Goal: Information Seeking & Learning: Learn about a topic

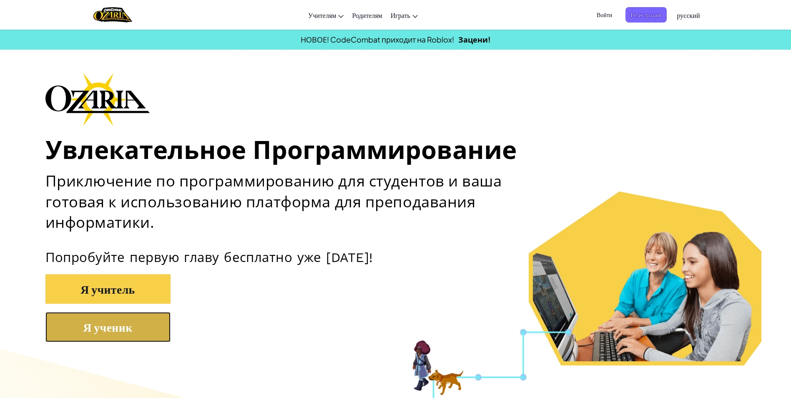
click at [139, 338] on button "Я ученик" at bounding box center [107, 327] width 125 height 30
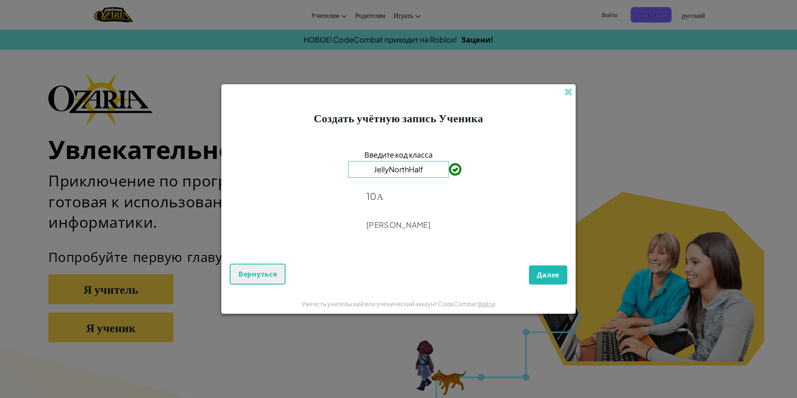
type input "JellyNorthHalf"
click at [560, 277] on button "Далее" at bounding box center [548, 274] width 38 height 19
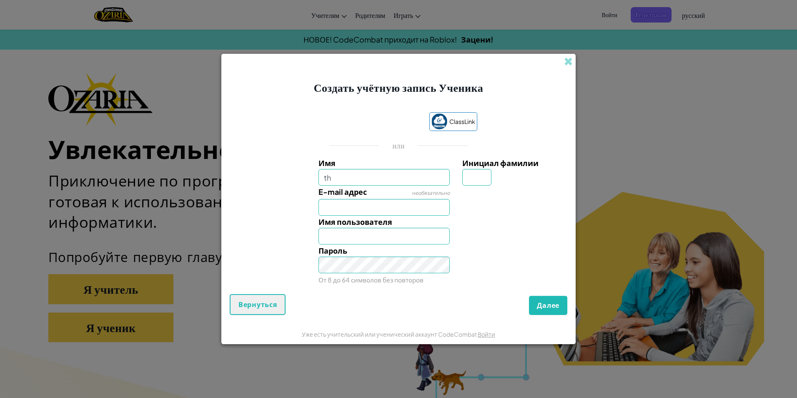
type input "t"
type input "Ерасылчик"
click at [356, 203] on input "E-mail адрес" at bounding box center [385, 207] width 132 height 17
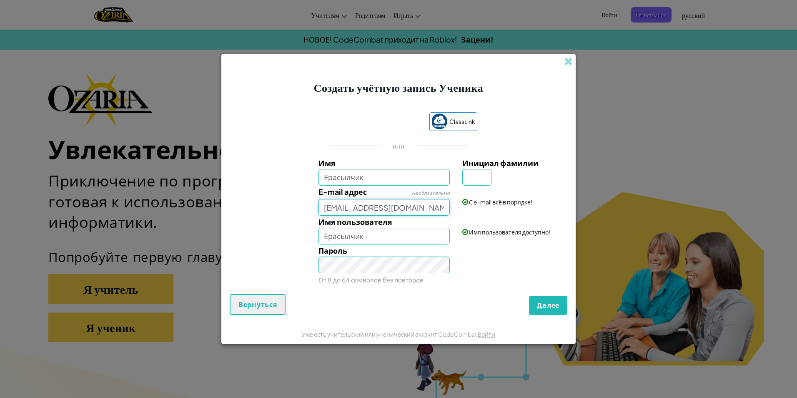
click at [402, 207] on input "[EMAIL_ADDRESS][DOMAIN_NAME]" at bounding box center [385, 207] width 132 height 17
type input "m"
click at [402, 205] on input "E-mail адрес" at bounding box center [385, 207] width 132 height 17
click at [370, 205] on input "E-mail адрес" at bounding box center [385, 207] width 132 height 17
click at [387, 172] on input "Ерасылчик" at bounding box center [385, 177] width 132 height 17
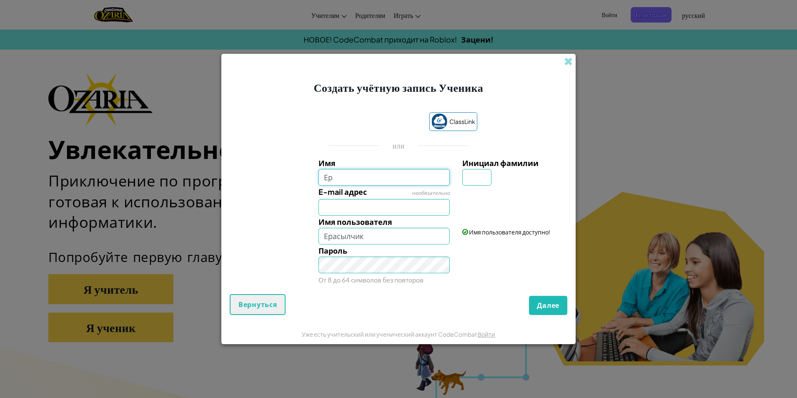
type input "[PERSON_NAME]"
type input "Y"
type input "Ерасыл әтак"
click at [403, 205] on input "E-mail адрес" at bounding box center [385, 207] width 132 height 17
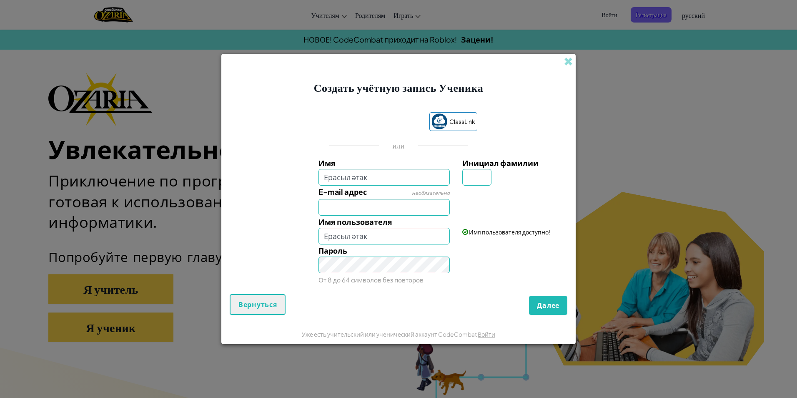
click at [531, 216] on div "Имя пользователя доступно!" at bounding box center [514, 226] width 116 height 20
click at [400, 207] on input "E-mail адрес" at bounding box center [385, 207] width 132 height 17
type input "begenovyerasyl"
click at [472, 180] on input "Инициал фамилии" at bounding box center [477, 177] width 29 height 17
type input "Қ"
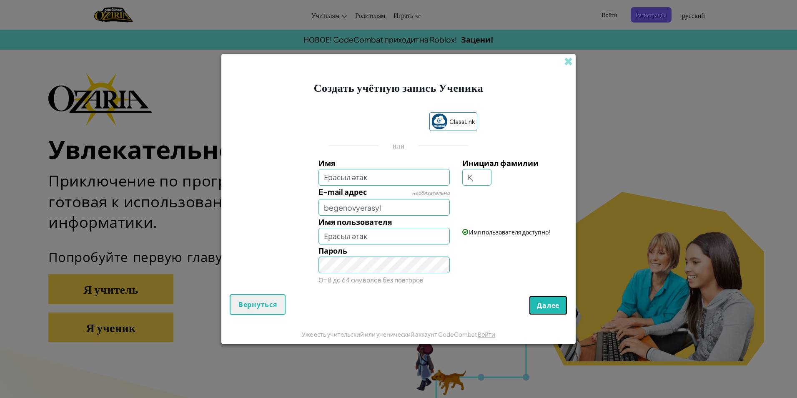
type input "Ерасыл әтакҚ"
click at [544, 307] on span "Далее" at bounding box center [548, 305] width 23 height 9
click at [403, 210] on input "begenovyerasyl" at bounding box center [385, 207] width 132 height 17
click at [323, 208] on input "begenovyerasyl" at bounding box center [385, 207] width 132 height 17
click at [372, 207] on input "begenovyerasyl" at bounding box center [385, 207] width 132 height 17
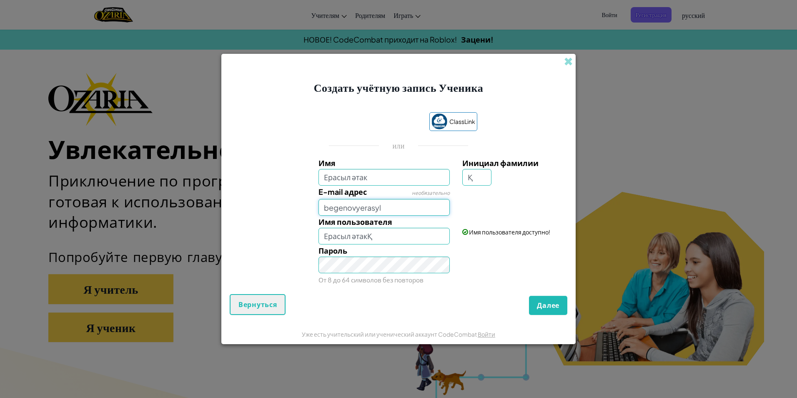
click at [387, 206] on input "begenovyerasyl" at bounding box center [385, 207] width 132 height 17
type input "[EMAIL_ADDRESS][DOMAIN_NAME]"
click at [553, 310] on button "Далее" at bounding box center [548, 305] width 38 height 19
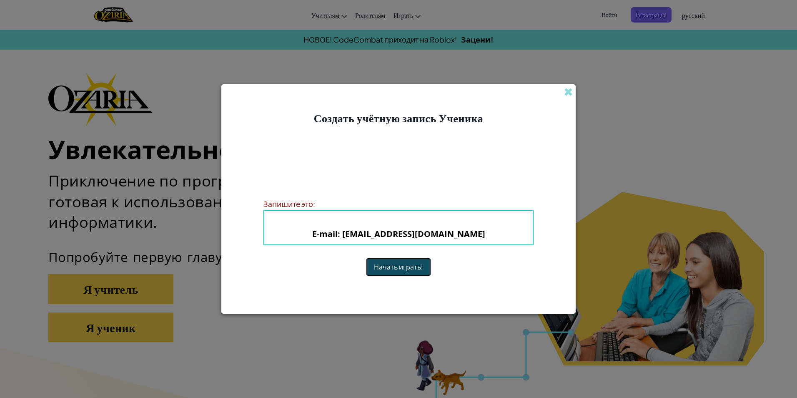
click at [397, 266] on button "Начать играть!" at bounding box center [398, 267] width 65 height 18
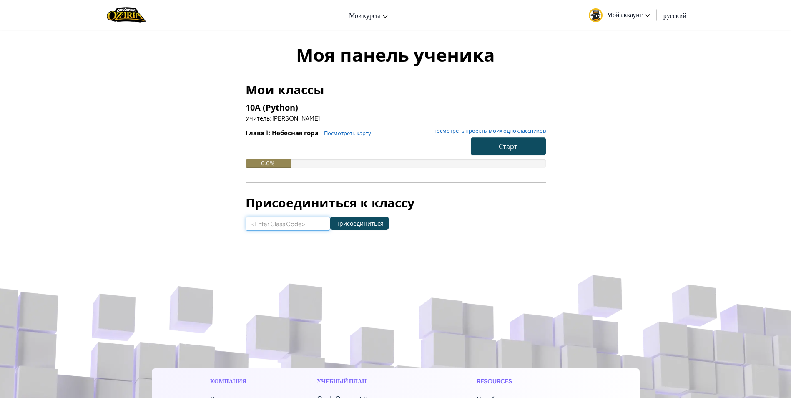
click at [274, 227] on input at bounding box center [288, 223] width 85 height 14
click at [334, 221] on input "Присоединиться" at bounding box center [359, 222] width 58 height 13
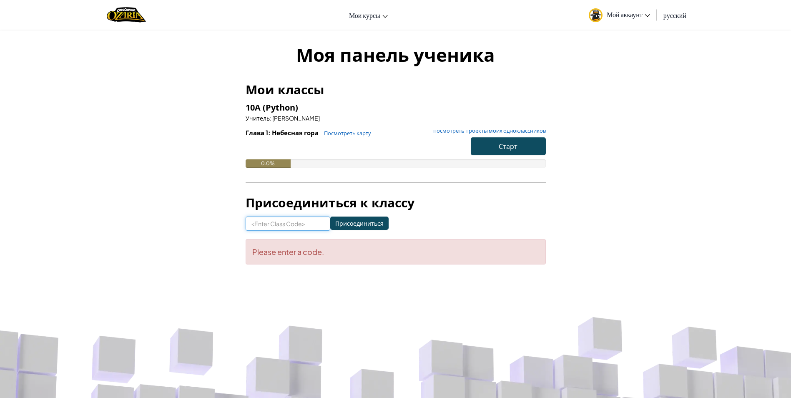
click at [299, 229] on input at bounding box center [288, 223] width 85 height 14
type input "JellyNorthHalf"
click at [357, 220] on input "Присоединиться" at bounding box center [359, 222] width 58 height 13
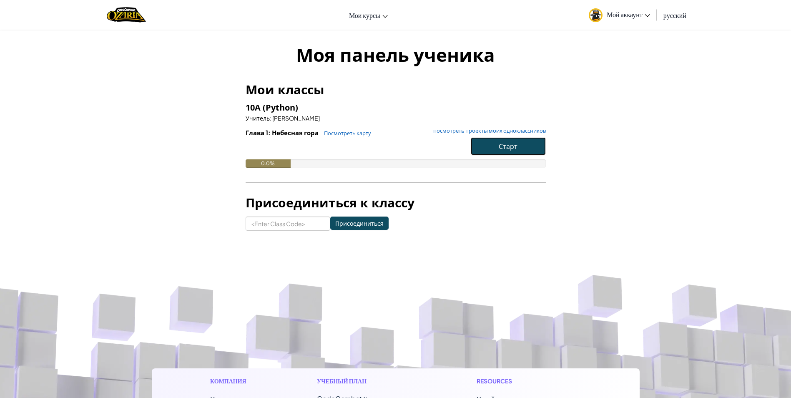
click at [491, 142] on button "Старт" at bounding box center [508, 146] width 75 height 18
click at [500, 143] on span "Старт" at bounding box center [508, 146] width 19 height 9
click at [488, 148] on button "Старт" at bounding box center [508, 146] width 75 height 18
click at [492, 143] on button "Старт" at bounding box center [508, 146] width 75 height 18
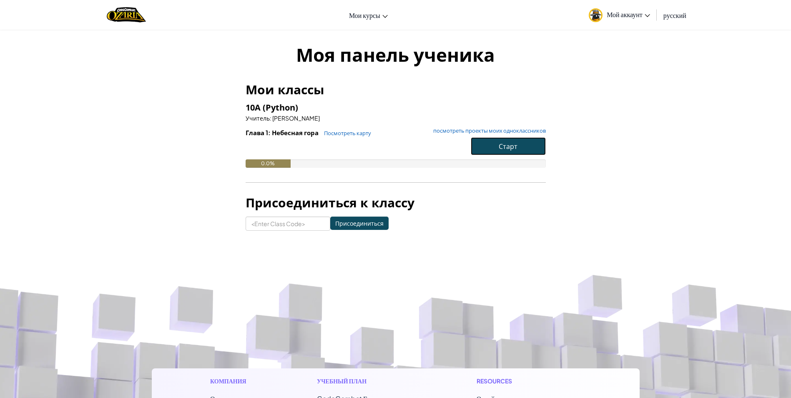
click at [492, 143] on button "Старт" at bounding box center [508, 146] width 75 height 18
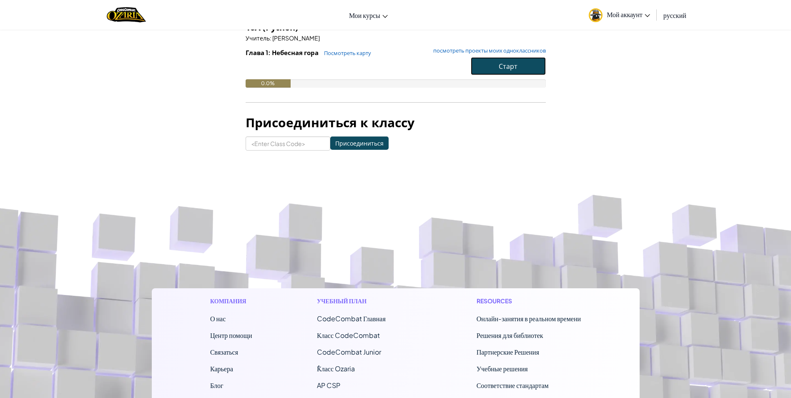
scroll to position [83, 0]
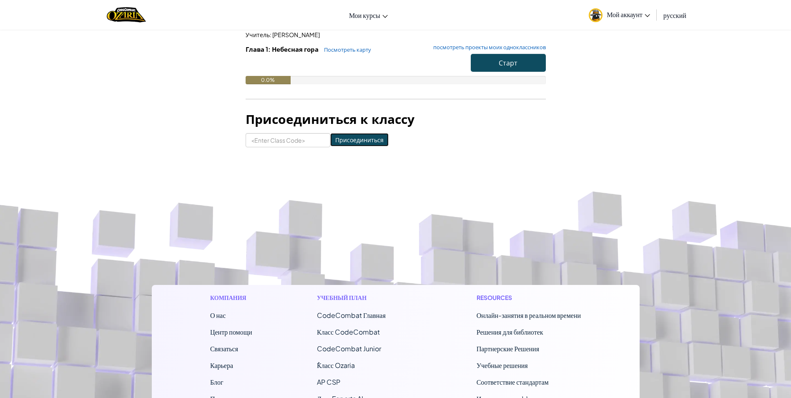
click at [353, 138] on input "Присоединиться" at bounding box center [359, 139] width 58 height 13
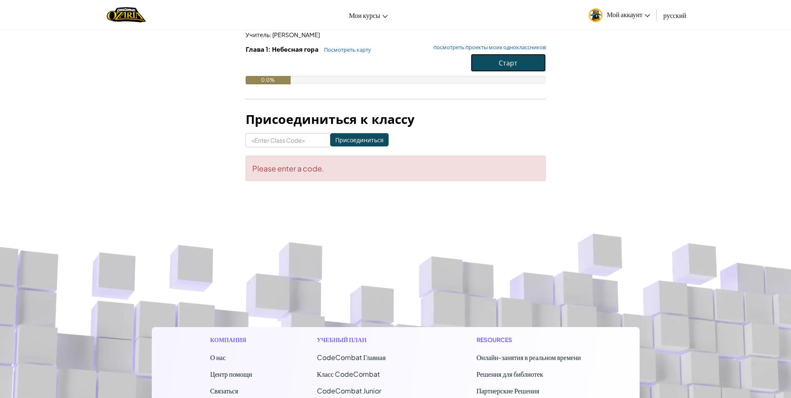
click at [488, 63] on button "Старт" at bounding box center [508, 63] width 75 height 18
click at [266, 138] on input at bounding box center [288, 140] width 85 height 14
type input "JellyNorthHalf"
click at [339, 140] on input "Присоединиться" at bounding box center [359, 139] width 58 height 13
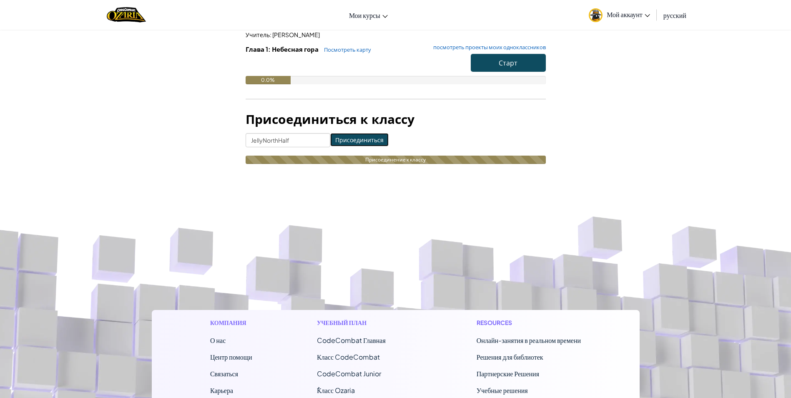
click at [339, 140] on input "Присоединиться" at bounding box center [359, 139] width 58 height 13
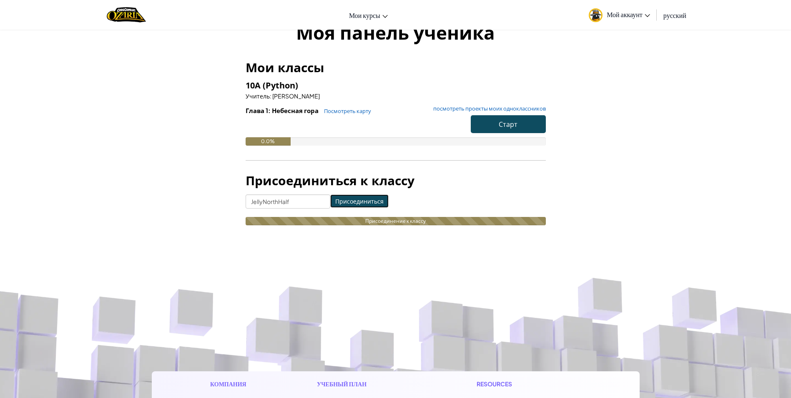
scroll to position [0, 0]
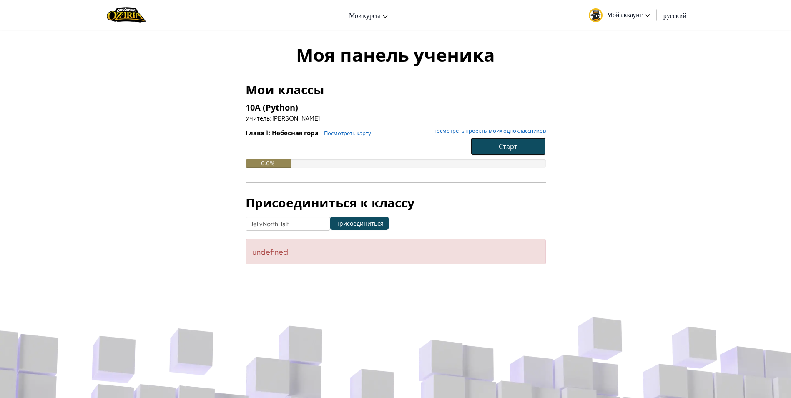
click at [510, 141] on button "Старт" at bounding box center [508, 146] width 75 height 18
drag, startPoint x: 295, startPoint y: 223, endPoint x: 306, endPoint y: 219, distance: 11.6
click at [297, 224] on input "JellyNorthHalf" at bounding box center [288, 223] width 85 height 14
type input "J"
type input "GoldCloudCoat"
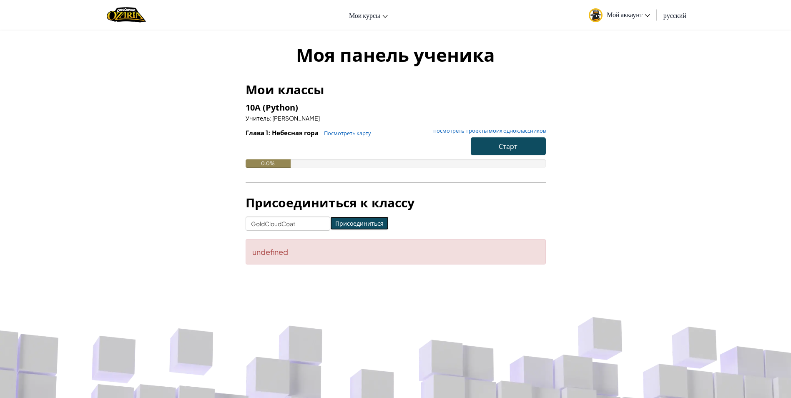
click at [369, 222] on input "Присоединиться" at bounding box center [359, 222] width 58 height 13
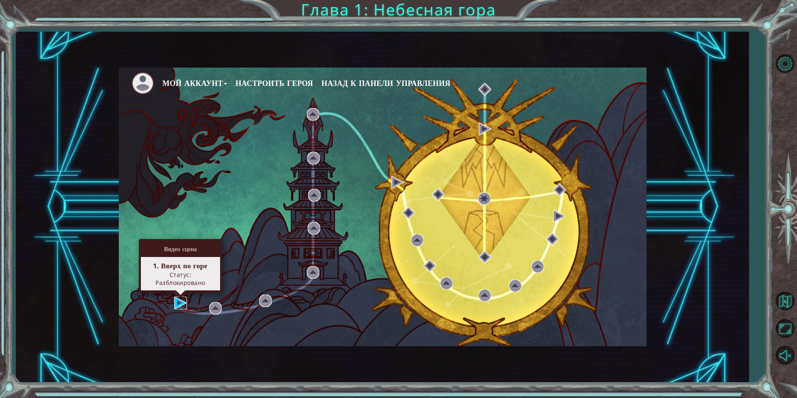
click at [176, 302] on img at bounding box center [180, 303] width 13 height 13
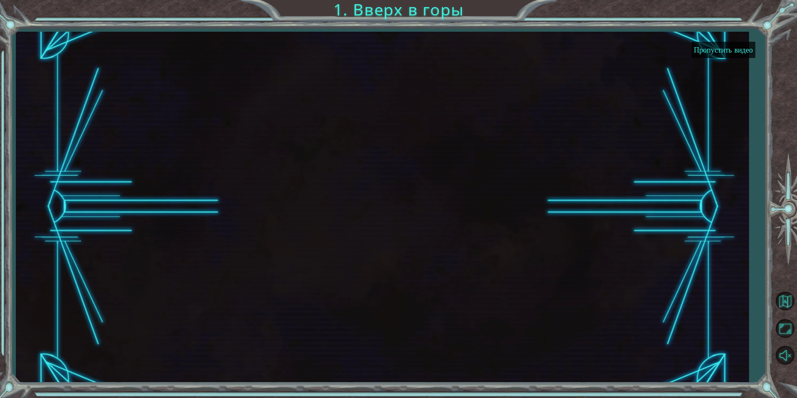
click at [739, 49] on button "Пропустить видео" at bounding box center [724, 50] width 64 height 16
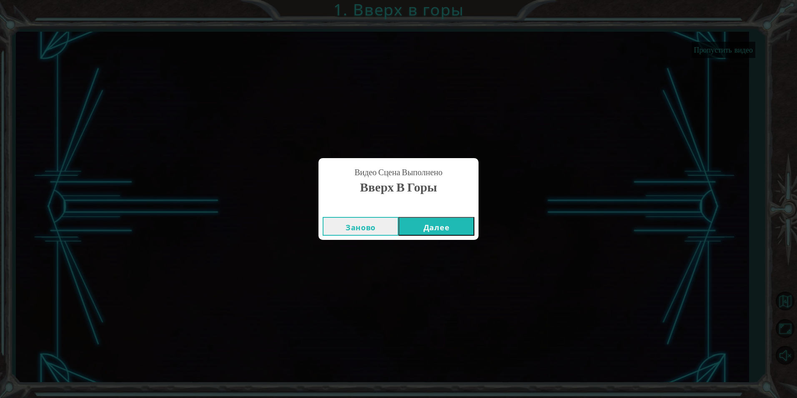
click at [447, 223] on button "Далее" at bounding box center [437, 226] width 76 height 19
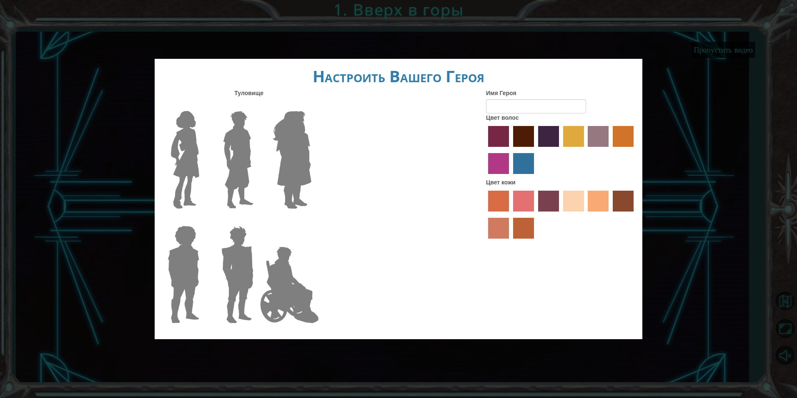
click at [505, 165] on label "medium red violet hair color" at bounding box center [498, 163] width 21 height 21
click at [635, 150] on input "medium red violet hair color" at bounding box center [635, 150] width 0 height 0
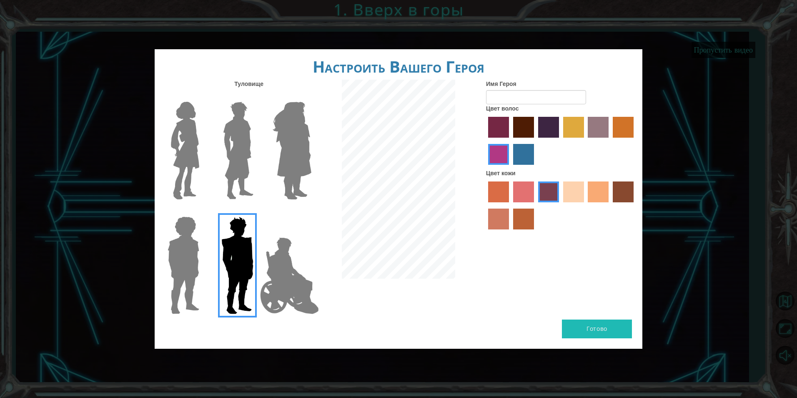
click at [505, 133] on label "paprika hair color" at bounding box center [498, 127] width 21 height 21
click at [485, 141] on input "paprika hair color" at bounding box center [485, 141] width 0 height 0
click at [523, 126] on label "maroon hair color" at bounding box center [523, 127] width 21 height 21
click at [510, 141] on input "maroon hair color" at bounding box center [510, 141] width 0 height 0
click at [542, 129] on label "hot purple hair color" at bounding box center [548, 127] width 21 height 21
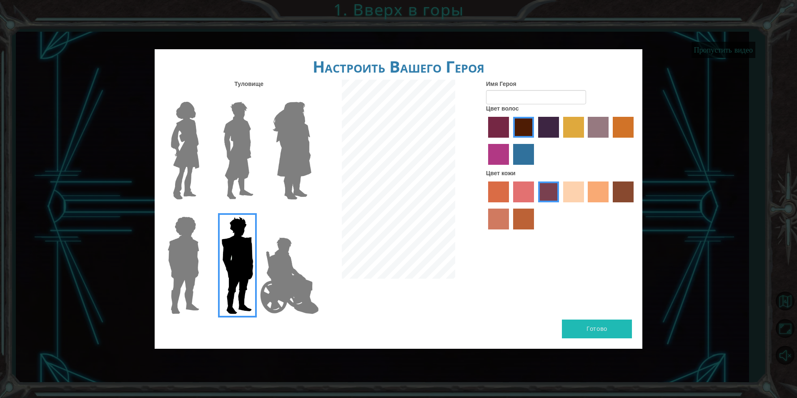
click at [536, 141] on input "hot purple hair color" at bounding box center [536, 141] width 0 height 0
click at [623, 191] on label "karma skin color" at bounding box center [623, 191] width 21 height 21
click at [610, 205] on input "karma skin color" at bounding box center [610, 205] width 0 height 0
click at [532, 196] on label "froly skin color" at bounding box center [523, 191] width 21 height 21
click at [510, 205] on input "froly skin color" at bounding box center [510, 205] width 0 height 0
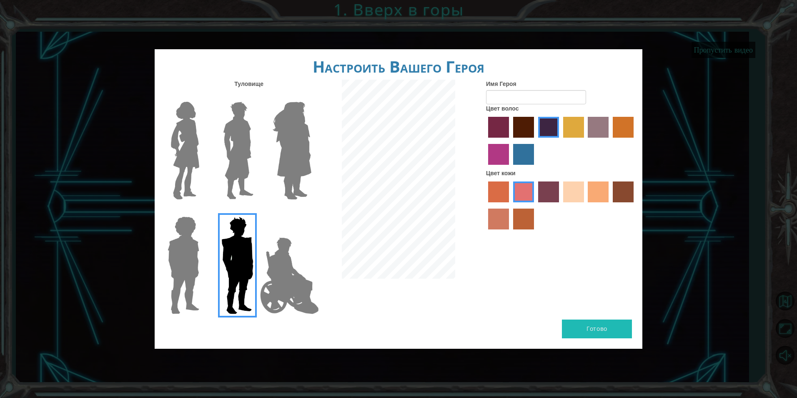
click at [630, 191] on label "karma skin color" at bounding box center [623, 191] width 21 height 21
click at [610, 205] on input "karma skin color" at bounding box center [610, 205] width 0 height 0
click at [569, 133] on label "tulip tree hair color" at bounding box center [573, 127] width 21 height 21
click at [561, 141] on input "tulip tree hair color" at bounding box center [561, 141] width 0 height 0
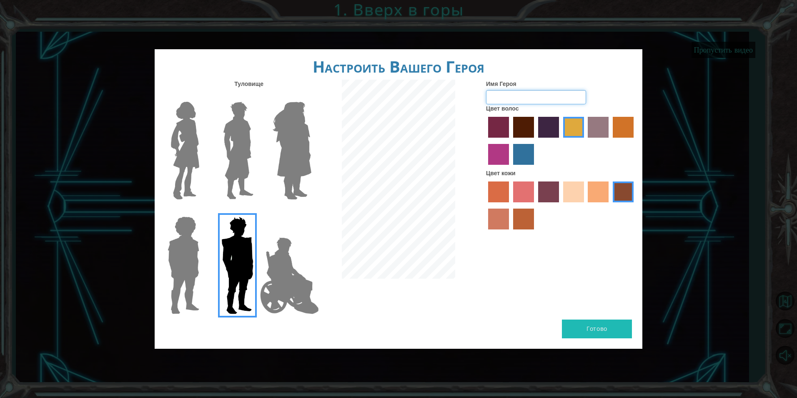
click at [550, 97] on input "Имя Героя" at bounding box center [536, 97] width 100 height 14
type input "Ерасыл ғой әтак"
click at [324, 302] on div "Туловище Имя Героя Ерасыл ғой әтак Цвет волос Цвет кожи" at bounding box center [399, 200] width 488 height 240
click at [301, 303] on img at bounding box center [289, 275] width 65 height 83
click at [311, 211] on input "Hero Jamie" at bounding box center [311, 211] width 0 height 0
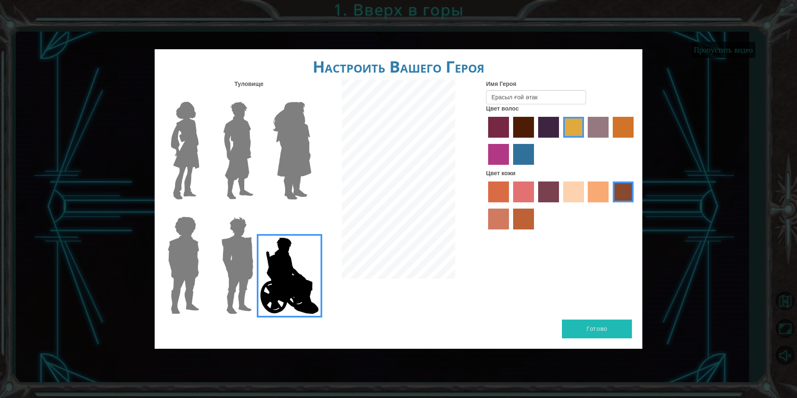
drag, startPoint x: 232, startPoint y: 282, endPoint x: 204, endPoint y: 282, distance: 27.5
click at [231, 282] on img at bounding box center [237, 265] width 39 height 104
click at [257, 211] on input "Hero Garnet" at bounding box center [257, 211] width 0 height 0
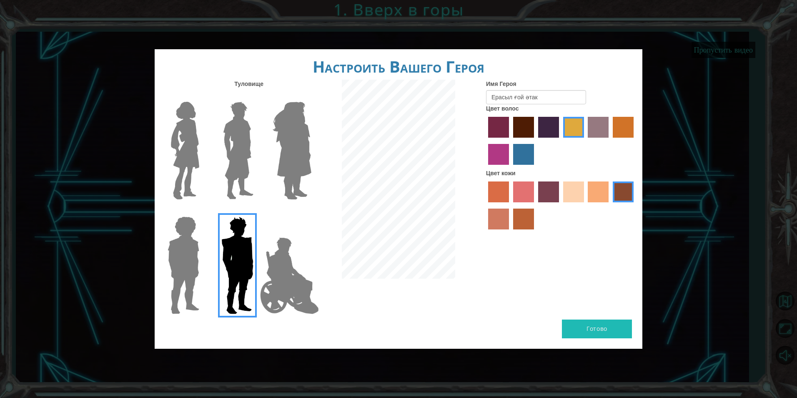
click at [189, 284] on img at bounding box center [183, 265] width 38 height 104
click at [203, 211] on input "Hero Steven" at bounding box center [203, 211] width 0 height 0
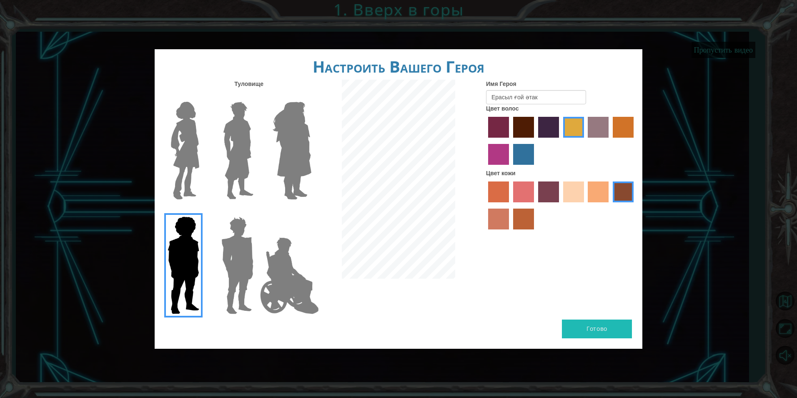
click at [294, 128] on img at bounding box center [291, 150] width 45 height 104
click at [311, 96] on input "Hero Amethyst" at bounding box center [311, 96] width 0 height 0
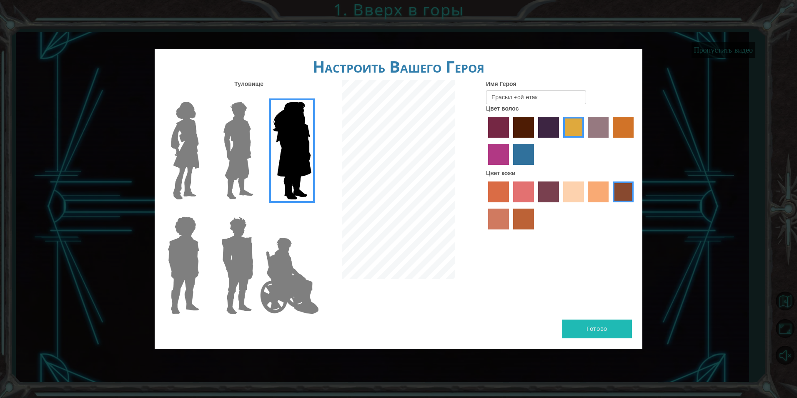
click at [182, 151] on img at bounding box center [185, 150] width 35 height 104
click at [203, 96] on input "Hero Connie" at bounding box center [203, 96] width 0 height 0
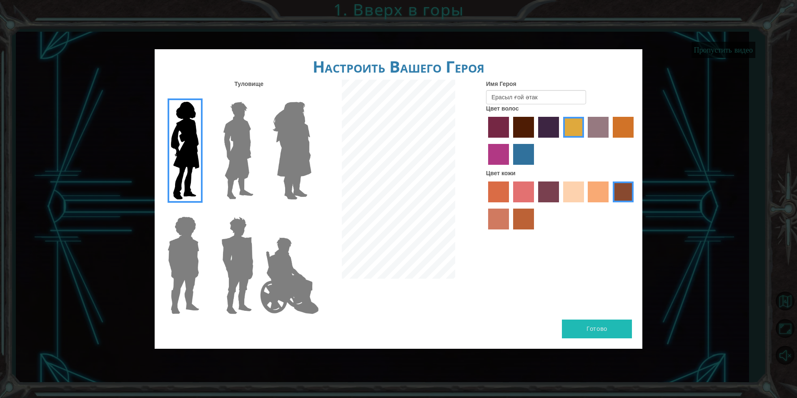
drag, startPoint x: 223, startPoint y: 141, endPoint x: 228, endPoint y: 142, distance: 4.6
click at [224, 141] on img at bounding box center [238, 150] width 37 height 104
click at [257, 96] on input "Hero Lars" at bounding box center [257, 96] width 0 height 0
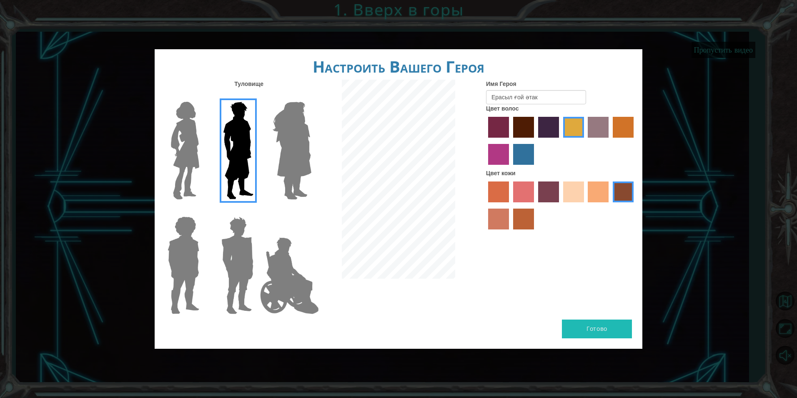
click at [251, 266] on img at bounding box center [237, 265] width 39 height 104
click at [257, 211] on input "Hero Garnet" at bounding box center [257, 211] width 0 height 0
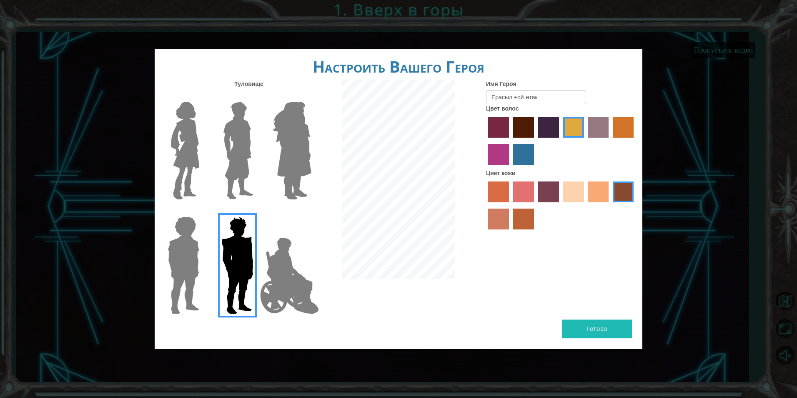
drag, startPoint x: 282, startPoint y: 265, endPoint x: 207, endPoint y: 264, distance: 74.7
click at [281, 265] on img at bounding box center [289, 275] width 65 height 83
click at [311, 211] on input "Hero Jamie" at bounding box center [311, 211] width 0 height 0
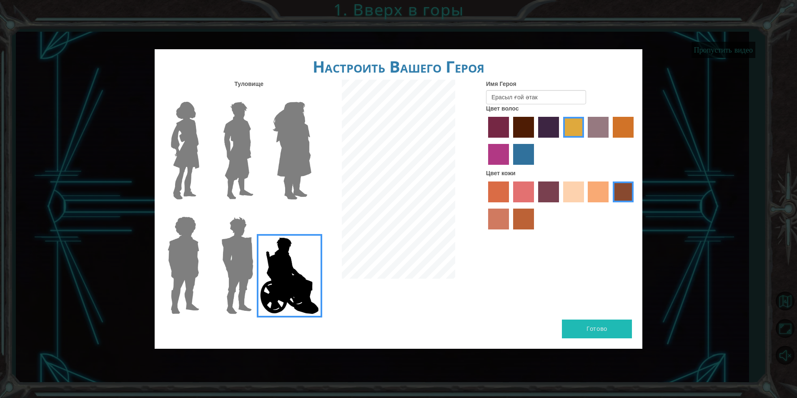
click at [180, 264] on img at bounding box center [183, 265] width 38 height 104
click at [203, 211] on input "Hero Steven" at bounding box center [203, 211] width 0 height 0
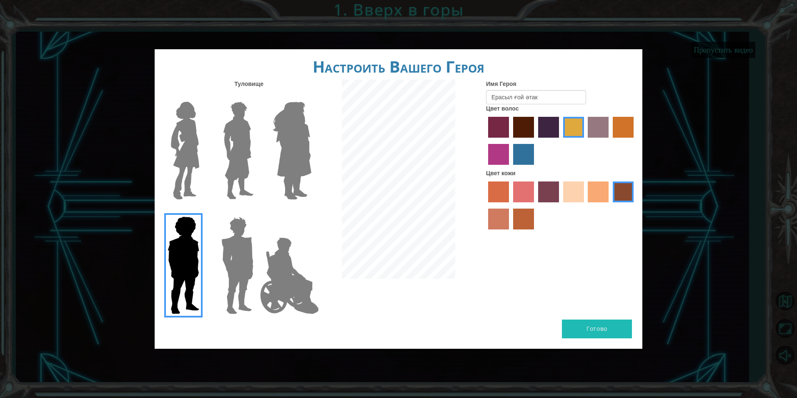
click at [267, 258] on img at bounding box center [289, 275] width 65 height 83
click at [311, 211] on input "Hero Jamie" at bounding box center [311, 211] width 0 height 0
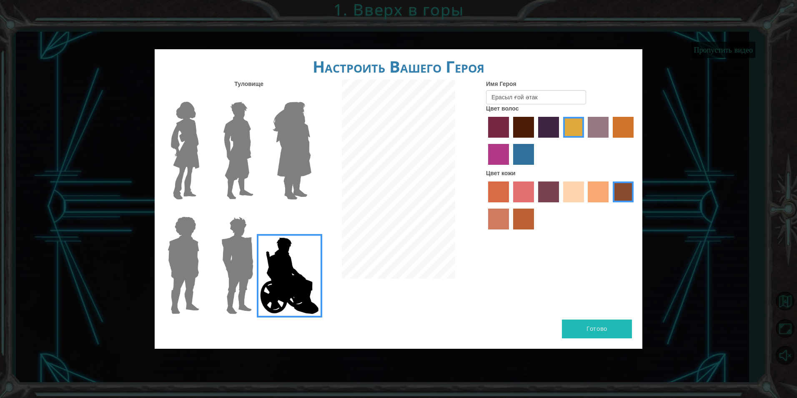
click at [494, 129] on label "paprika hair color" at bounding box center [498, 127] width 21 height 21
click at [485, 141] on input "paprika hair color" at bounding box center [485, 141] width 0 height 0
click at [502, 152] on label "medium red violet hair color" at bounding box center [498, 154] width 21 height 21
click at [635, 141] on input "medium red violet hair color" at bounding box center [635, 141] width 0 height 0
click at [507, 192] on label "sorbus skin color" at bounding box center [498, 191] width 21 height 21
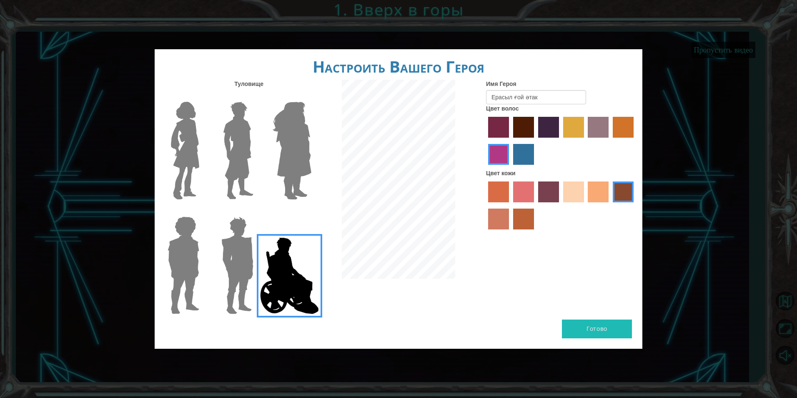
click at [485, 205] on input "sorbus skin color" at bounding box center [485, 205] width 0 height 0
click at [627, 190] on label "karma skin color" at bounding box center [623, 191] width 21 height 21
click at [610, 205] on input "karma skin color" at bounding box center [610, 205] width 0 height 0
click at [615, 331] on button "Готово" at bounding box center [597, 328] width 70 height 19
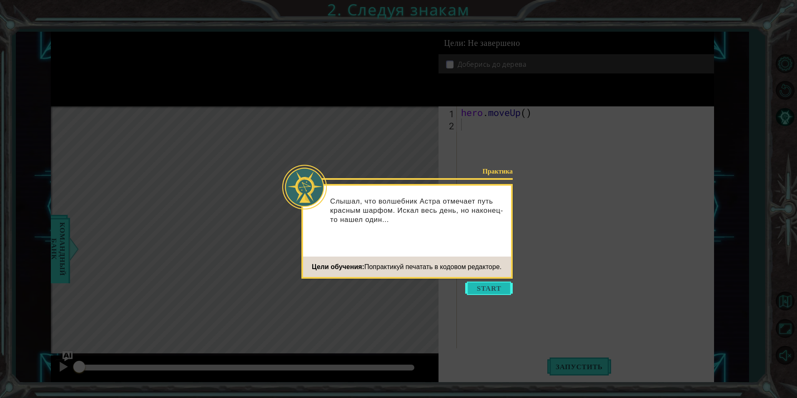
click at [505, 288] on button "Start" at bounding box center [489, 288] width 48 height 13
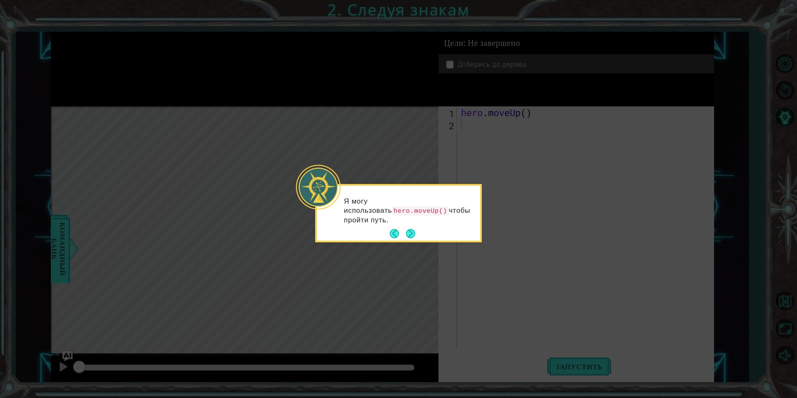
click at [410, 234] on button "Next" at bounding box center [410, 233] width 9 height 9
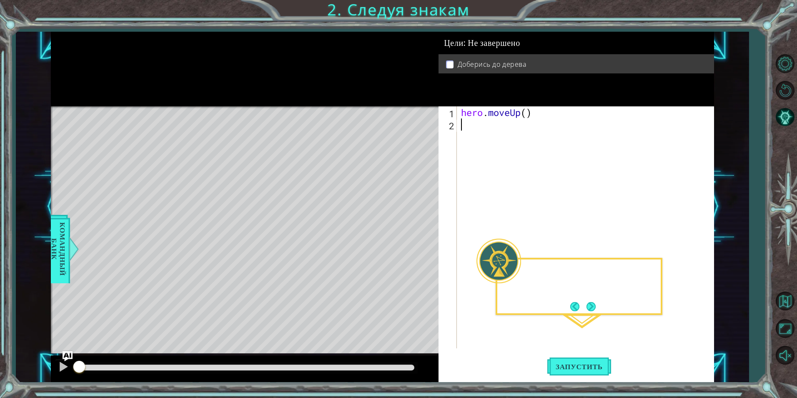
click at [410, 234] on div "Level Map" at bounding box center [243, 229] width 385 height 246
click at [475, 123] on div "hero . moveUp ( )" at bounding box center [588, 239] width 256 height 266
type textarea "р"
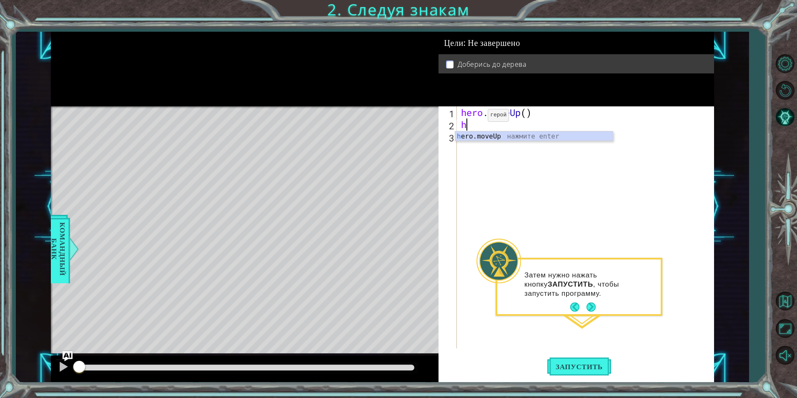
type textarea "he"
click at [500, 138] on div "he ro.moveUp нажмите enter" at bounding box center [534, 146] width 158 height 30
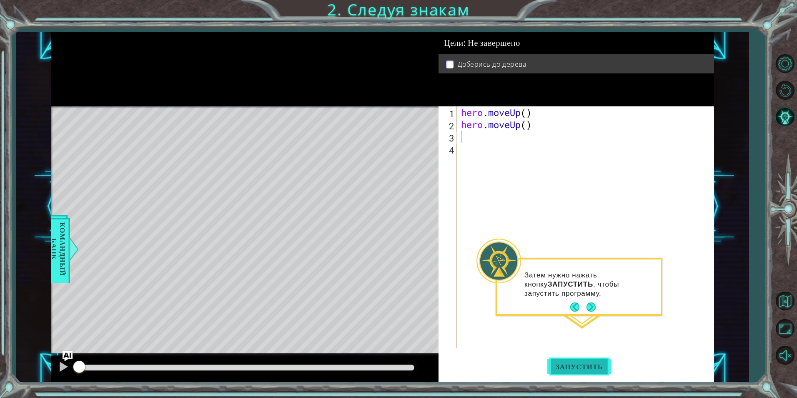
click at [583, 366] on span "Запустить" at bounding box center [580, 366] width 64 height 8
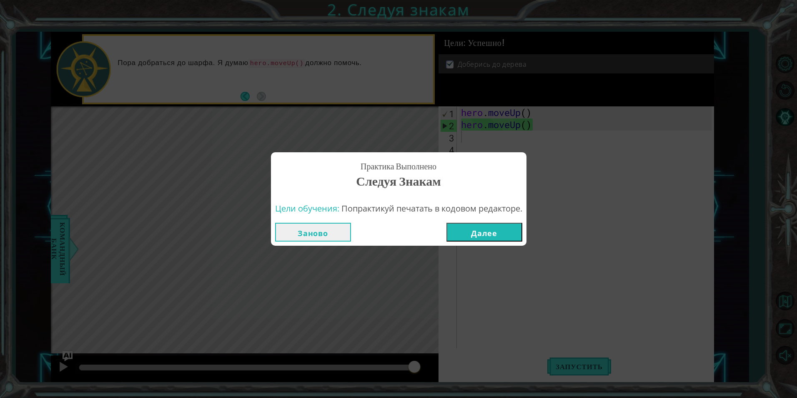
click at [473, 236] on button "Далее" at bounding box center [485, 232] width 76 height 19
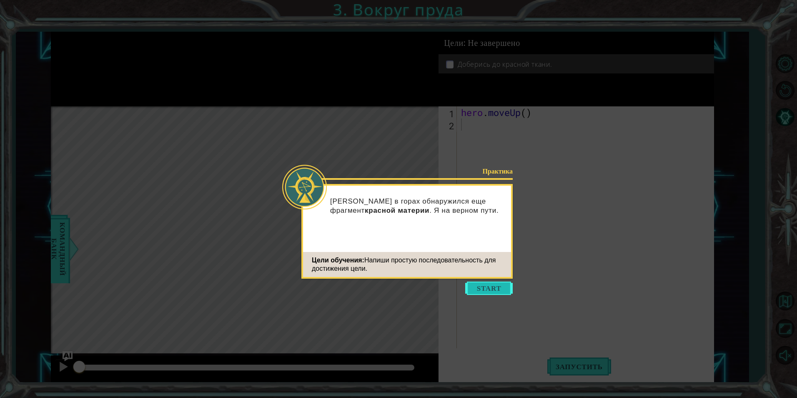
click at [496, 285] on button "Start" at bounding box center [489, 288] width 48 height 13
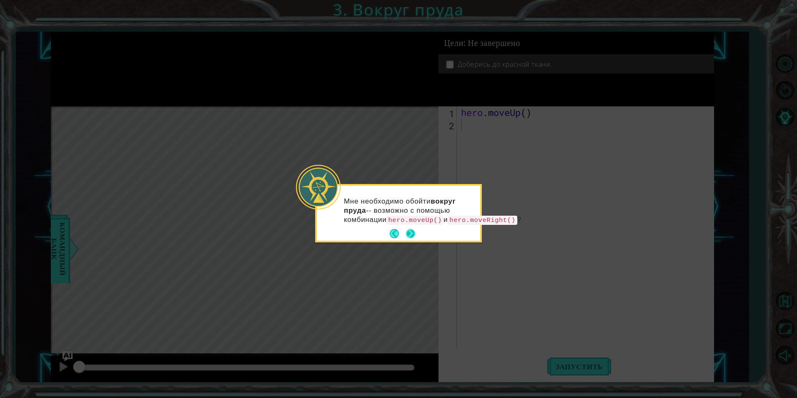
click at [415, 238] on button "Next" at bounding box center [410, 233] width 9 height 9
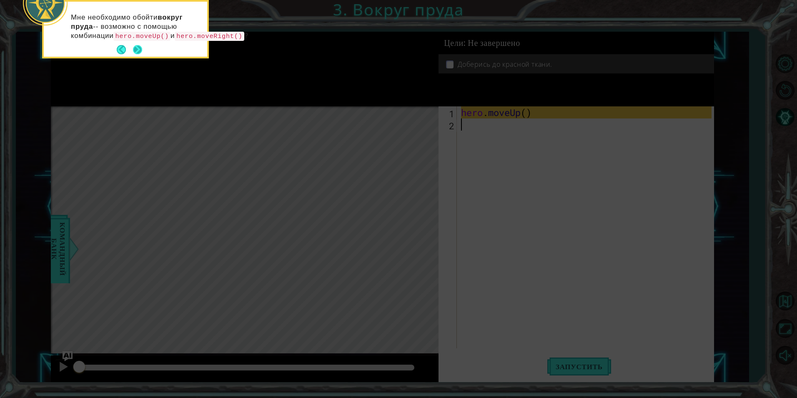
click at [141, 54] on button "Next" at bounding box center [137, 49] width 9 height 9
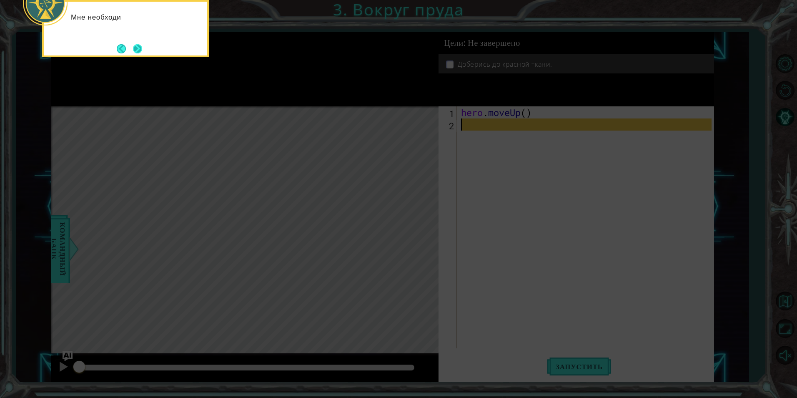
click at [137, 50] on button "Next" at bounding box center [137, 48] width 9 height 9
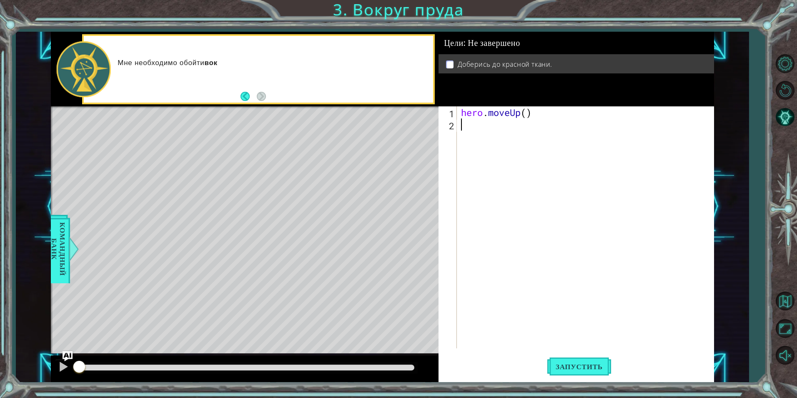
click at [473, 134] on div "hero . moveUp ( )" at bounding box center [588, 239] width 256 height 266
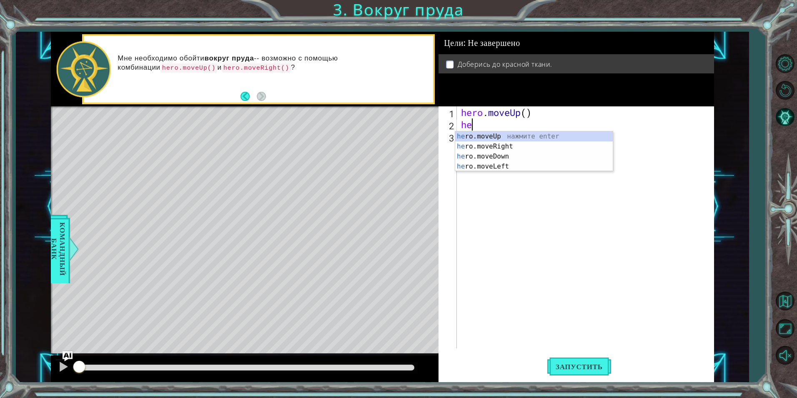
scroll to position [0, 0]
type textarea "hero"
click at [503, 133] on div "hero .moveUp нажмите enter hero .moveRight нажмите enter hero .moveDown нажмите…" at bounding box center [534, 161] width 158 height 60
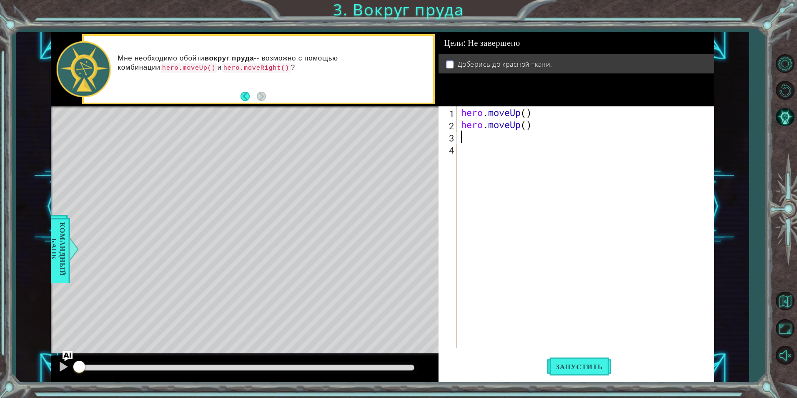
scroll to position [0, 0]
type textarea "her"
click at [503, 157] on div "her o.moveUp нажмите enter her o.moveRight нажмите enter her o.moveDown нажмите…" at bounding box center [534, 173] width 158 height 60
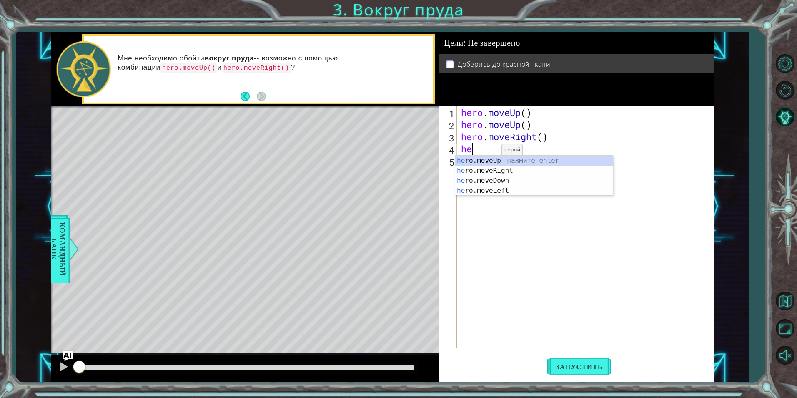
type textarea "her"
click at [494, 161] on div "her o.moveUp нажмите enter her o.moveRight нажмите enter her o.moveDown нажмите…" at bounding box center [534, 186] width 158 height 60
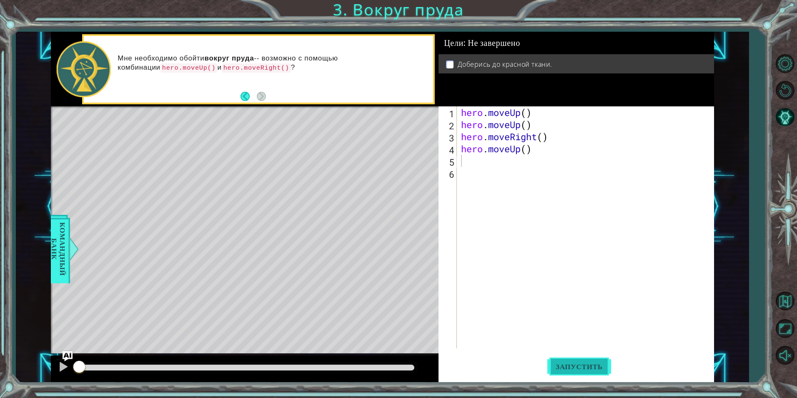
click at [587, 368] on span "Запустить" at bounding box center [580, 366] width 64 height 8
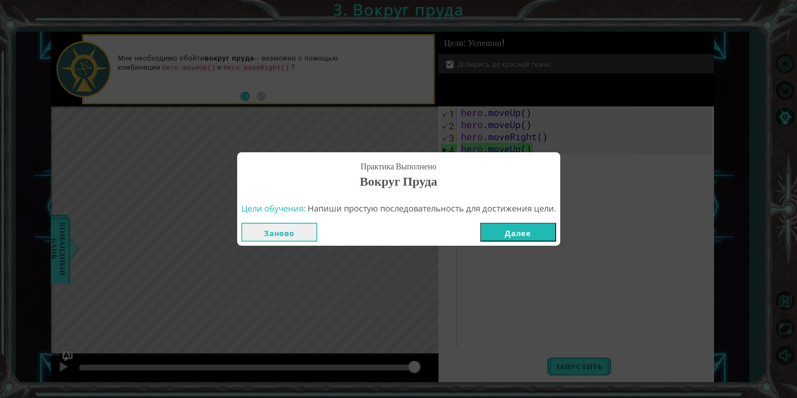
click at [504, 231] on button "Далее" at bounding box center [518, 232] width 76 height 19
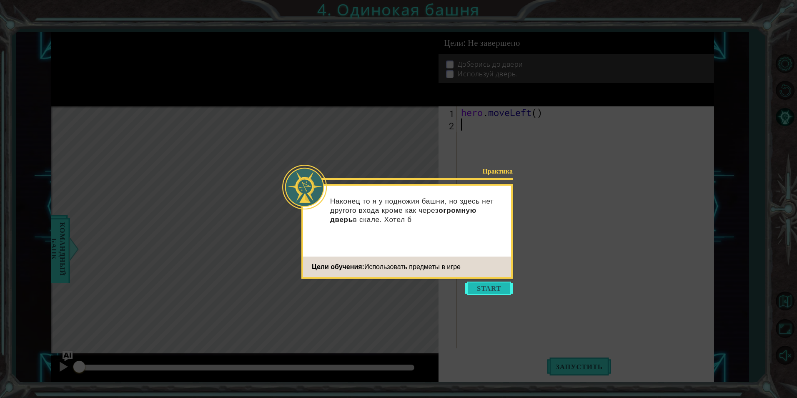
click at [500, 292] on button "Start" at bounding box center [489, 288] width 48 height 13
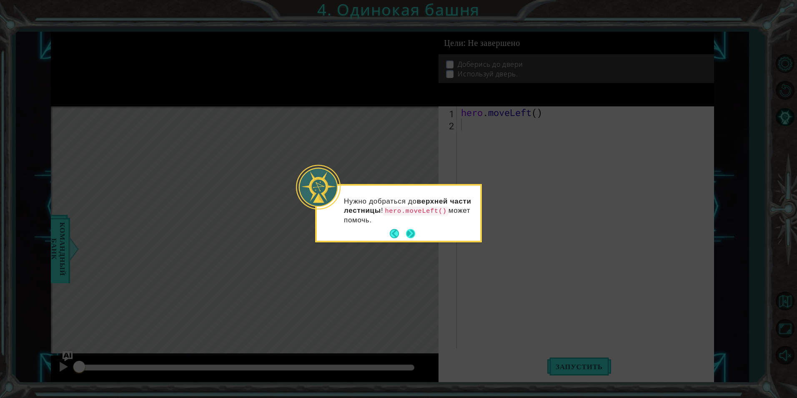
click at [410, 231] on button "Next" at bounding box center [410, 233] width 9 height 9
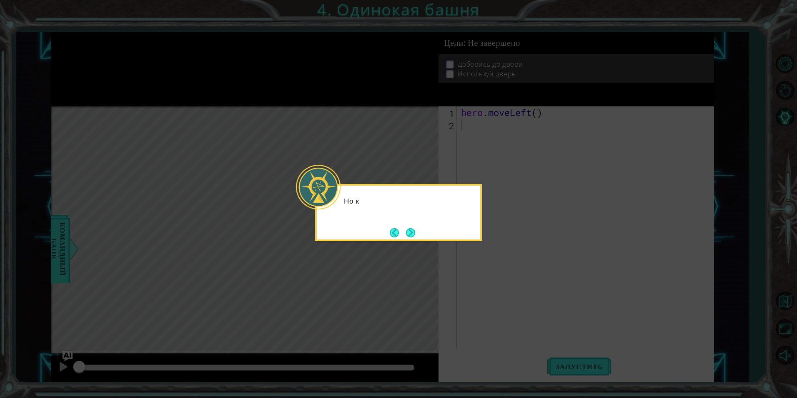
click at [410, 231] on button "Next" at bounding box center [411, 233] width 10 height 10
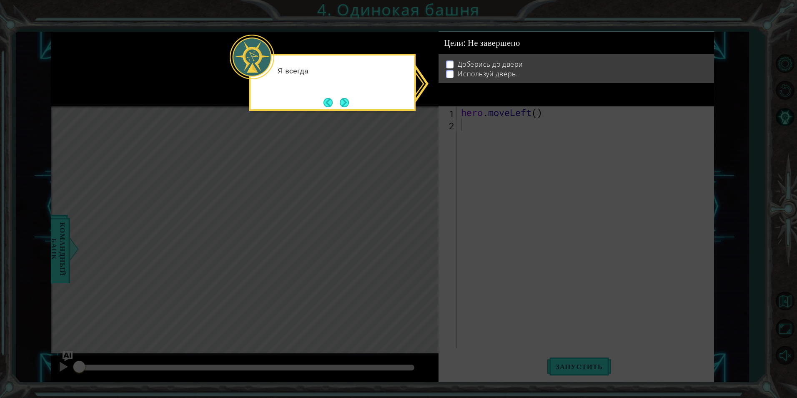
click at [410, 231] on icon at bounding box center [398, 199] width 797 height 398
click at [340, 101] on button "Next" at bounding box center [344, 102] width 9 height 9
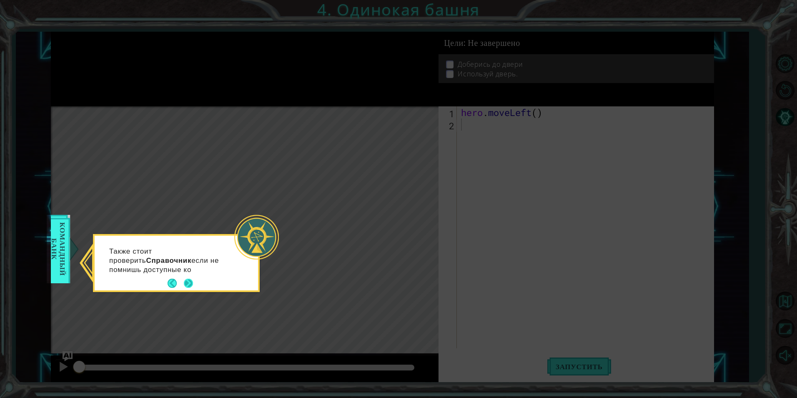
click at [191, 284] on button "Next" at bounding box center [188, 283] width 9 height 9
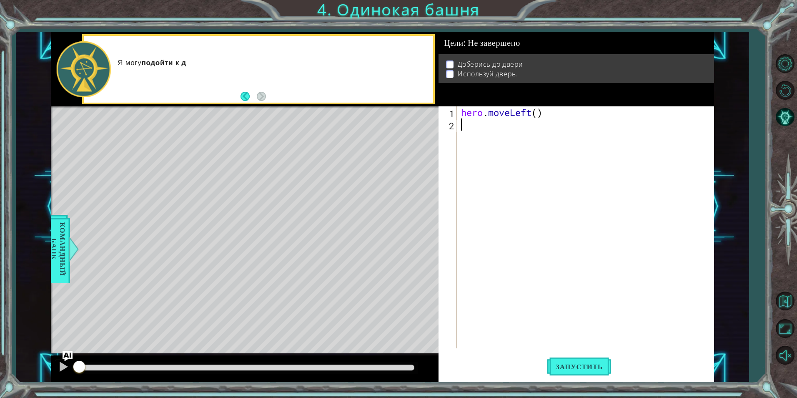
click at [497, 135] on div "hero . moveLeft ( )" at bounding box center [588, 239] width 256 height 266
type textarea "h"
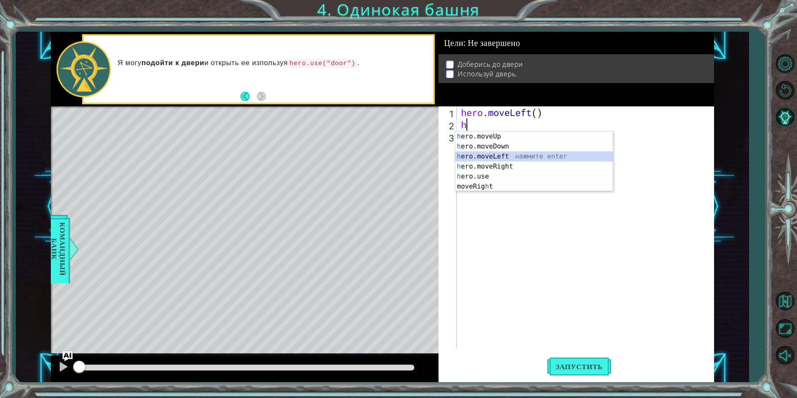
click at [513, 158] on div "h ero.moveUp нажмите enter h ero.moveDown нажмите enter h ero.moveLeft нажмите …" at bounding box center [534, 171] width 158 height 80
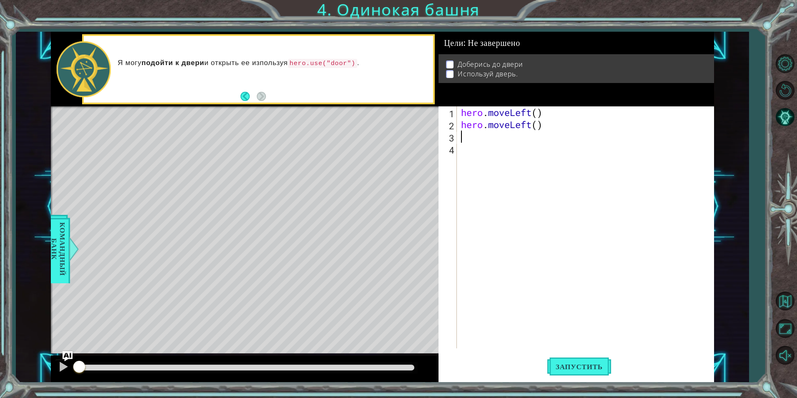
type textarea "h"
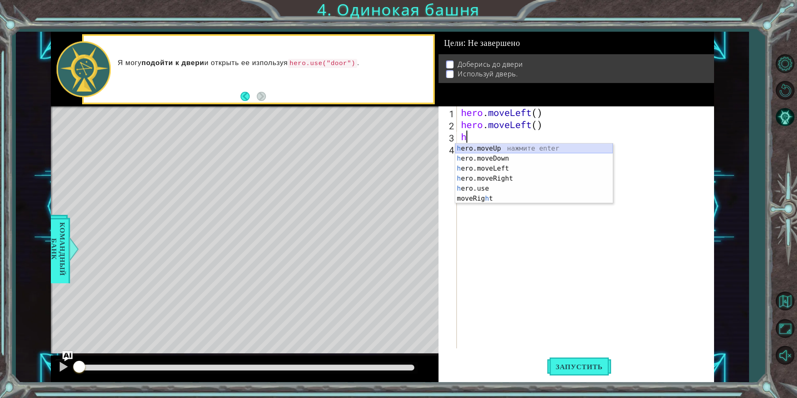
click at [528, 148] on div "h ero.moveUp нажмите enter h ero.moveDown нажмите enter h ero.moveLeft нажмите …" at bounding box center [534, 183] width 158 height 80
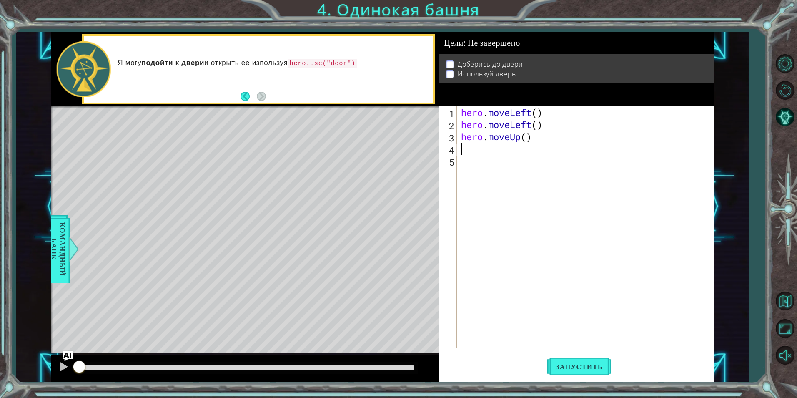
type textarea "h"
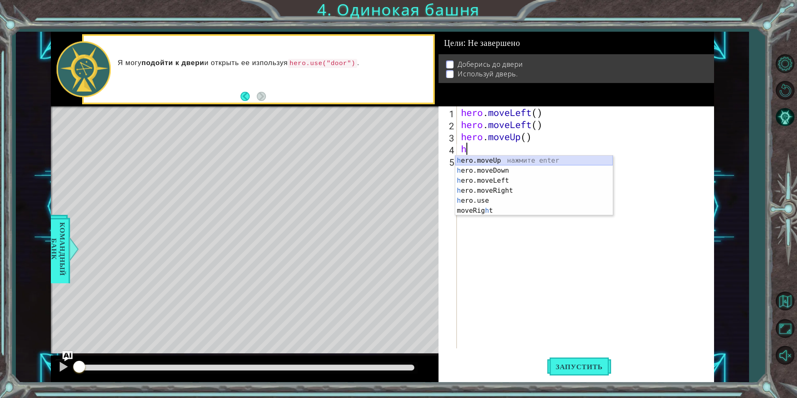
click at [528, 161] on div "h ero.moveUp нажмите enter h ero.moveDown нажмите enter h ero.moveLeft нажмите …" at bounding box center [534, 196] width 158 height 80
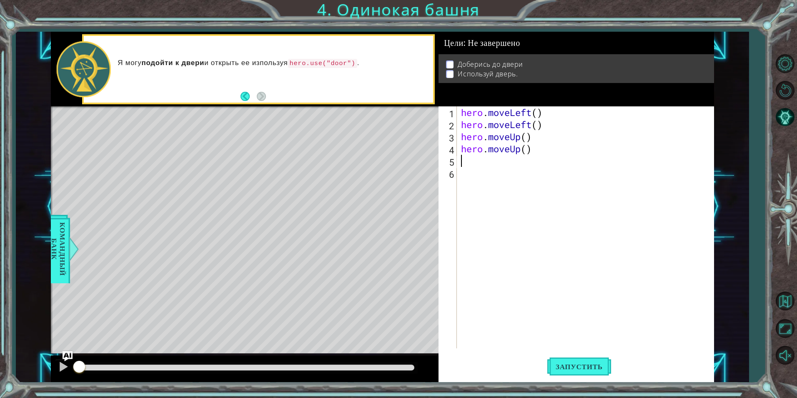
type textarea "h"
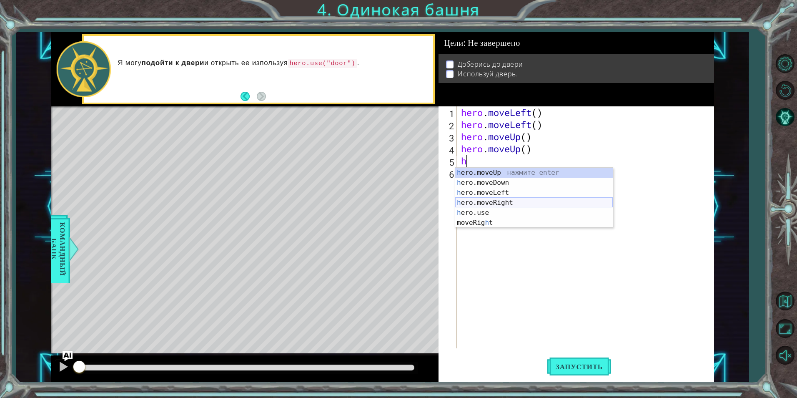
click at [519, 201] on div "h ero.moveUp нажмите enter h ero.moveDown нажмите enter h ero.moveLeft нажмите …" at bounding box center [534, 208] width 158 height 80
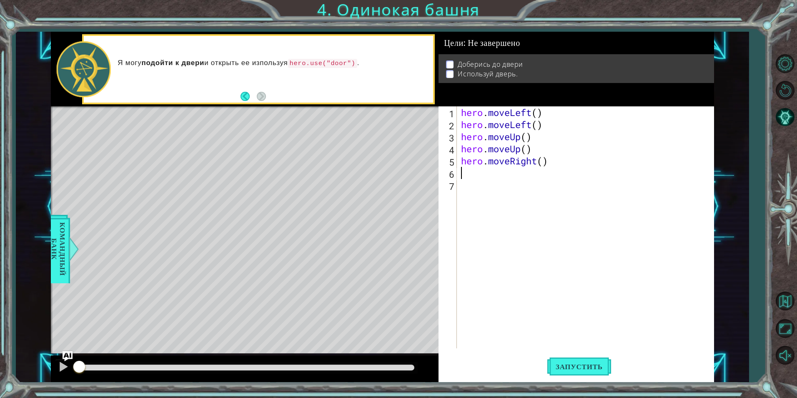
type textarea "h"
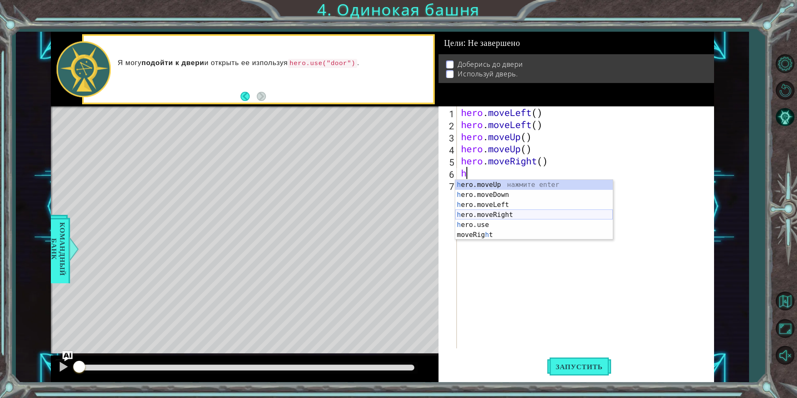
click at [523, 214] on div "h ero.moveUp нажмите enter h ero.moveDown нажмите enter h ero.moveLeft нажмите …" at bounding box center [534, 220] width 158 height 80
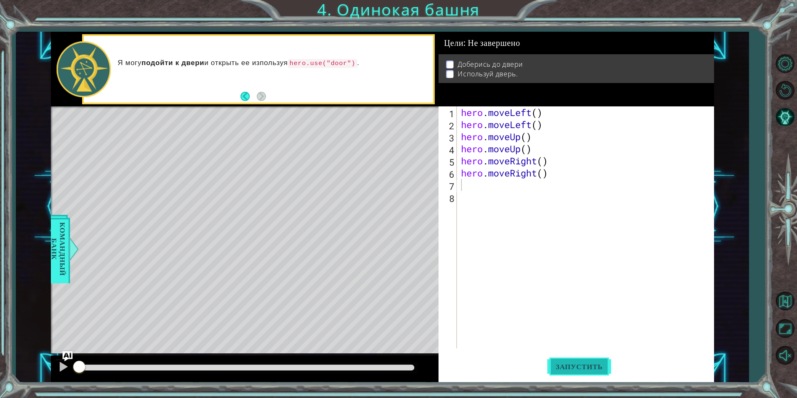
click at [592, 367] on span "Запустить" at bounding box center [580, 366] width 64 height 8
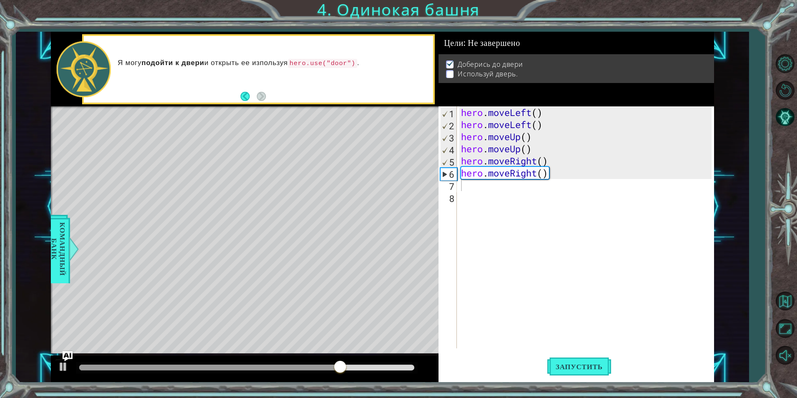
click at [309, 168] on div "Level Map" at bounding box center [243, 229] width 385 height 246
click at [313, 161] on div "Level Map" at bounding box center [243, 229] width 385 height 246
click at [495, 187] on div "hero . moveLeft ( ) hero . moveLeft ( ) hero . moveUp ( ) hero . moveUp ( ) her…" at bounding box center [588, 239] width 256 height 266
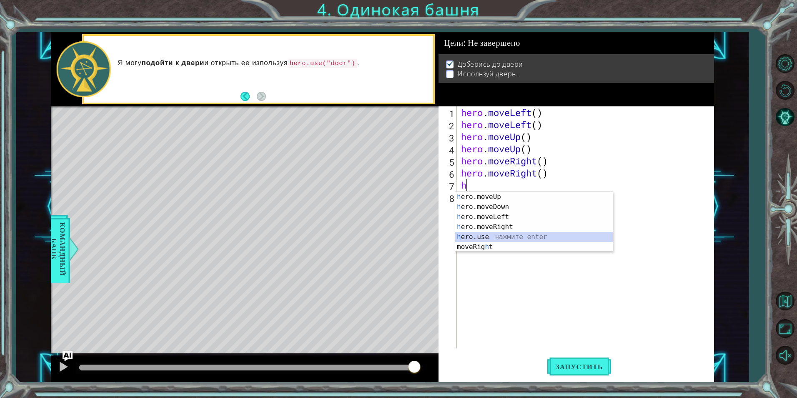
click at [501, 235] on div "h ero.moveUp нажмите enter h ero.moveDown нажмите enter h ero.moveLeft нажмите …" at bounding box center [534, 232] width 158 height 80
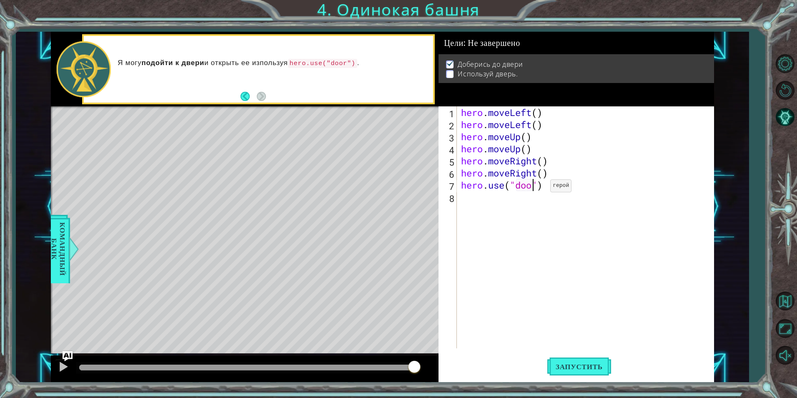
scroll to position [0, 4]
type textarea "hero.use("door")"
click at [573, 362] on span "Запустить" at bounding box center [580, 366] width 64 height 8
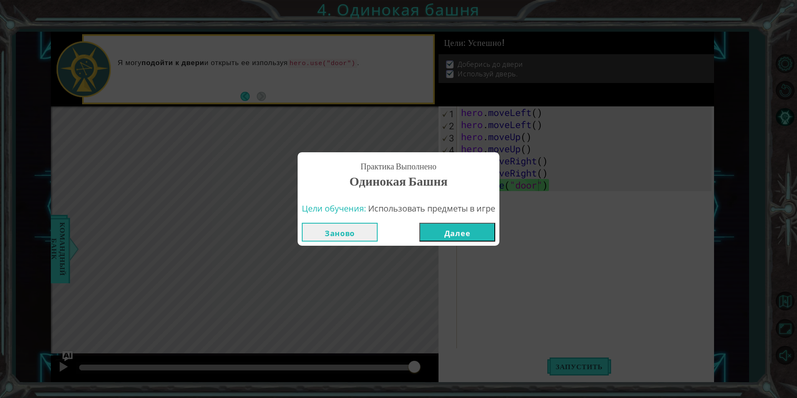
click at [482, 233] on button "Далее" at bounding box center [458, 232] width 76 height 19
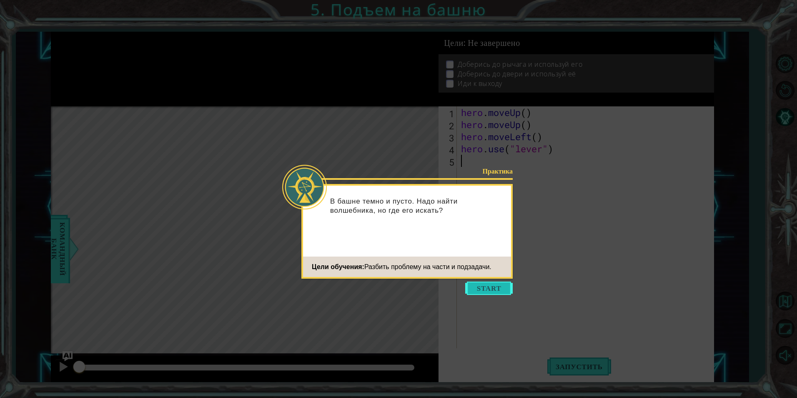
click at [485, 287] on button "Start" at bounding box center [489, 288] width 48 height 13
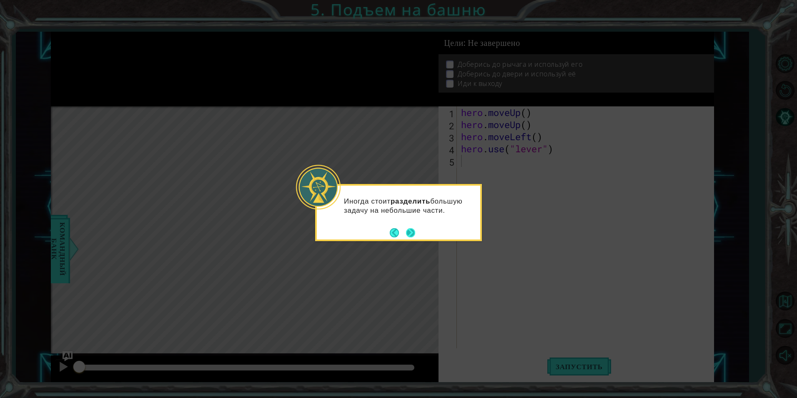
click at [412, 231] on button "Next" at bounding box center [410, 232] width 9 height 9
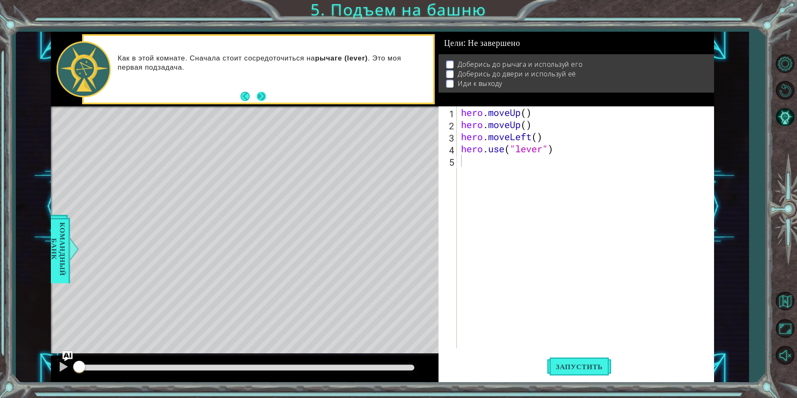
click at [261, 98] on button "Next" at bounding box center [261, 96] width 9 height 9
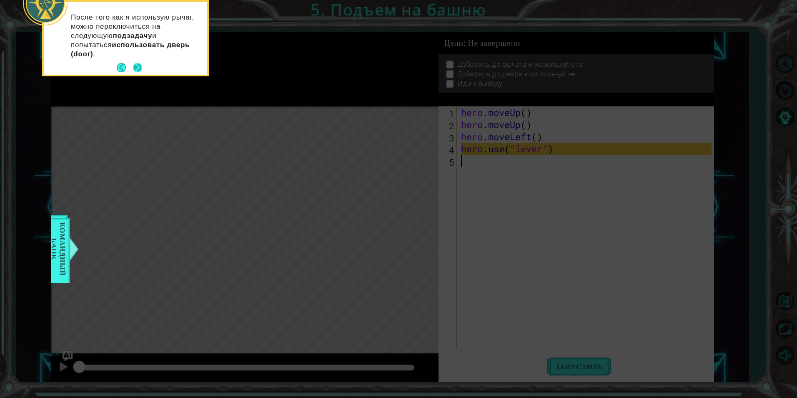
click at [139, 67] on button "Next" at bounding box center [137, 67] width 9 height 9
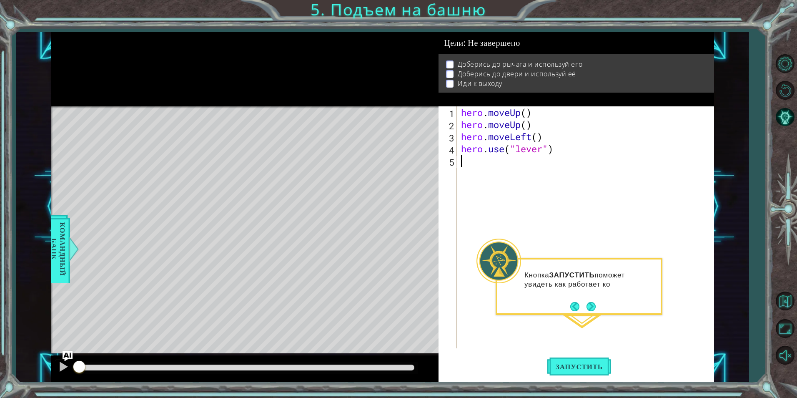
click at [467, 163] on div "hero . moveUp ( ) hero . moveUp ( ) hero . moveLeft ( ) hero . use ( "lever" )" at bounding box center [588, 239] width 256 height 266
type textarea "h"
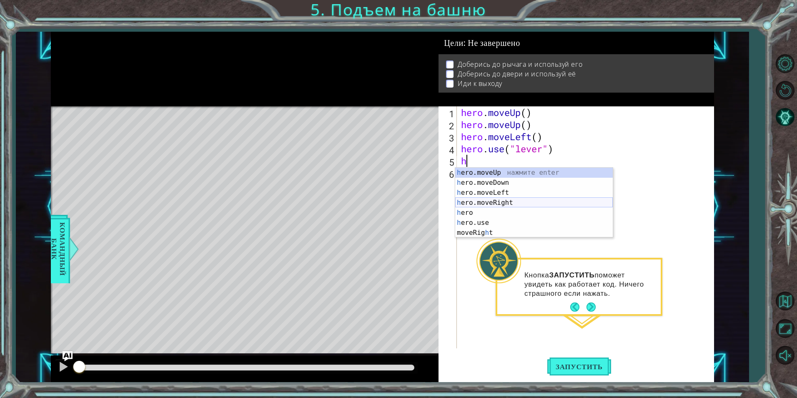
click at [521, 203] on div "h ero.moveUp нажмите enter h ero.moveDown нажмите enter h ero.moveLeft нажмите …" at bounding box center [534, 213] width 158 height 90
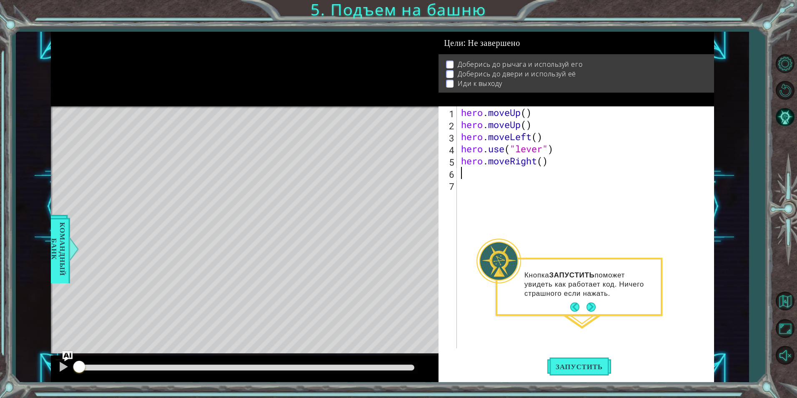
type textarea "h"
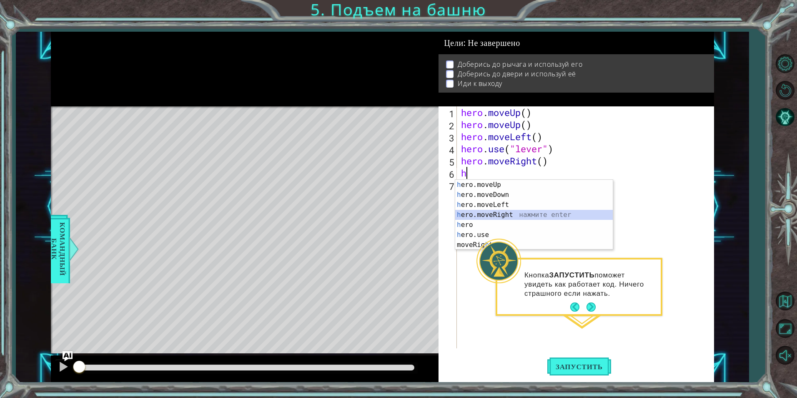
click at [516, 214] on div "h ero.moveUp нажмите enter h ero.moveDown нажмите enter h ero.moveLeft нажмите …" at bounding box center [534, 225] width 158 height 90
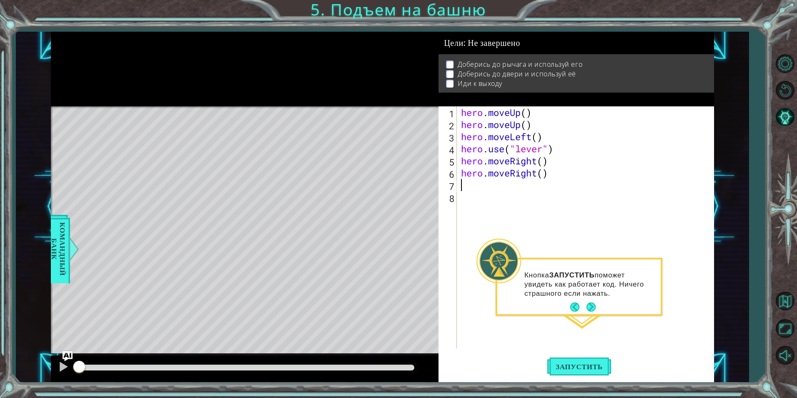
type textarea "h"
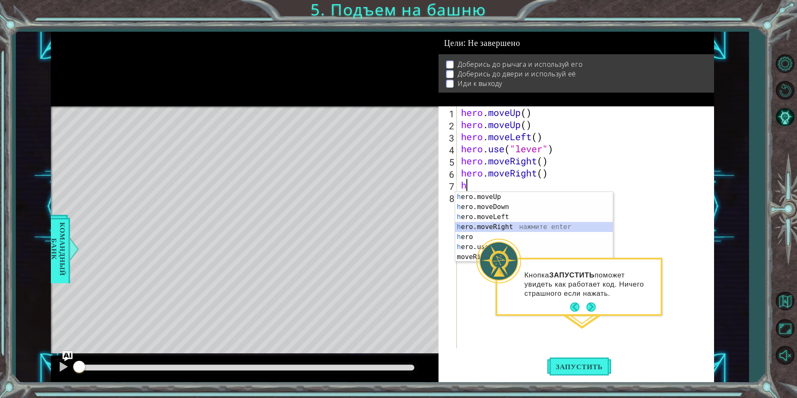
click at [518, 224] on div "h ero.moveUp нажмите enter h ero.moveDown нажмите enter h ero.moveLeft нажмите …" at bounding box center [534, 237] width 158 height 90
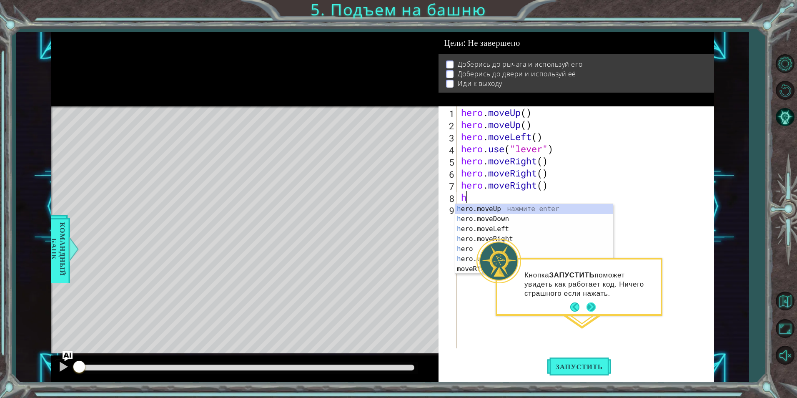
click at [594, 304] on button "Next" at bounding box center [591, 306] width 9 height 9
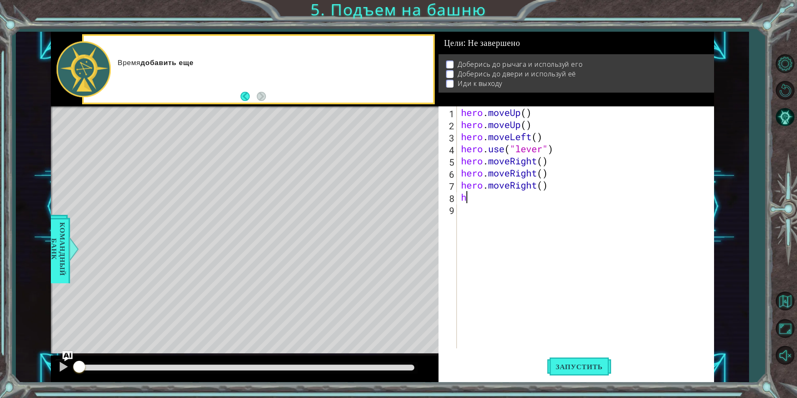
click at [491, 202] on div "hero . moveUp ( ) hero . moveUp ( ) hero . moveLeft ( ) hero . use ( "lever" ) …" at bounding box center [588, 239] width 256 height 266
drag, startPoint x: 491, startPoint y: 201, endPoint x: 481, endPoint y: 192, distance: 14.2
click at [491, 201] on div "hero . moveUp ( ) hero . moveUp ( ) hero . moveLeft ( ) hero . use ( "lever" ) …" at bounding box center [588, 239] width 256 height 266
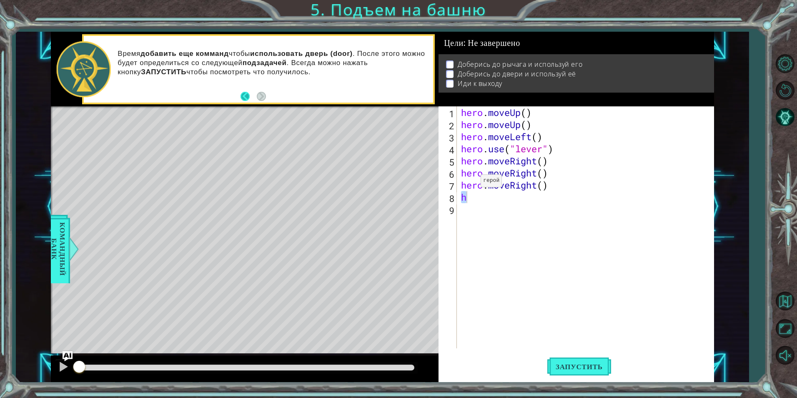
click at [244, 97] on button "Back" at bounding box center [249, 96] width 16 height 9
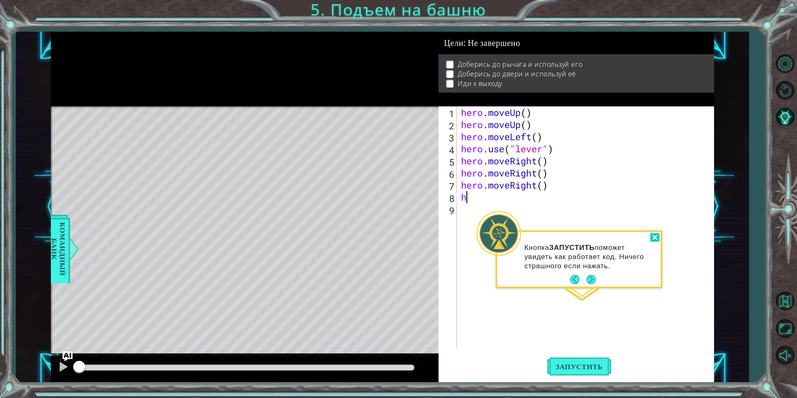
click at [654, 239] on div at bounding box center [655, 238] width 10 height 10
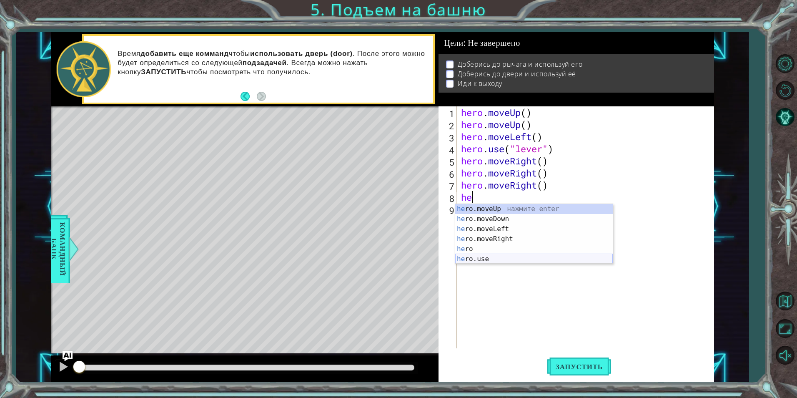
click at [490, 260] on div "he ro.moveUp нажмите enter he ro.moveDown нажмите enter he ro.moveLeft нажмите …" at bounding box center [534, 244] width 158 height 80
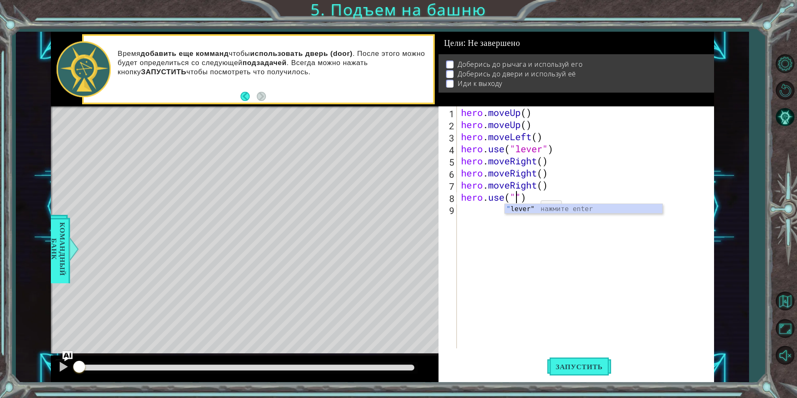
scroll to position [0, 3]
type textarea "hero.use("door")"
click at [471, 216] on div "hero . moveUp ( ) hero . moveUp ( ) hero . moveLeft ( ) hero . use ( "lever" ) …" at bounding box center [588, 239] width 256 height 266
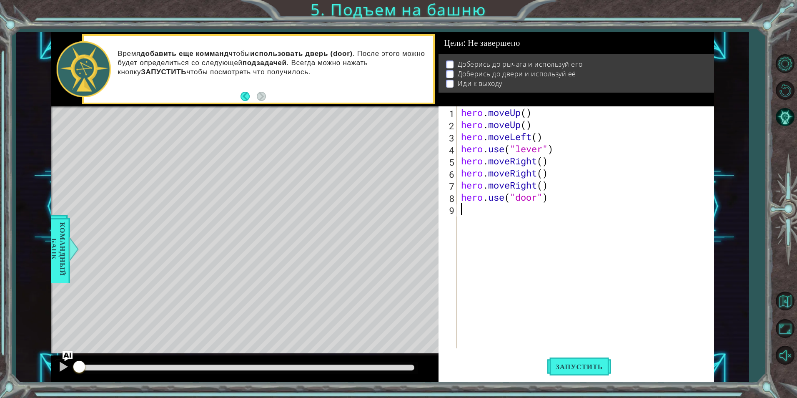
type textarea "h"
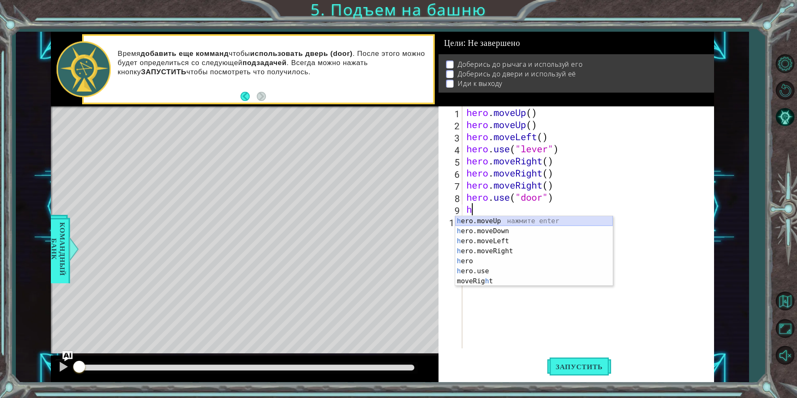
click at [505, 221] on div "h ero.moveUp нажмите enter h ero.moveDown нажмите enter h ero.moveLeft нажмите …" at bounding box center [534, 261] width 158 height 90
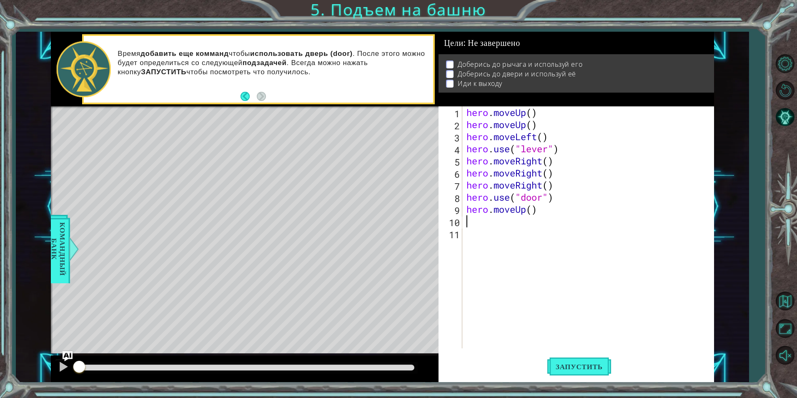
type textarea "h"
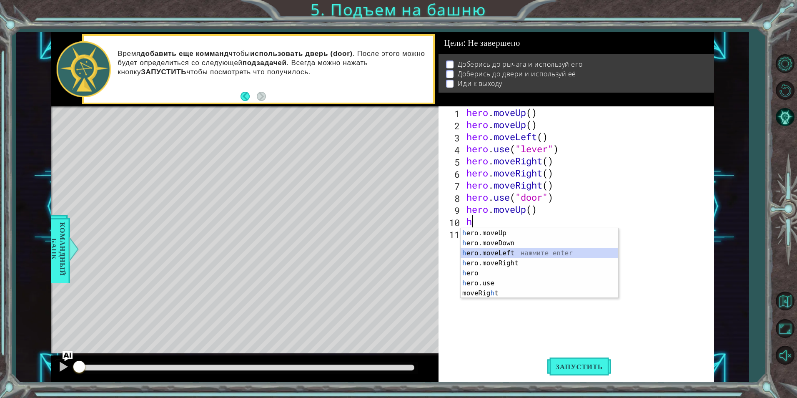
click at [508, 253] on div "h ero.moveUp нажмите enter h ero.moveDown нажмите enter h ero.moveLeft нажмите …" at bounding box center [540, 273] width 158 height 90
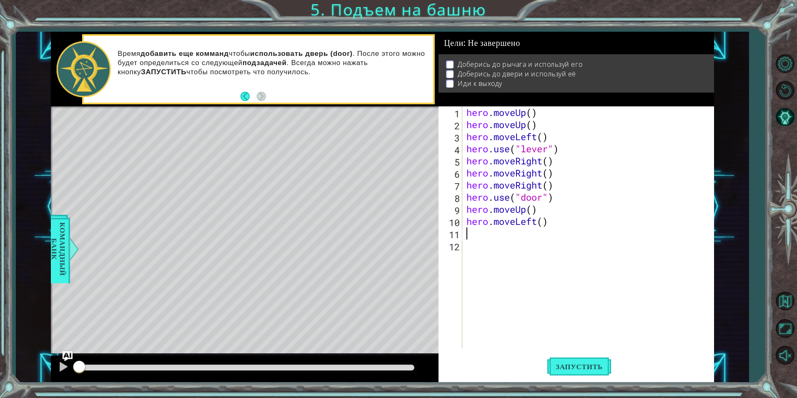
type textarea "h"
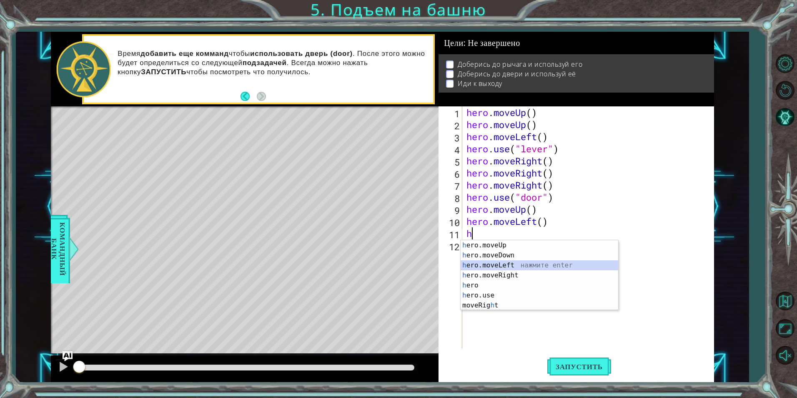
click at [514, 264] on div "h ero.moveUp нажмите enter h ero.moveDown нажмите enter h ero.moveLeft нажмите …" at bounding box center [540, 285] width 158 height 90
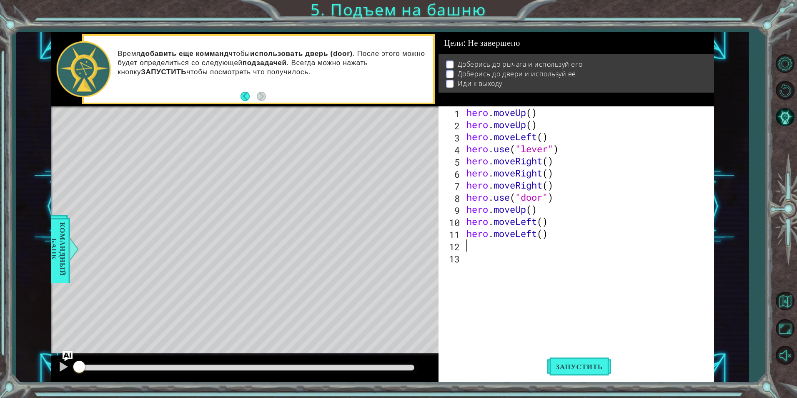
type textarea "h"
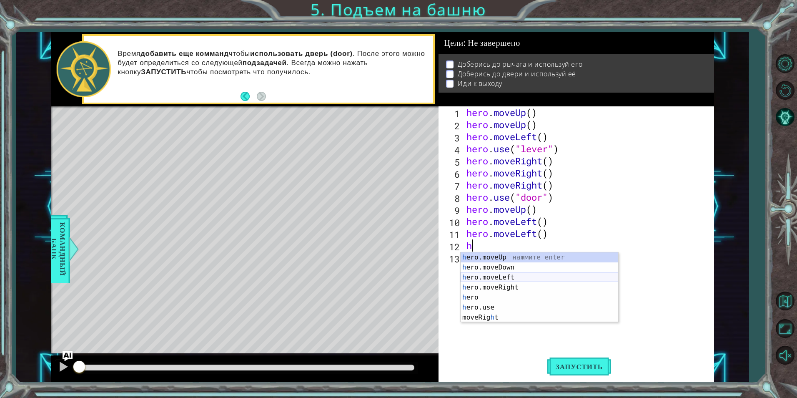
click at [505, 278] on div "h ero.moveUp нажмите enter h ero.moveDown нажмите enter h ero.moveLeft нажмите …" at bounding box center [540, 297] width 158 height 90
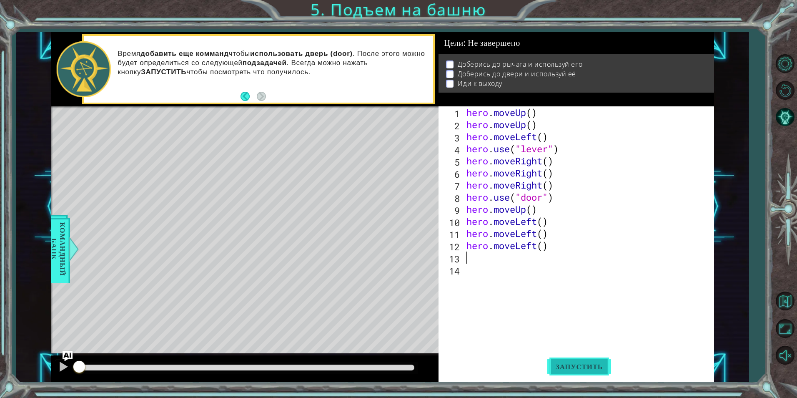
click at [569, 363] on span "Запустить" at bounding box center [580, 366] width 64 height 8
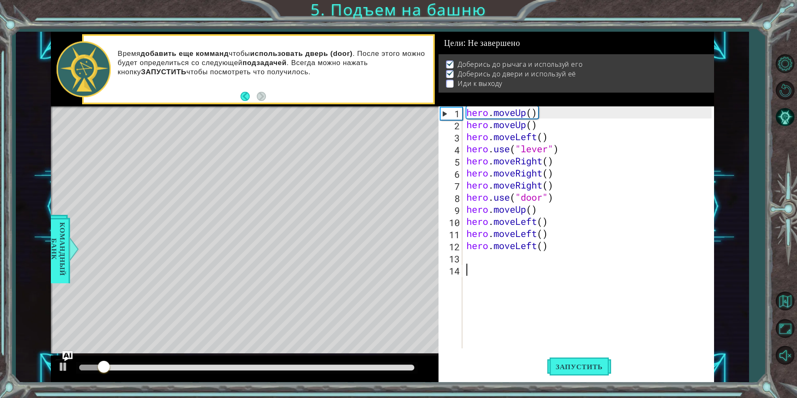
click at [517, 328] on div "hero . moveUp ( ) hero . moveUp ( ) hero . moveLeft ( ) hero . use ( "lever" ) …" at bounding box center [590, 239] width 251 height 266
click at [466, 223] on div "hero . moveUp ( ) hero . moveUp ( ) hero . moveLeft ( ) hero . use ( "lever" ) …" at bounding box center [590, 239] width 251 height 266
type textarea "hero.moveLeft()"
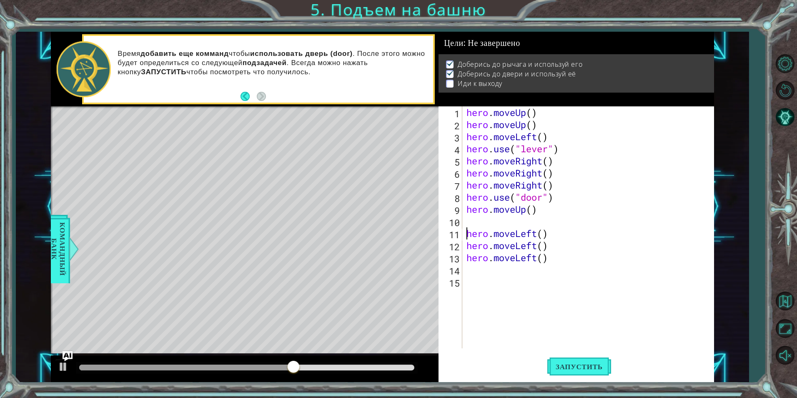
click at [481, 221] on div "hero . moveUp ( ) hero . moveUp ( ) hero . moveLeft ( ) hero . use ( "lever" ) …" at bounding box center [590, 239] width 251 height 266
type textarea "h"
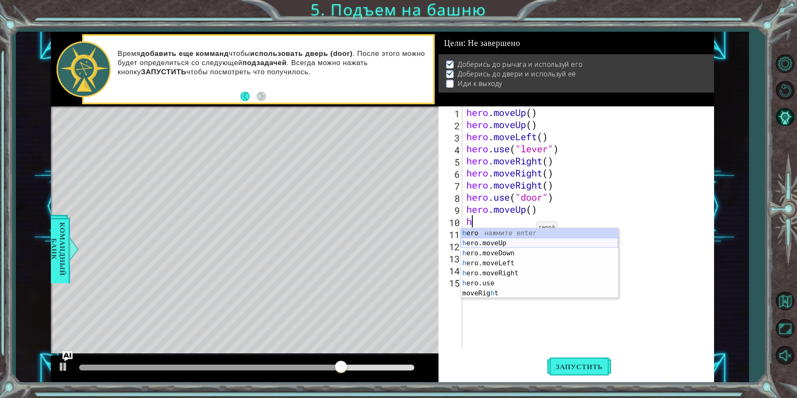
click at [513, 245] on div "h ero нажмите enter h ero.moveUp нажмите enter h ero.moveDown нажмите enter h e…" at bounding box center [540, 273] width 158 height 90
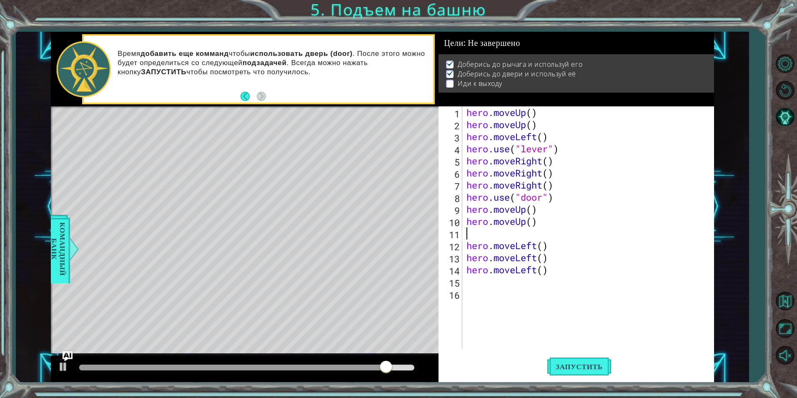
type textarea "hero.moveUp()"
click at [477, 270] on div "hero . moveUp ( ) hero . moveUp ( ) hero . moveLeft ( ) hero . use ( "lever" ) …" at bounding box center [590, 239] width 251 height 266
type textarea "h"
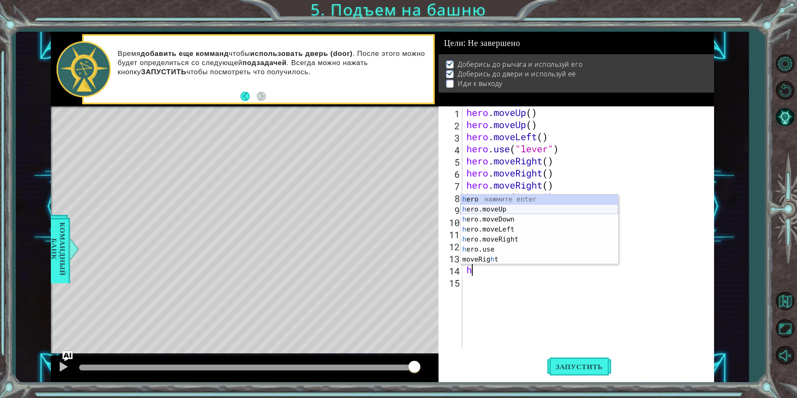
click at [486, 209] on div "h ero нажмите enter h ero.moveUp нажмите enter h ero.moveDown нажмите enter h e…" at bounding box center [540, 239] width 158 height 90
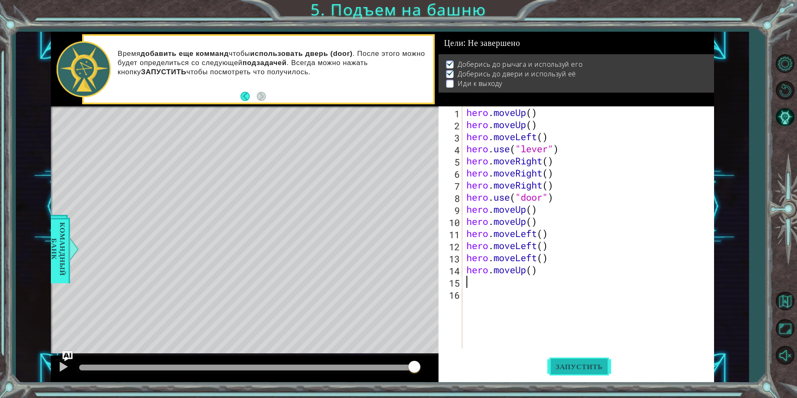
click at [559, 365] on span "Запустить" at bounding box center [580, 366] width 64 height 8
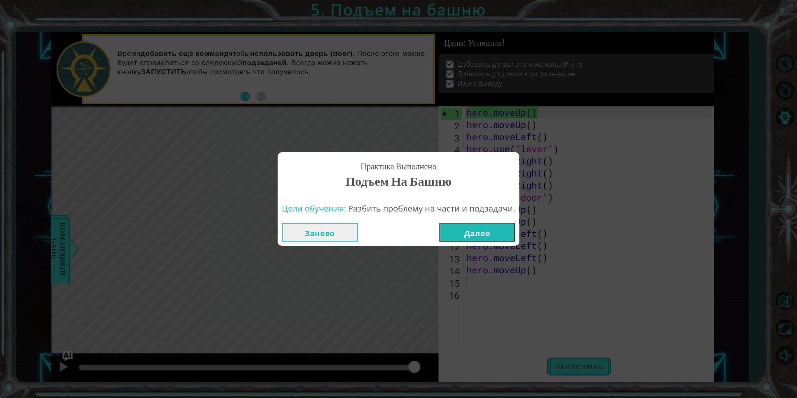
click at [494, 234] on button "Далее" at bounding box center [478, 232] width 76 height 19
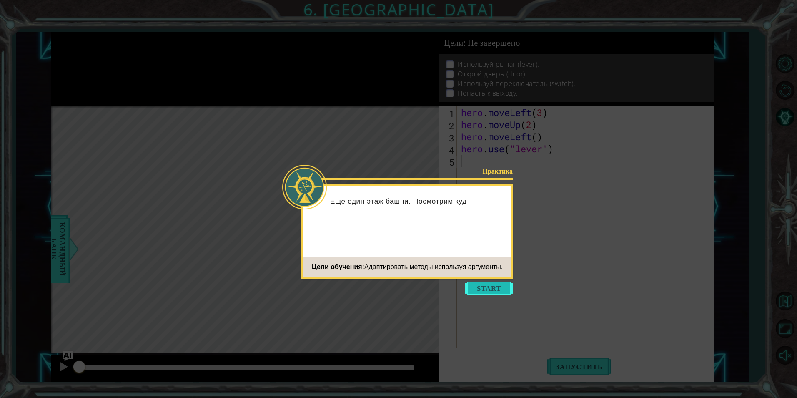
click at [505, 286] on button "Start" at bounding box center [489, 288] width 48 height 13
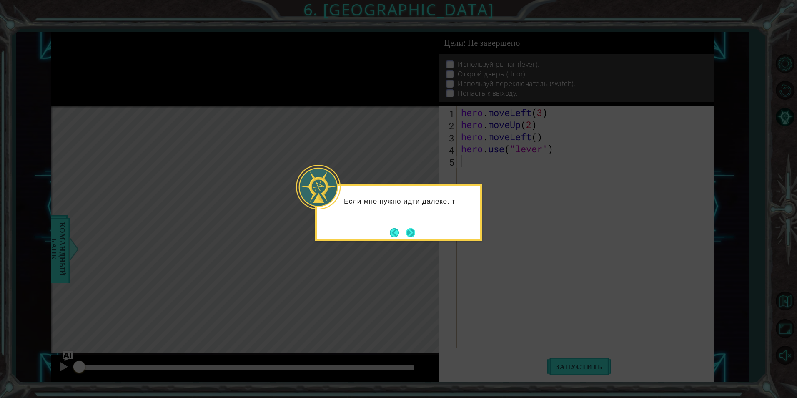
click at [412, 231] on button "Next" at bounding box center [410, 232] width 9 height 9
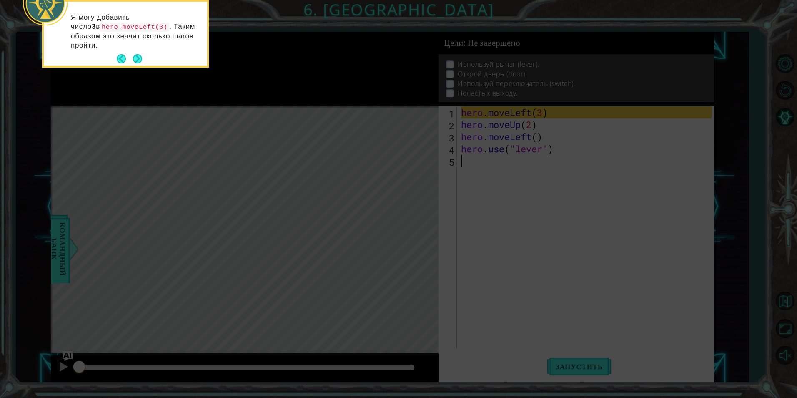
click at [139, 54] on button "Next" at bounding box center [137, 58] width 9 height 9
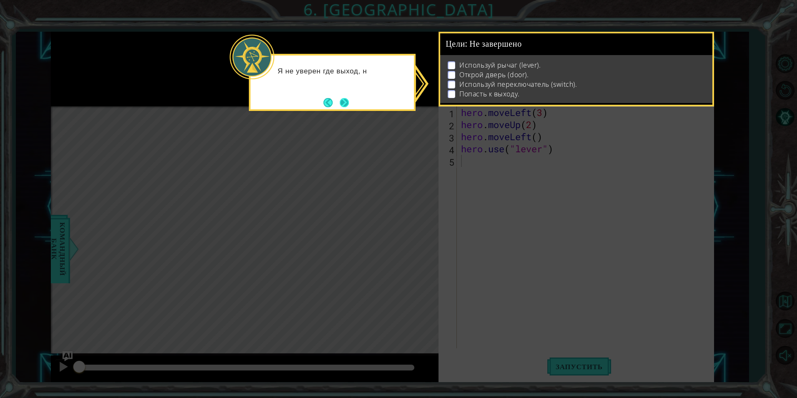
click at [344, 106] on button "Next" at bounding box center [344, 102] width 9 height 9
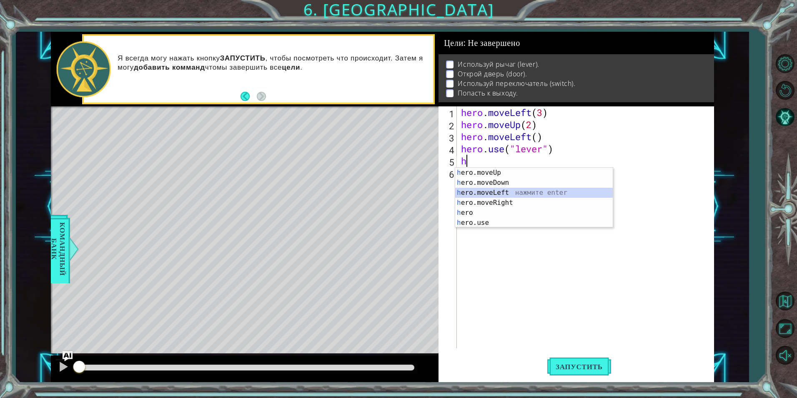
click at [507, 193] on div "h ero.moveUp нажмите enter h ero.moveDown нажмите enter h ero.moveLeft нажмите …" at bounding box center [534, 208] width 158 height 80
type textarea "hero.moveLeft(1)"
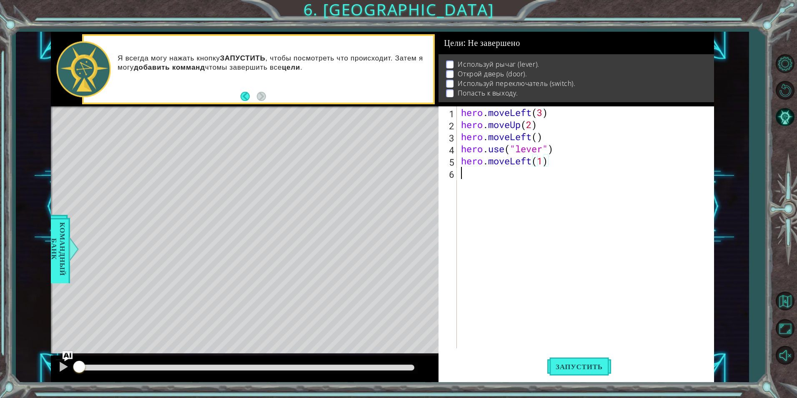
click at [492, 178] on div "hero . moveLeft ( 3 ) hero . moveUp ( 2 ) hero . moveLeft ( ) hero . use ( "lev…" at bounding box center [588, 239] width 256 height 266
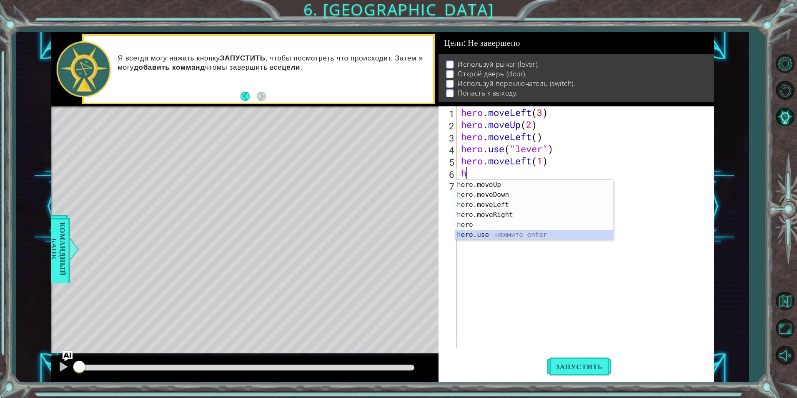
click at [500, 234] on div "h ero.moveUp нажмите enter h ero.moveDown нажмите enter h ero.moveLeft нажмите …" at bounding box center [534, 220] width 158 height 80
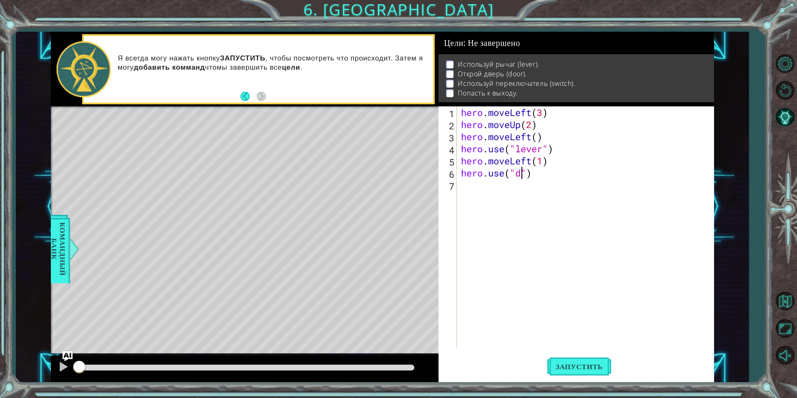
scroll to position [0, 3]
type textarea "hero.use("door")"
click at [493, 191] on div "hero . moveLeft ( 3 ) hero . moveUp ( 2 ) hero . moveLeft ( ) hero . use ( "lev…" at bounding box center [588, 239] width 256 height 266
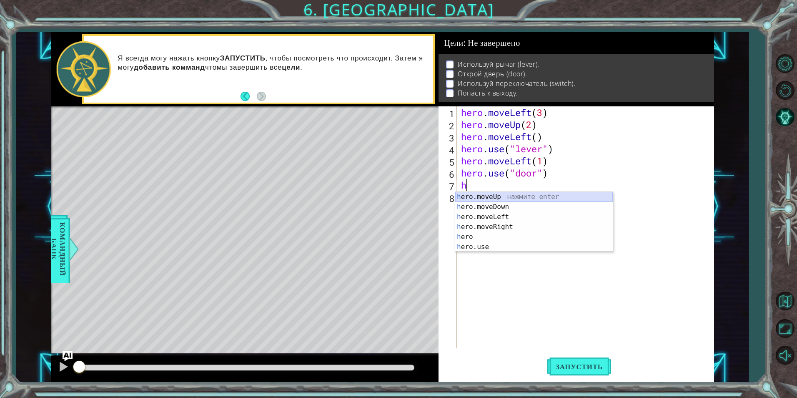
click at [511, 196] on div "h ero.moveUp нажмите enter h ero.moveDown нажмите enter h ero.moveLeft нажмите …" at bounding box center [534, 232] width 158 height 80
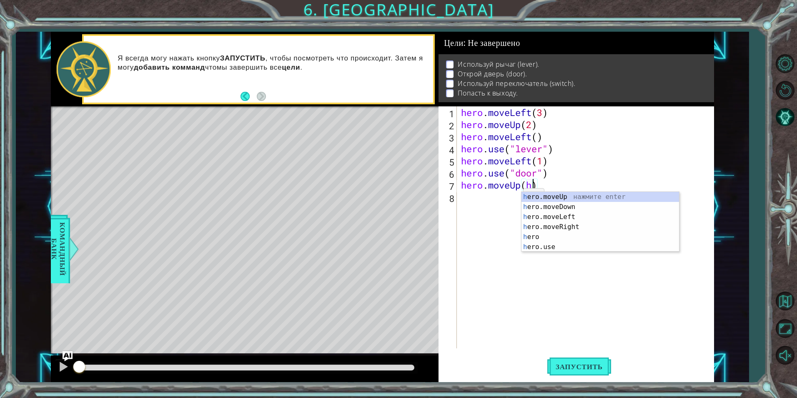
scroll to position [0, 3]
click at [569, 196] on div "h ero.moveUp нажмите enter h ero.moveDown нажмите enter h ero.moveLeft нажмите …" at bounding box center [601, 232] width 158 height 80
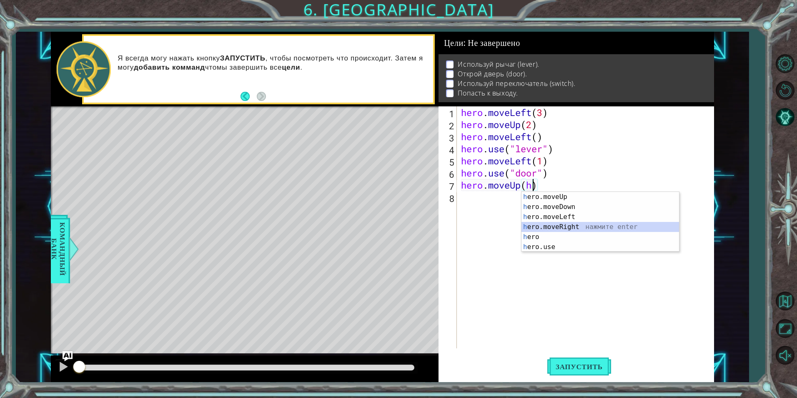
click at [586, 228] on div "h ero.moveUp нажмите enter h ero.moveDown нажмите enter h ero.moveLeft нажмите …" at bounding box center [601, 232] width 158 height 80
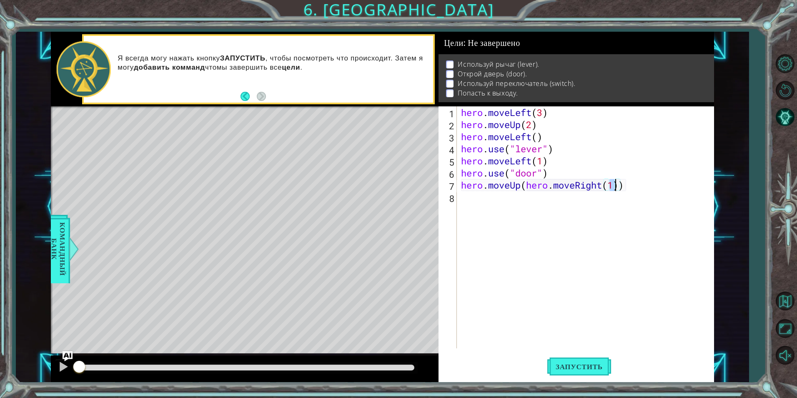
type textarea "hero.moveUp(hero.moveRight(2))"
click at [558, 204] on div "hero . moveLeft ( 3 ) hero . moveUp ( 2 ) hero . moveLeft ( ) hero . use ( "lev…" at bounding box center [588, 239] width 256 height 266
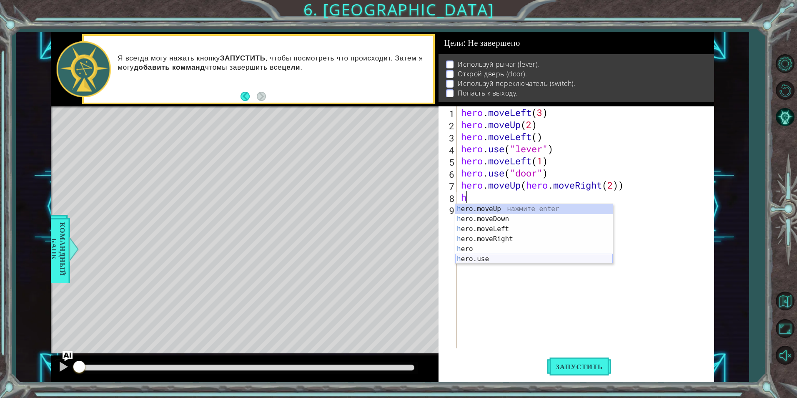
click at [508, 260] on div "h ero.moveUp нажмите enter h ero.moveDown нажмите enter h ero.moveLeft нажмите …" at bounding box center [534, 244] width 158 height 80
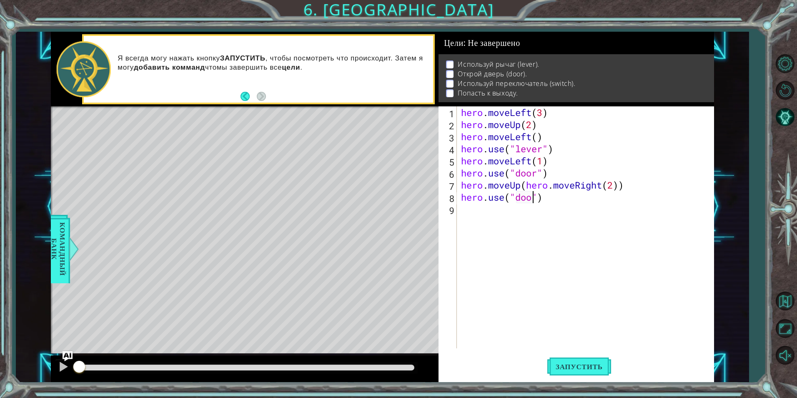
type textarea "hero.use("door")"
click at [500, 216] on div "hero . moveLeft ( 3 ) hero . moveUp ( 2 ) hero . moveLeft ( ) hero . use ( "lev…" at bounding box center [588, 239] width 256 height 266
click at [537, 196] on div "hero . moveLeft ( 3 ) hero . moveUp ( 2 ) hero . moveLeft ( ) hero . use ( "lev…" at bounding box center [588, 239] width 256 height 266
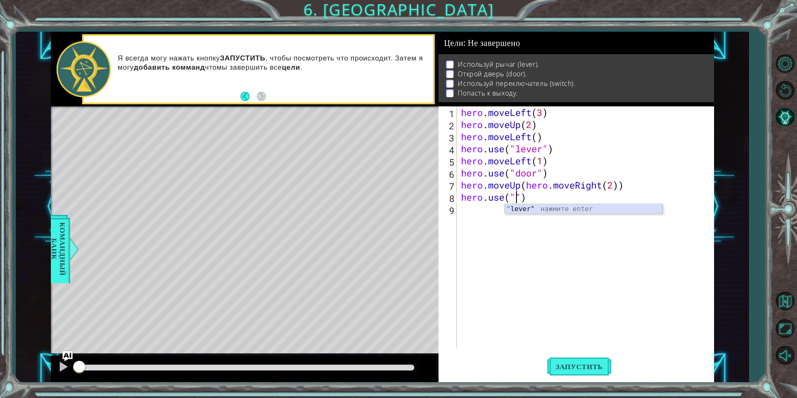
click at [543, 210] on div "" lever" нажмите enter" at bounding box center [584, 219] width 158 height 30
type textarea "hero.use("lever")"
click at [507, 216] on div "hero . moveLeft ( 3 ) hero . moveUp ( 2 ) hero . moveLeft ( ) hero . use ( "lev…" at bounding box center [588, 239] width 256 height 266
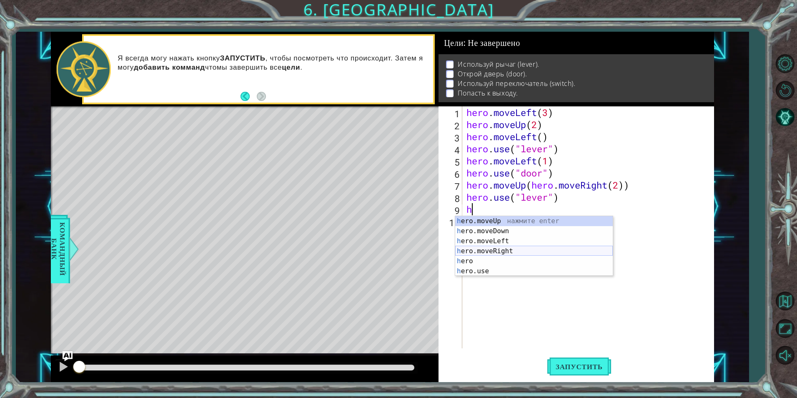
click at [508, 250] on div "h ero.moveUp нажмите enter h ero.moveDown нажмите enter h ero.moveLeft нажмите …" at bounding box center [534, 256] width 158 height 80
type textarea "hero.moveRight(1)"
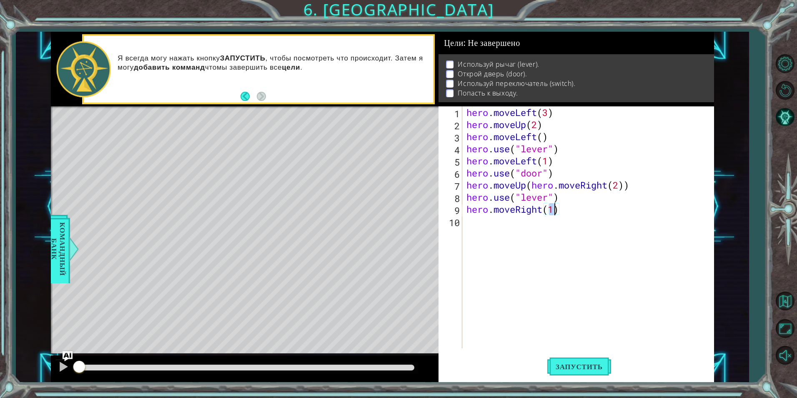
click at [510, 223] on div "hero . moveLeft ( 3 ) hero . moveUp ( 2 ) hero . moveLeft ( ) hero . use ( "lev…" at bounding box center [590, 239] width 251 height 266
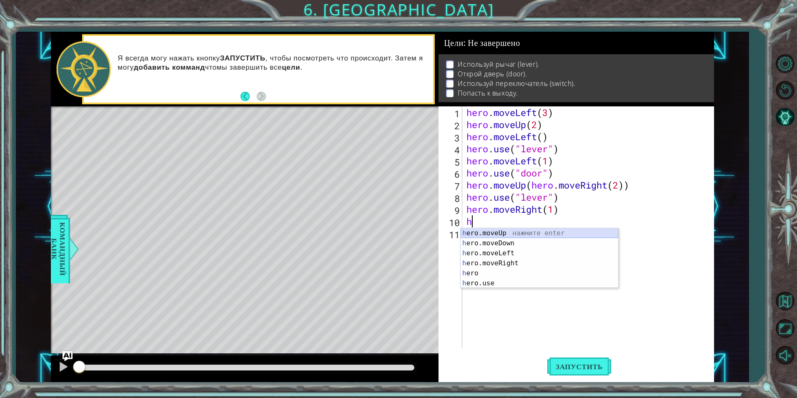
click at [518, 231] on div "h ero.moveUp нажмите enter h ero.moveDown нажмите enter h ero.moveLeft нажмите …" at bounding box center [540, 268] width 158 height 80
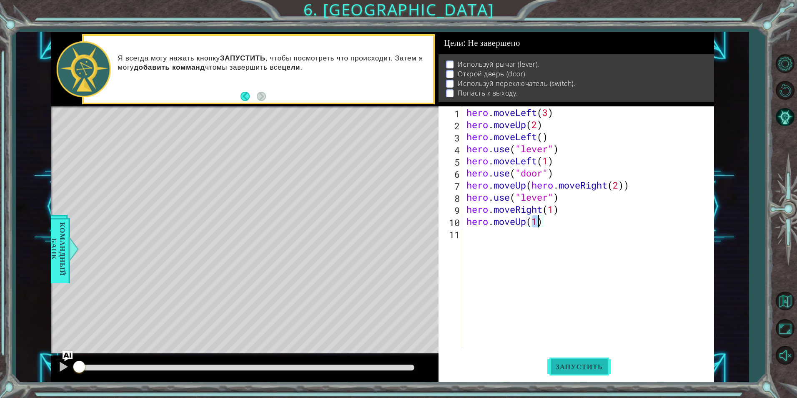
type textarea "hero.moveUp(1)"
click at [597, 358] on button "Запустить" at bounding box center [580, 367] width 64 height 28
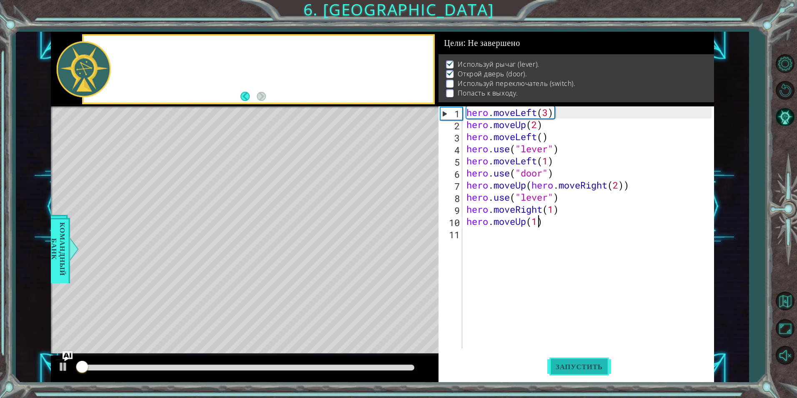
scroll to position [3, 0]
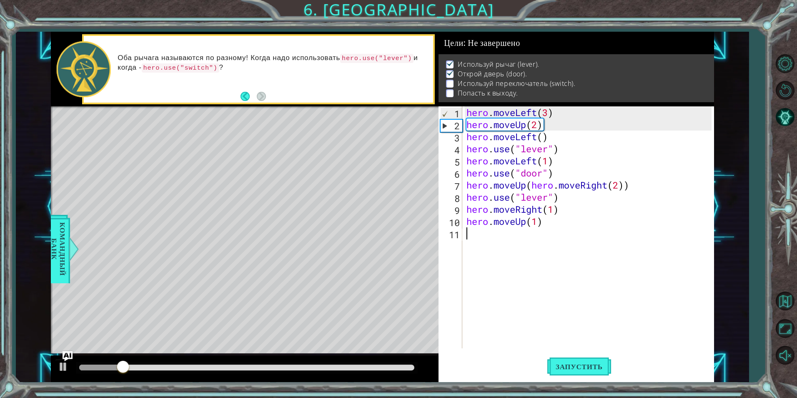
click at [563, 243] on div "hero . moveLeft ( 3 ) hero . moveUp ( 2 ) hero . moveLeft ( ) hero . use ( "lev…" at bounding box center [590, 239] width 251 height 266
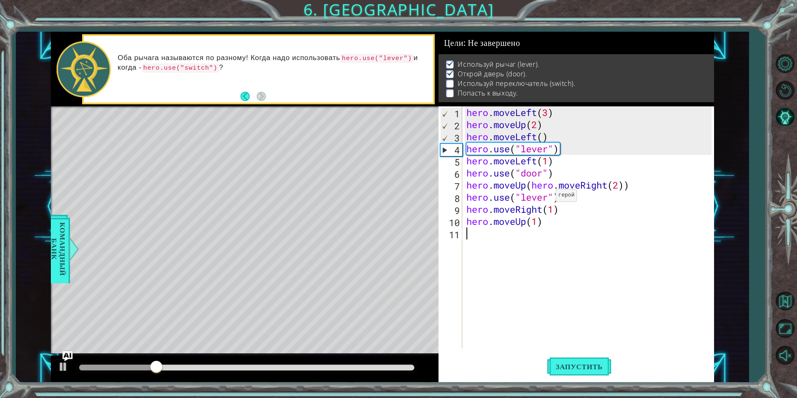
click at [549, 197] on div "hero . moveLeft ( 3 ) hero . moveUp ( 2 ) hero . moveLeft ( ) hero . use ( "lev…" at bounding box center [590, 239] width 251 height 266
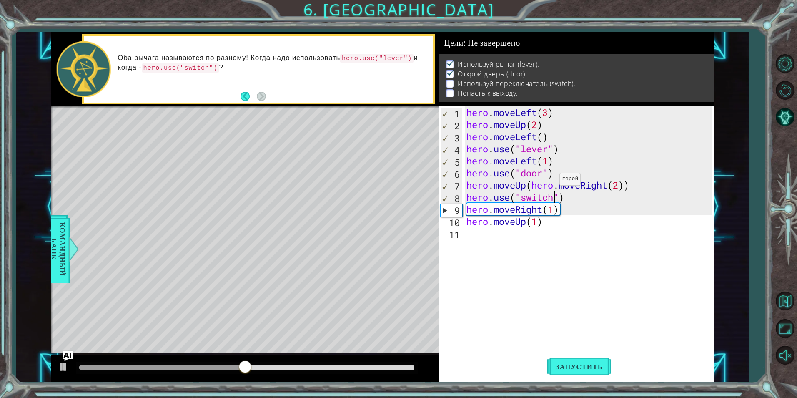
scroll to position [0, 4]
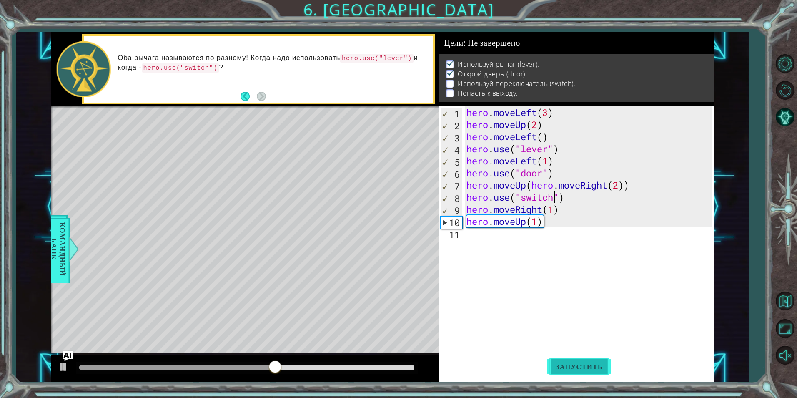
click at [567, 371] on button "Запустить" at bounding box center [580, 367] width 64 height 28
click at [605, 186] on div "hero . moveLeft ( 3 ) hero . moveUp ( 2 ) hero . moveLeft ( ) hero . use ( "lev…" at bounding box center [590, 239] width 251 height 266
type textarea "hero.moveUp(hero.moveRight(2))"
click at [468, 186] on div "hero . moveLeft ( 3 ) hero . moveUp ( 2 ) hero . moveLeft ( ) hero . use ( "lev…" at bounding box center [590, 239] width 251 height 266
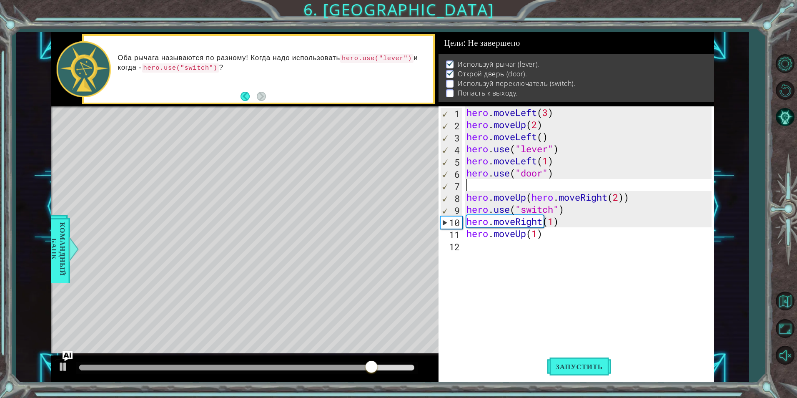
click at [485, 189] on div "hero . moveLeft ( 3 ) hero . moveUp ( 2 ) hero . moveLeft ( ) hero . use ( "lev…" at bounding box center [590, 239] width 251 height 266
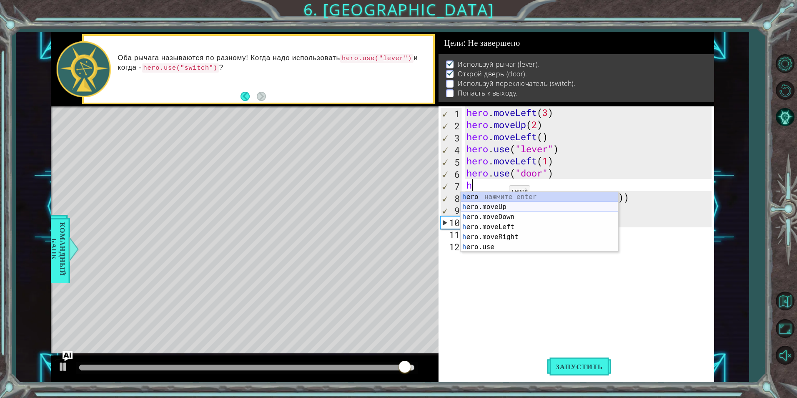
click at [518, 209] on div "h ero нажмите enter h ero.moveUp нажмите enter h ero.moveDown нажмите enter h e…" at bounding box center [540, 232] width 158 height 80
type textarea "hero.moveUp(1)"
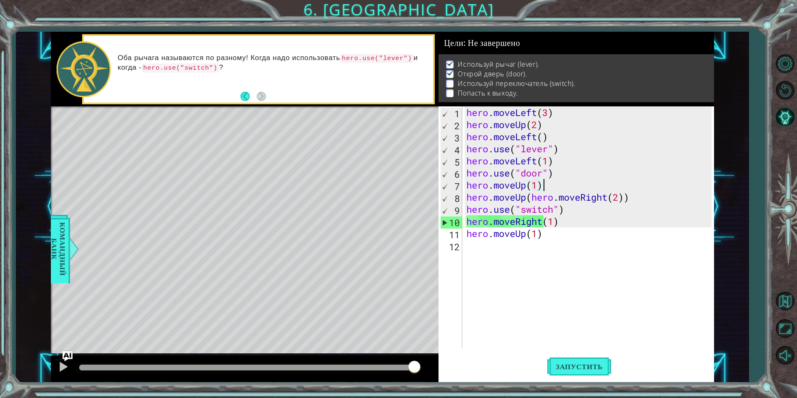
click at [551, 187] on div "hero . moveLeft ( 3 ) hero . moveUp ( 2 ) hero . moveLeft ( ) hero . use ( "lev…" at bounding box center [590, 239] width 251 height 266
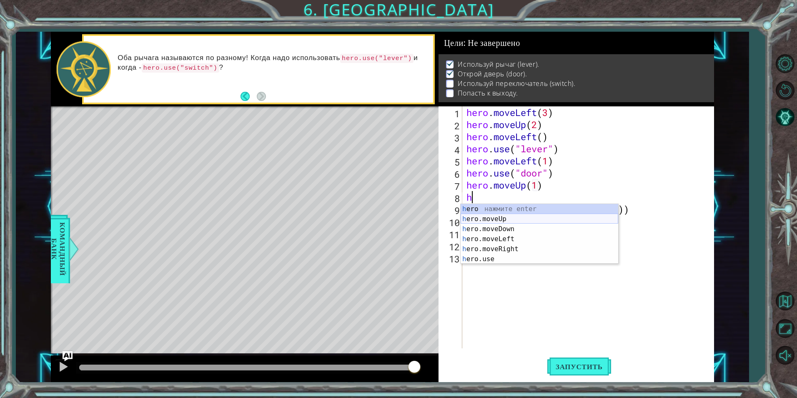
click at [519, 216] on div "h ero нажмите enter h ero.moveUp нажмите enter h ero.moveDown нажмите enter h e…" at bounding box center [540, 244] width 158 height 80
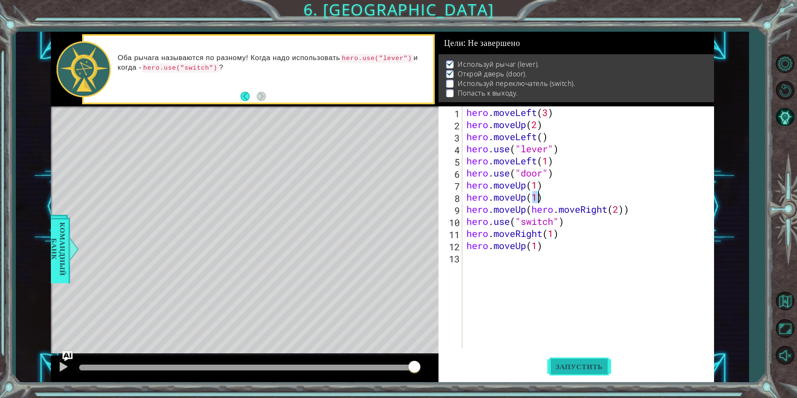
type textarea "hero.moveUp(1)"
click at [593, 370] on span "Запустить" at bounding box center [580, 366] width 64 height 8
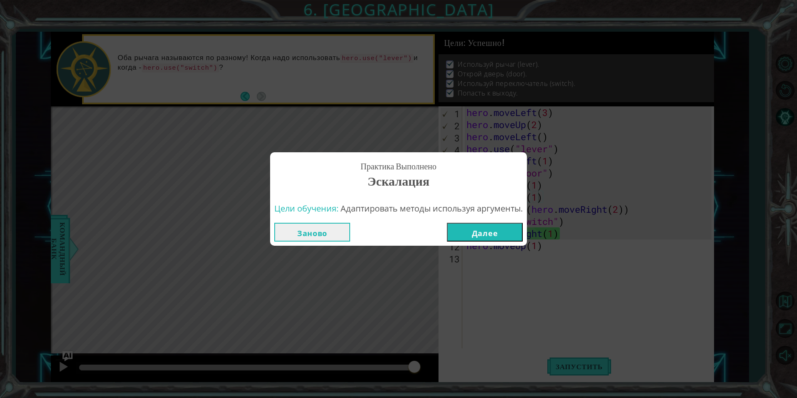
click at [483, 232] on button "Далее" at bounding box center [485, 232] width 76 height 19
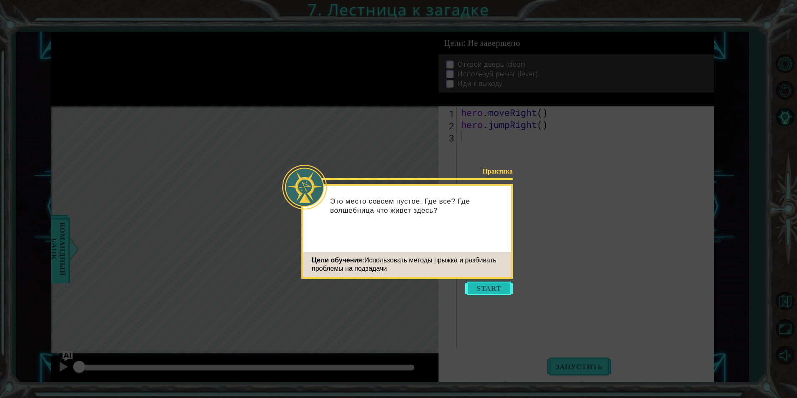
click at [487, 289] on button "Start" at bounding box center [489, 288] width 48 height 13
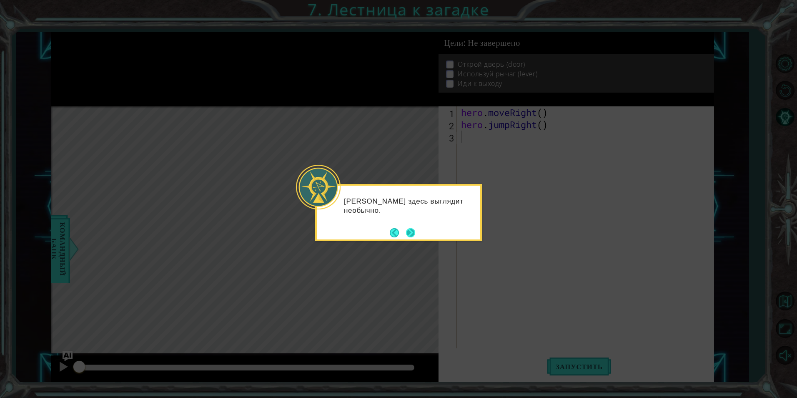
click at [415, 229] on button "Next" at bounding box center [410, 232] width 9 height 9
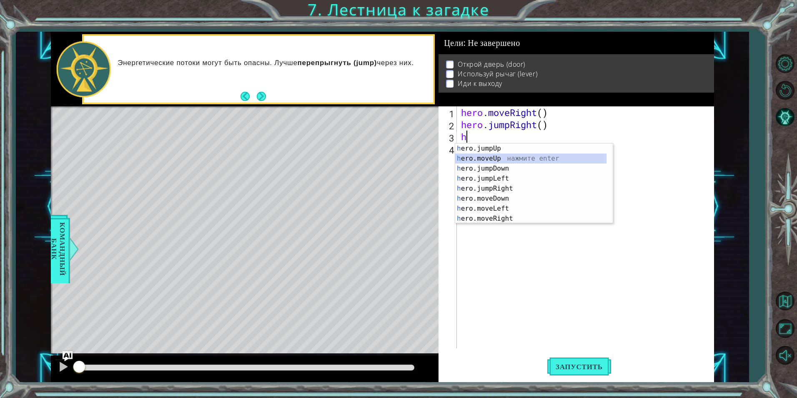
click at [497, 158] on div "h ero.jumpUp нажмите enter h ero.moveUp нажмите enter h ero.jumpDown нажмите en…" at bounding box center [530, 193] width 151 height 100
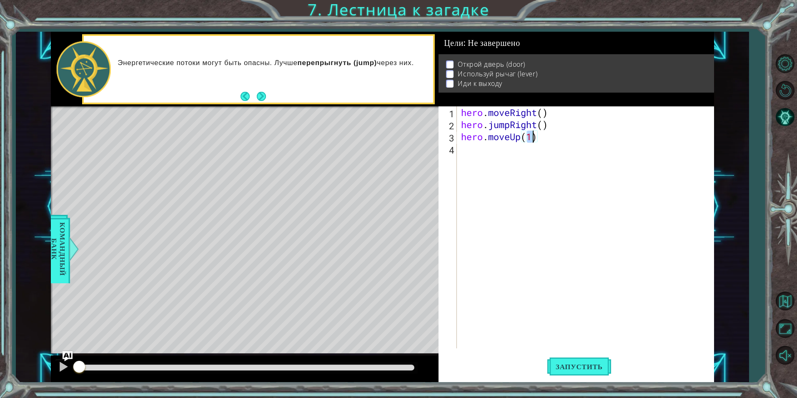
scroll to position [0, 3]
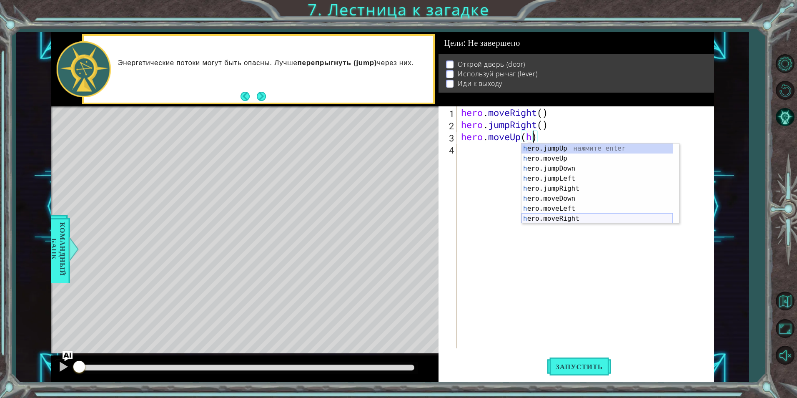
click at [576, 218] on div "h ero.jumpUp нажмите enter h ero.moveUp нажмите enter h ero.jumpDown нажмите en…" at bounding box center [597, 193] width 151 height 100
type textarea "hero.moveUp(hero.moveRight(1))"
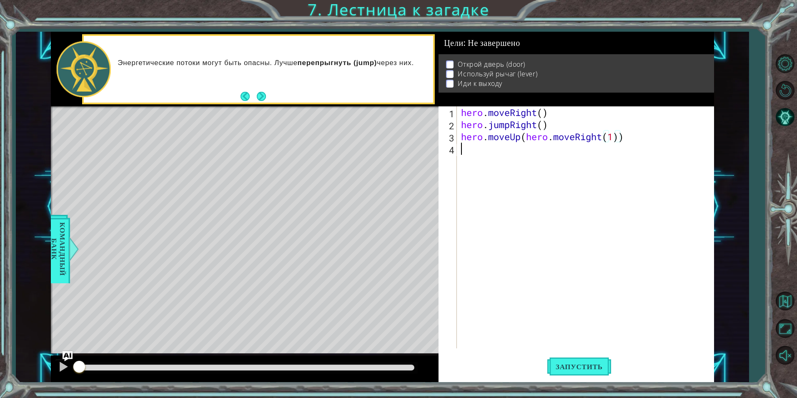
click at [524, 159] on div "hero . moveRight ( ) hero . jumpRight ( ) hero . moveUp ( hero . moveRight ( 1 …" at bounding box center [588, 239] width 256 height 266
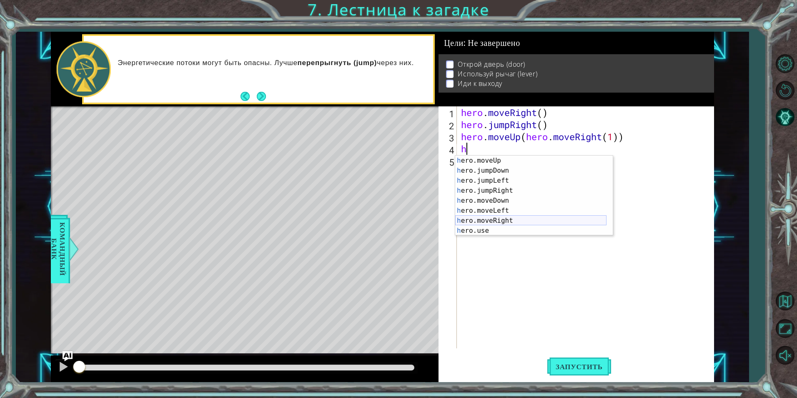
scroll to position [10, 0]
click at [509, 229] on div "h ero.moveUp нажмите enter h ero.jumpDown нажмите enter h ero.jumpLeft нажмите …" at bounding box center [530, 206] width 151 height 100
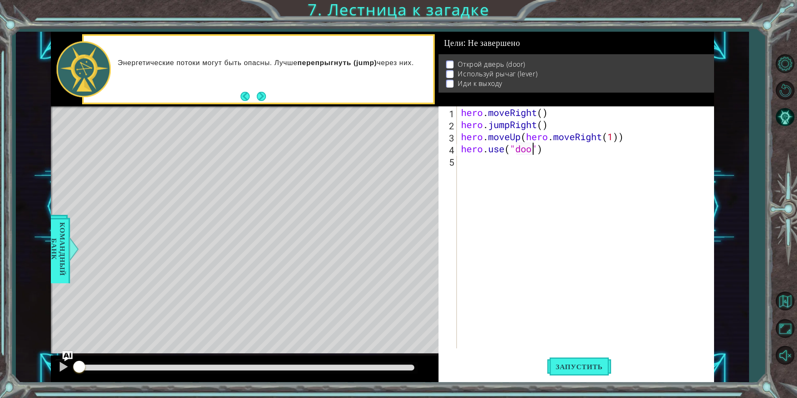
type textarea "hero.use("door")"
click at [529, 164] on div "hero . moveRight ( ) hero . jumpRight ( ) hero . moveUp ( hero . moveRight ( 1 …" at bounding box center [588, 239] width 256 height 266
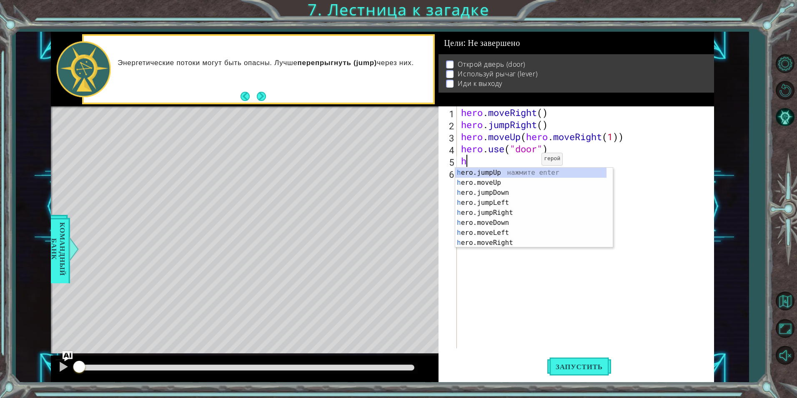
scroll to position [0, 0]
click at [508, 183] on div "h ero.jumpUp нажмите enter h ero.moveUp нажмите enter h ero.jumpDown нажмите en…" at bounding box center [530, 218] width 151 height 100
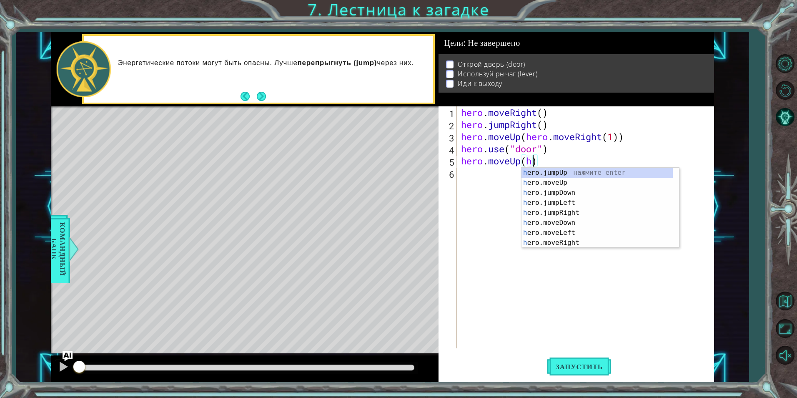
scroll to position [0, 3]
click at [545, 184] on div "h ero.jumpUp нажмите enter h ero.moveUp нажмите enter h ero.jumpDown нажмите en…" at bounding box center [597, 218] width 151 height 100
click at [578, 234] on div "h ero.jumpUp нажмите enter h ero.moveUp нажмите enter h ero.jumpDown нажмите en…" at bounding box center [597, 218] width 151 height 100
type textarea "hero.moveUp(hero.moveLeft(1))"
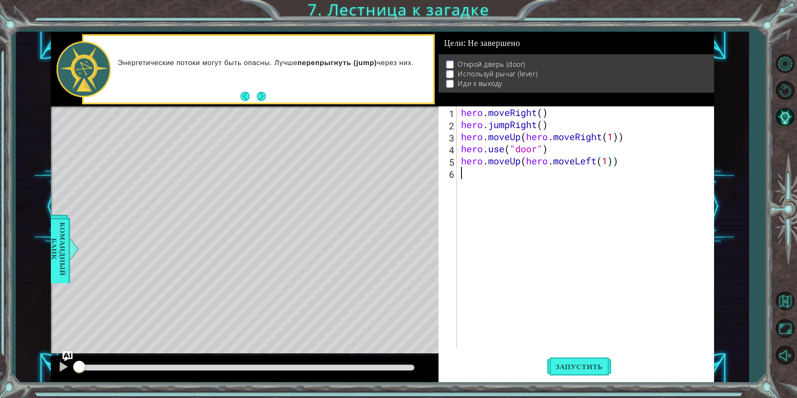
click at [568, 181] on div "hero . moveRight ( ) hero . jumpRight ( ) hero . moveUp ( hero . moveRight ( 1 …" at bounding box center [588, 239] width 256 height 266
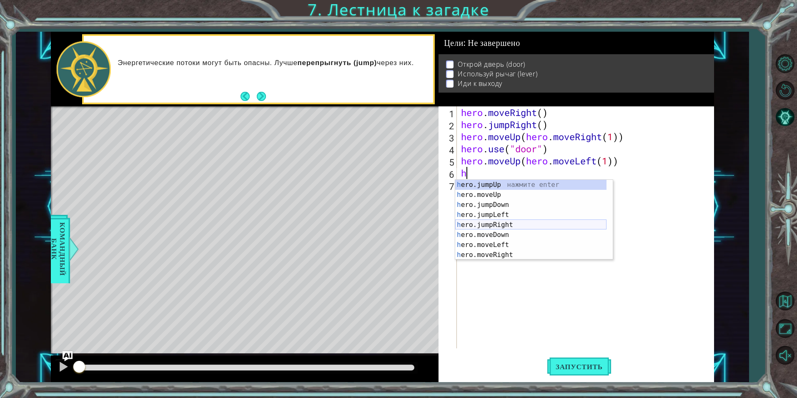
scroll to position [10, 0]
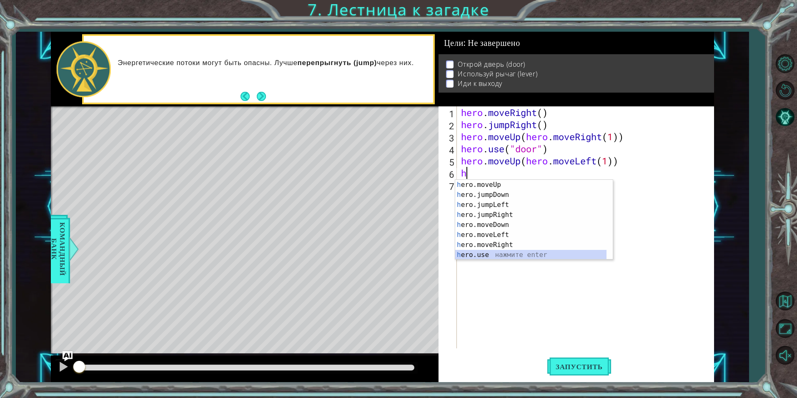
click at [500, 252] on div "h ero.moveUp нажмите enter h ero.jumpDown нажмите enter h ero.jumpLeft нажмите …" at bounding box center [530, 230] width 151 height 100
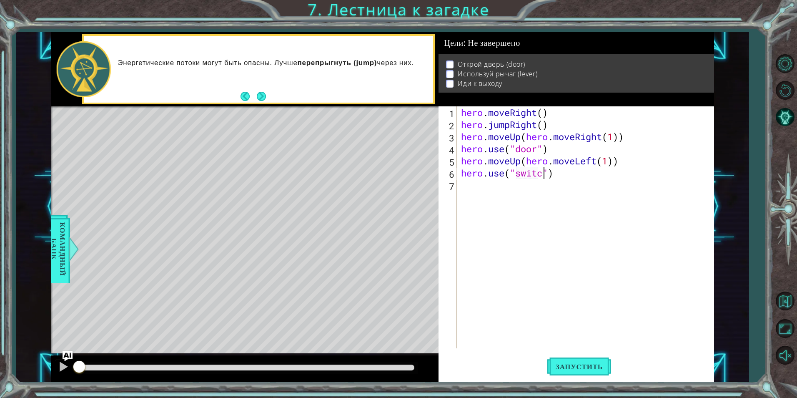
type textarea "hero.use("switch")"
click at [572, 195] on div "hero . moveRight ( ) hero . jumpRight ( ) hero . moveUp ( hero . moveRight ( 1 …" at bounding box center [588, 239] width 256 height 266
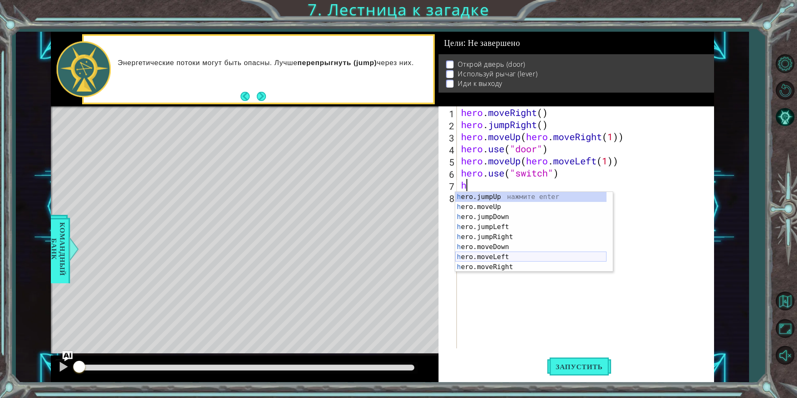
click at [515, 256] on div "h ero.jumpUp нажмите enter h ero.moveUp нажмите enter h ero.jumpDown нажмите en…" at bounding box center [530, 242] width 151 height 100
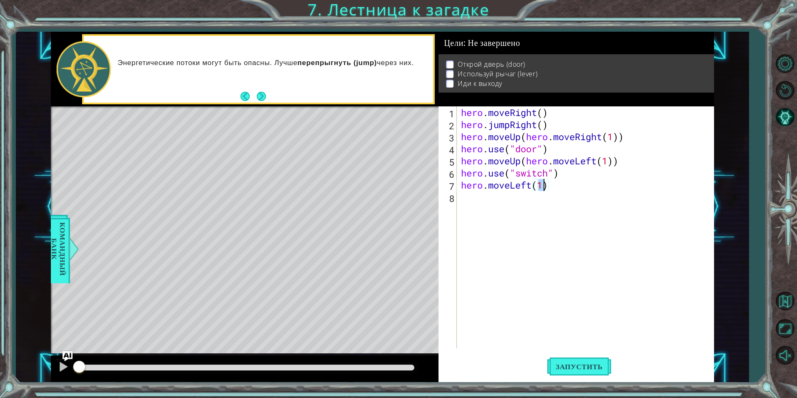
scroll to position [0, 4]
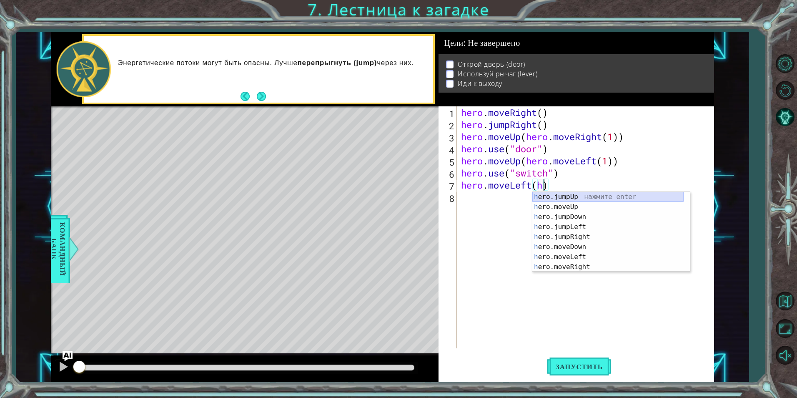
click at [581, 196] on div "h ero.jumpUp нажмите enter h ero.moveUp нажмите enter h ero.jumpDown нажмите en…" at bounding box center [608, 242] width 151 height 100
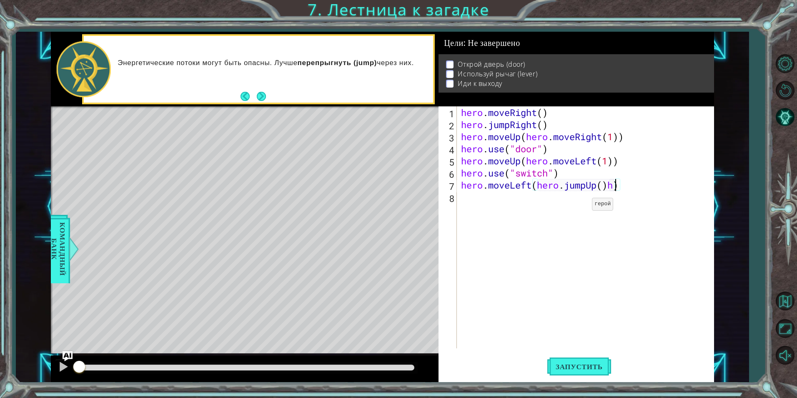
scroll to position [0, 7]
type textarea "hero.moveLeft(hero.jumpUp())"
click at [586, 205] on div "hero . moveRight ( ) hero . jumpRight ( ) hero . moveUp ( hero . moveRight ( 1 …" at bounding box center [588, 239] width 256 height 266
type textarea "h"
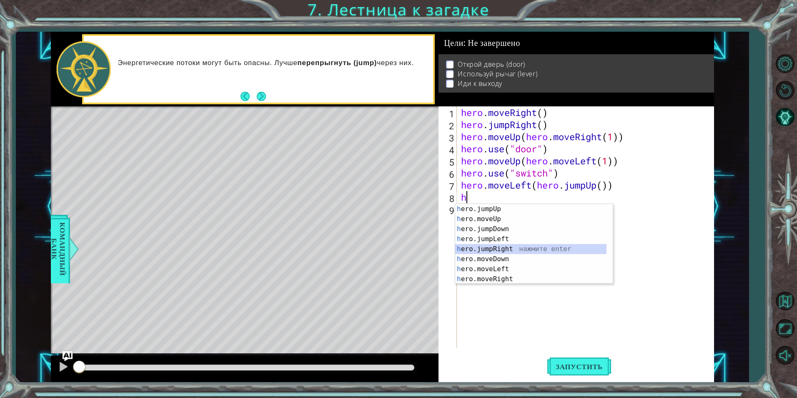
click at [515, 249] on div "h ero.jumpUp нажмите enter h ero.moveUp нажмите enter h ero.jumpDown нажмите en…" at bounding box center [530, 254] width 151 height 100
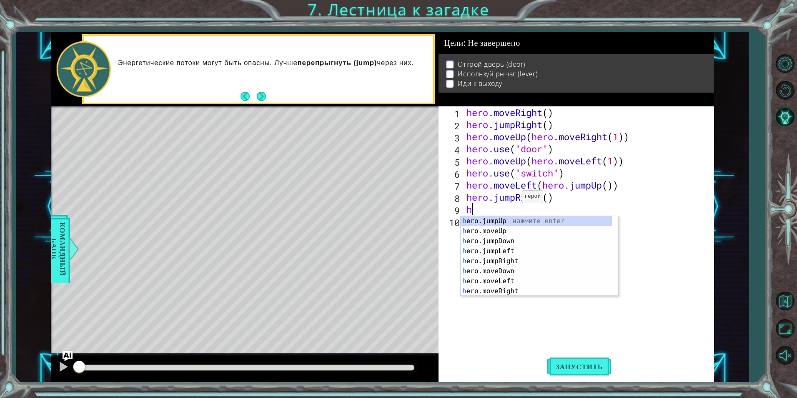
click at [515, 198] on div "hero . moveRight ( ) hero . jumpRight ( ) hero . moveUp ( hero . moveRight ( 1 …" at bounding box center [590, 239] width 251 height 266
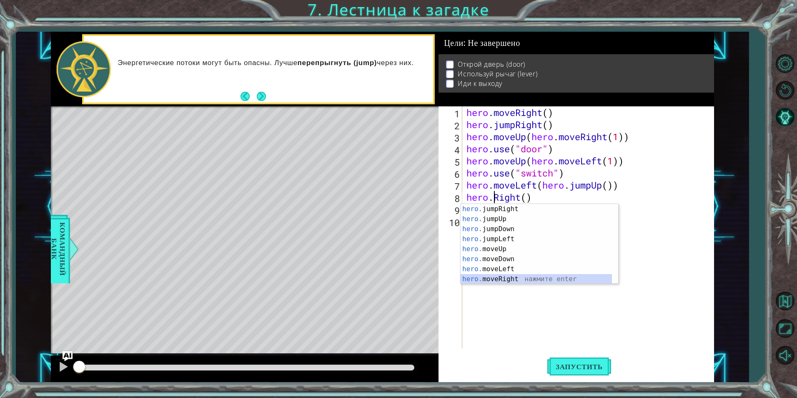
click at [531, 280] on div "hero. jumpRight нажмите enter hero. jumpUp нажмите enter hero. jumpDown нажмите…" at bounding box center [536, 254] width 151 height 100
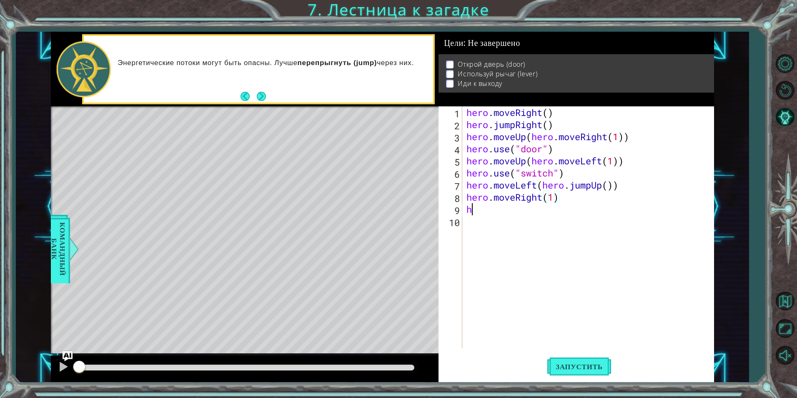
click at [500, 212] on div "hero . moveRight ( ) hero . jumpRight ( ) hero . moveUp ( hero . moveRight ( 1 …" at bounding box center [590, 239] width 251 height 266
click at [503, 211] on div "hero . moveRight ( ) hero . jumpRight ( ) hero . moveUp ( hero . moveRight ( 1 …" at bounding box center [590, 239] width 251 height 266
type textarea "h"
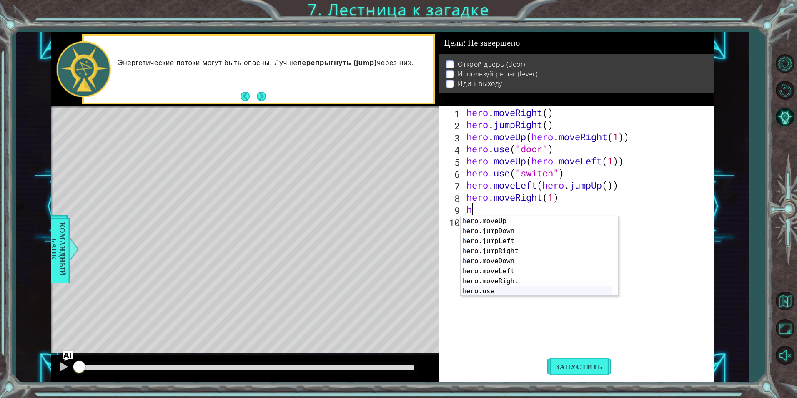
scroll to position [10, 0]
click at [516, 278] on div "h ero.moveUp нажмите enter h ero.jumpDown нажмите enter h ero.jumpLeft нажмите …" at bounding box center [536, 266] width 151 height 100
type textarea "hero.moveRight(1)"
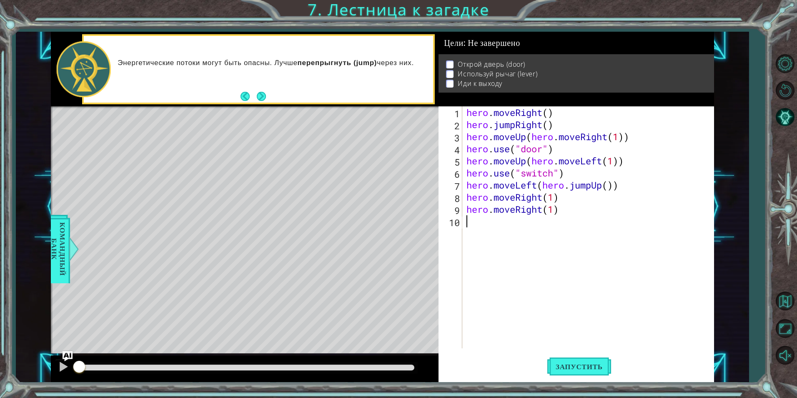
click at [529, 225] on div "hero . moveRight ( ) hero . jumpRight ( ) hero . moveUp ( hero . moveRight ( 1 …" at bounding box center [590, 239] width 251 height 266
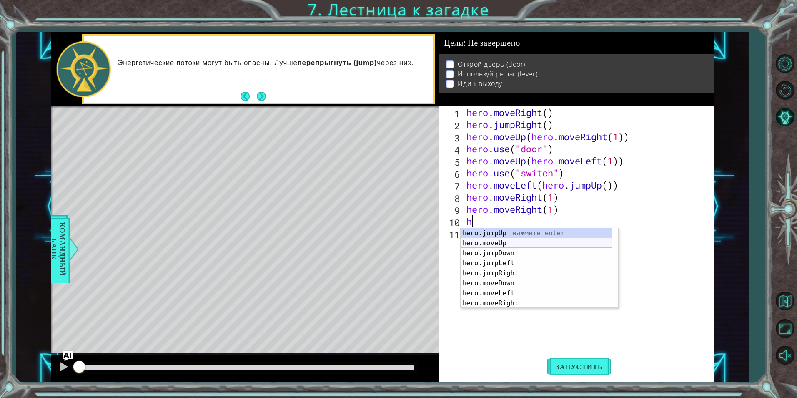
click at [512, 245] on div "h ero.jumpUp нажмите enter h ero.moveUp нажмите enter h ero.jumpDown нажмите en…" at bounding box center [536, 278] width 151 height 100
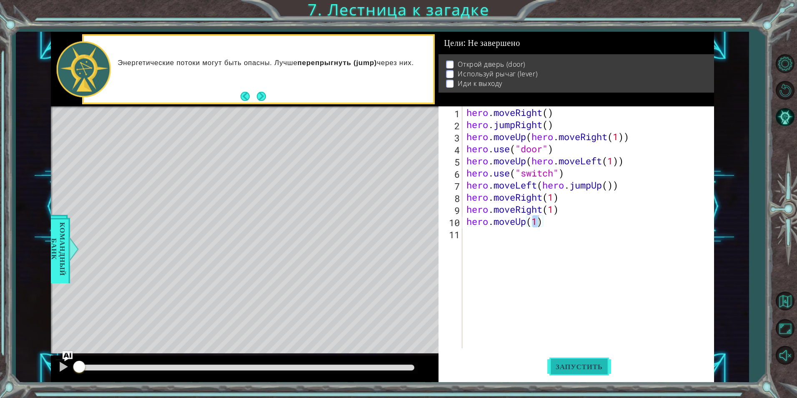
click at [573, 365] on span "Запустить" at bounding box center [580, 366] width 64 height 8
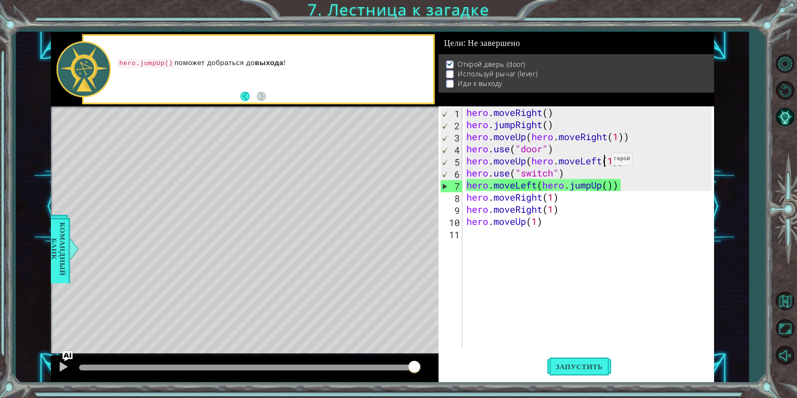
click at [604, 161] on div "hero . moveRight ( ) hero . jumpRight ( ) hero . moveUp ( hero . moveRight ( 1 …" at bounding box center [590, 239] width 251 height 266
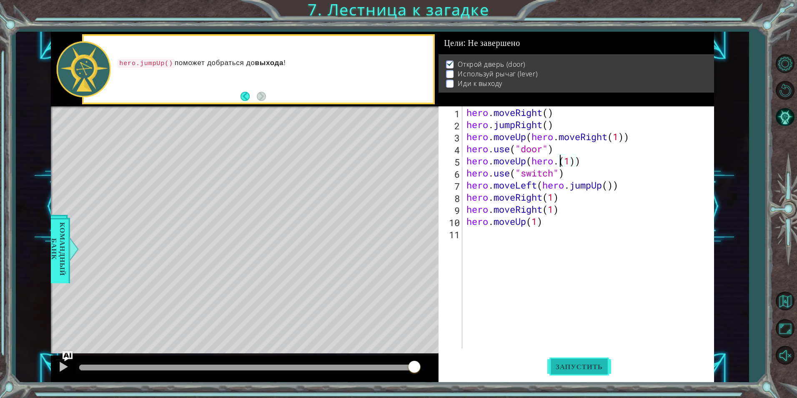
click at [580, 367] on span "Запустить" at bounding box center [580, 366] width 64 height 8
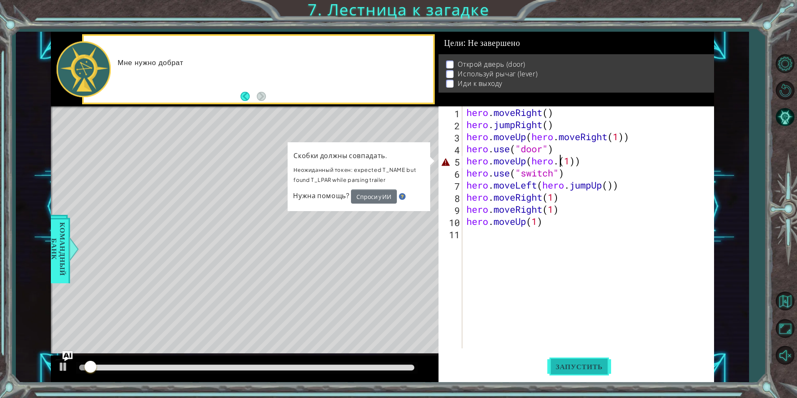
click at [580, 367] on span "Запустить" at bounding box center [580, 366] width 64 height 8
click at [593, 166] on div "hero . moveRight ( ) hero . jumpRight ( ) hero . moveUp ( hero . moveRight ( 1 …" at bounding box center [590, 239] width 251 height 266
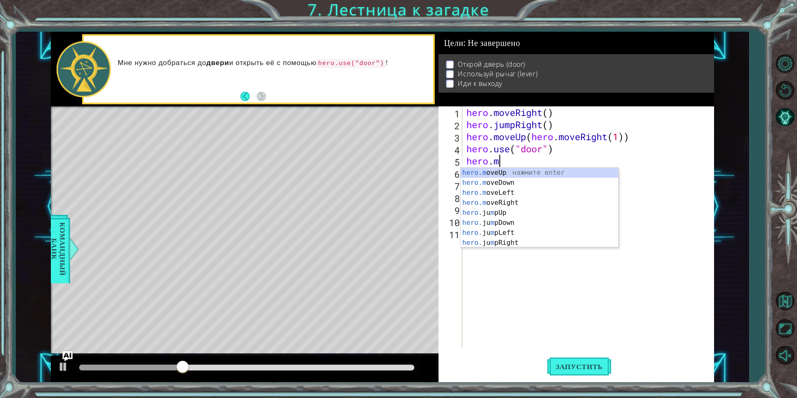
type textarea "hero."
click at [547, 171] on div "hero. jumpUp нажмите enter hero. jumpDown нажмите enter hero. jumpLeft нажмите …" at bounding box center [536, 218] width 151 height 100
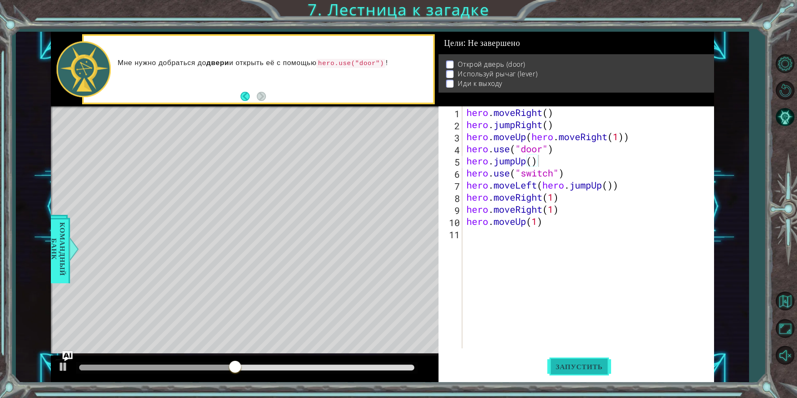
click at [558, 362] on span "Запустить" at bounding box center [580, 366] width 64 height 8
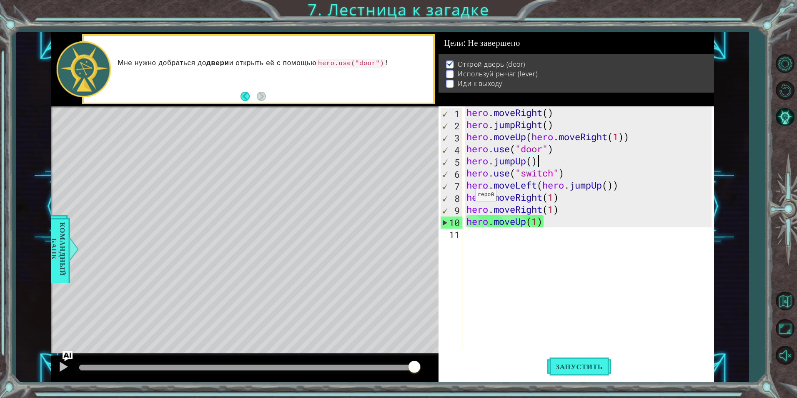
click at [468, 197] on div "hero . moveRight ( ) hero . jumpRight ( ) hero . moveUp ( hero . moveRight ( 1 …" at bounding box center [590, 239] width 251 height 266
type textarea "hero.moveRight(1)"
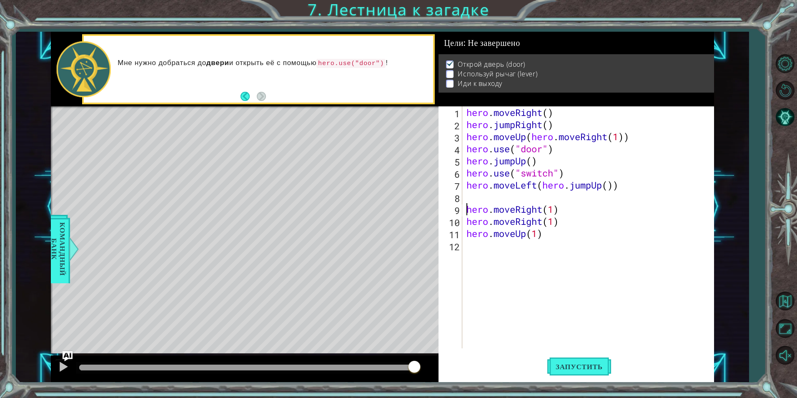
click at [514, 202] on div "hero . moveRight ( ) hero . jumpRight ( ) hero . moveUp ( hero . moveRight ( 1 …" at bounding box center [590, 239] width 251 height 266
click at [573, 306] on div "hero . moveRight ( ) hero . jumpRight ( ) hero . moveUp ( hero . moveRight ( 1 …" at bounding box center [590, 239] width 251 height 266
click at [519, 200] on div "hero . moveRight ( ) hero . jumpRight ( ) hero . moveUp ( hero . moveRight ( 1 …" at bounding box center [590, 239] width 251 height 266
type textarea "h"
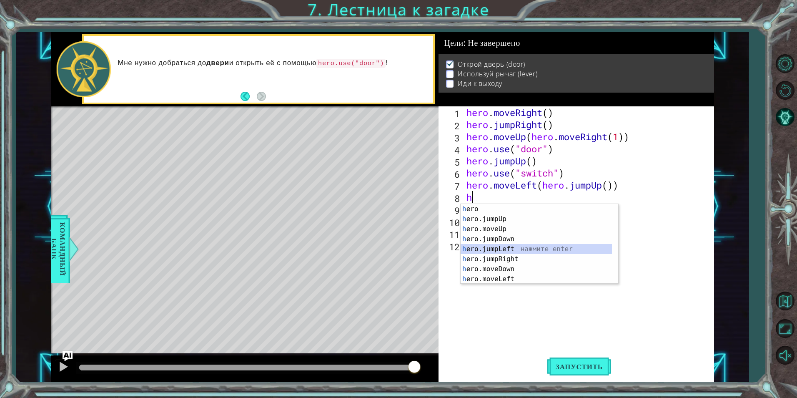
click at [518, 250] on div "h ero нажмите enter h ero.jumpUp нажмите enter h ero.moveUp нажмите enter h ero…" at bounding box center [536, 254] width 151 height 100
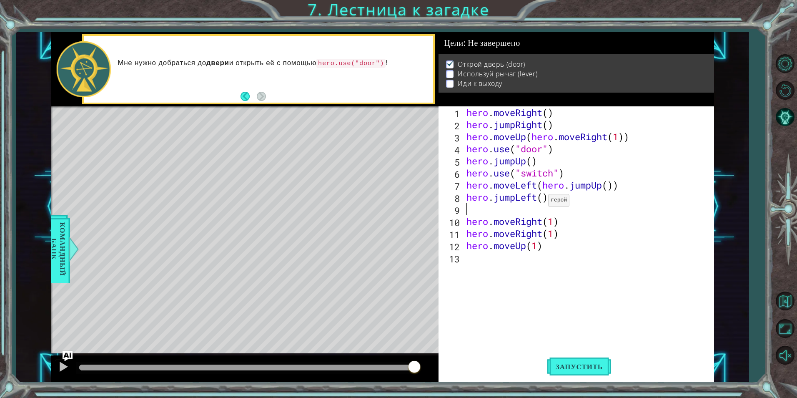
click at [541, 202] on div "hero . moveRight ( ) hero . jumpRight ( ) hero . moveUp ( hero . moveRight ( 1 …" at bounding box center [590, 239] width 251 height 266
type textarea "hero.jumpLeft(2)"
click at [531, 215] on div "hero . moveRight ( ) hero . jumpRight ( ) hero . moveUp ( hero . moveRight ( 1 …" at bounding box center [590, 239] width 251 height 266
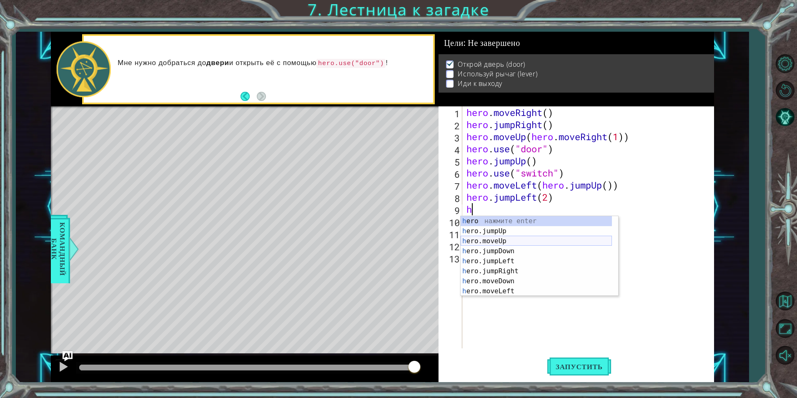
click at [500, 240] on div "h ero нажмите enter h ero.jumpUp нажмите enter h ero.moveUp нажмите enter h ero…" at bounding box center [536, 266] width 151 height 100
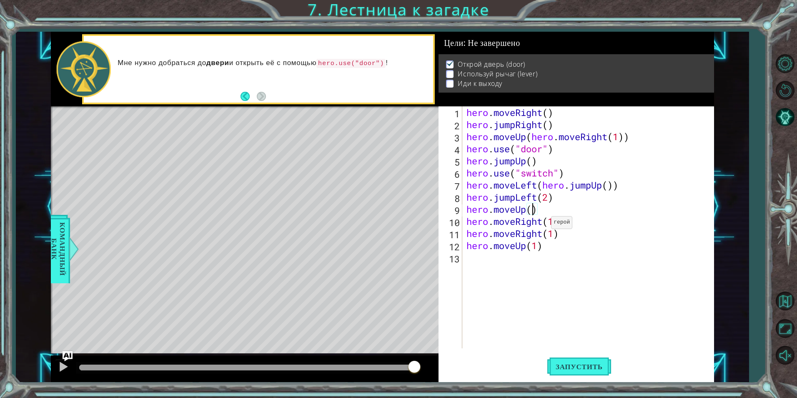
scroll to position [0, 3]
click at [568, 374] on button "Запустить" at bounding box center [580, 367] width 64 height 28
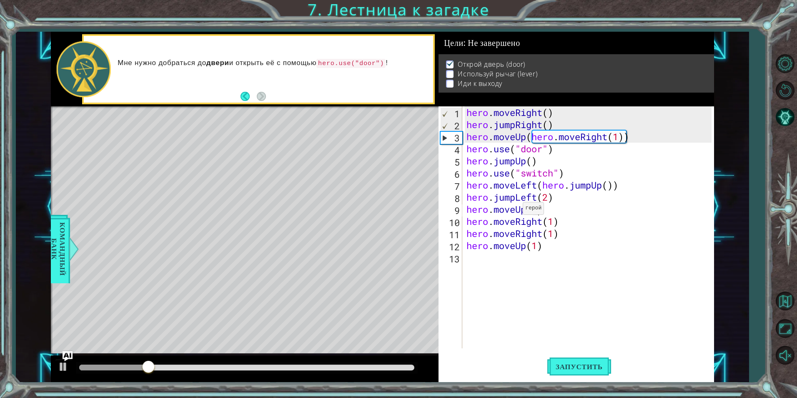
click at [516, 210] on div "hero . moveRight ( ) hero . jumpRight ( ) hero . moveUp ( hero . moveRight ( 1 …" at bounding box center [590, 239] width 251 height 266
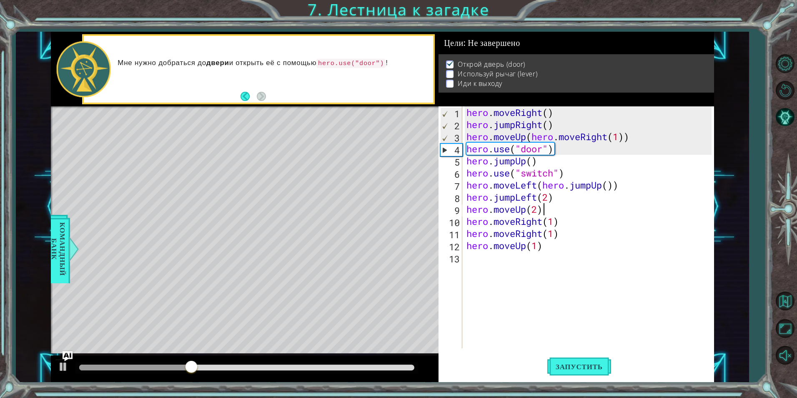
click at [548, 210] on div "hero . moveRight ( ) hero . jumpRight ( ) hero . moveUp ( hero . moveRight ( 1 …" at bounding box center [590, 239] width 251 height 266
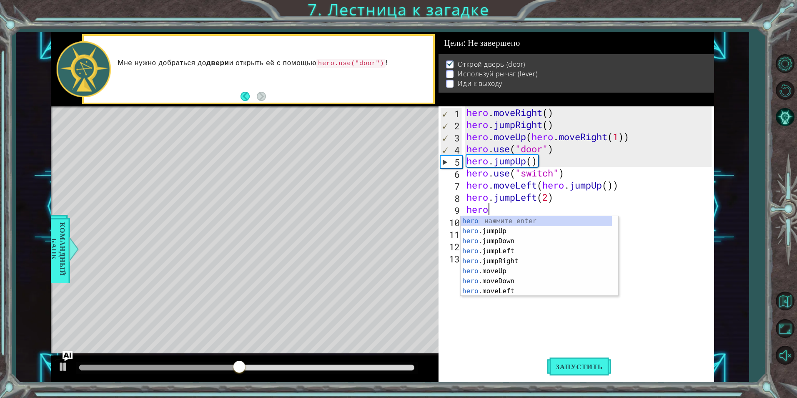
scroll to position [0, 0]
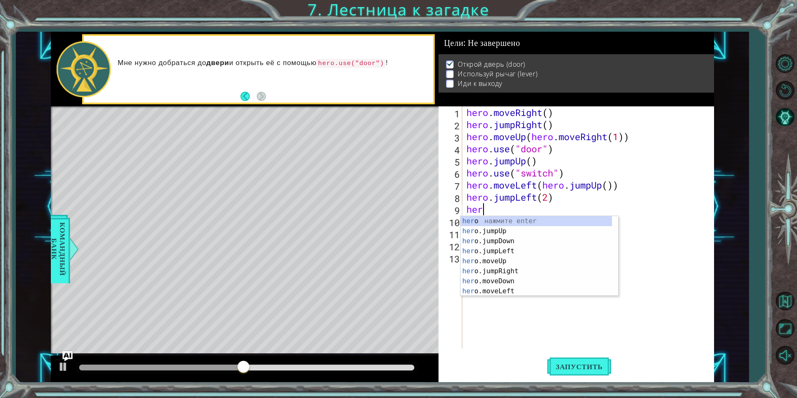
type textarea "he"
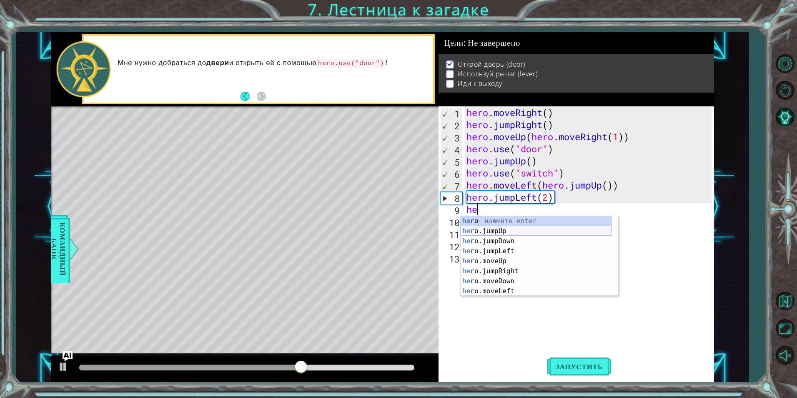
click at [508, 232] on div "he ro нажмите enter he ro.jumpUp нажмите enter he ro.jumpDown нажмите enter he …" at bounding box center [536, 266] width 151 height 100
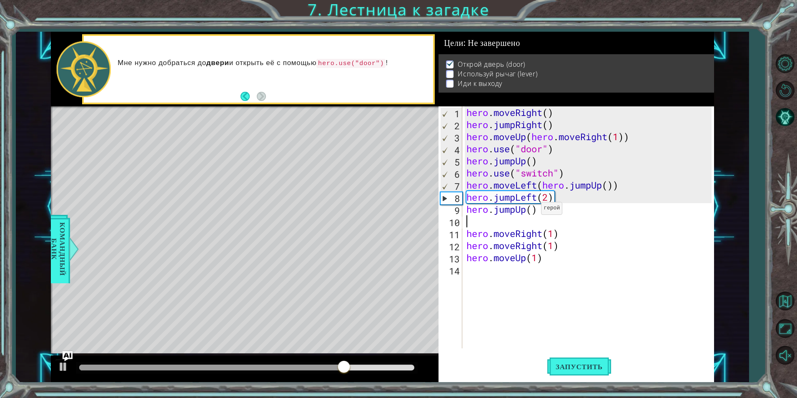
click at [534, 210] on div "hero . moveRight ( ) hero . jumpRight ( ) hero . moveUp ( hero . moveRight ( 1 …" at bounding box center [590, 239] width 251 height 266
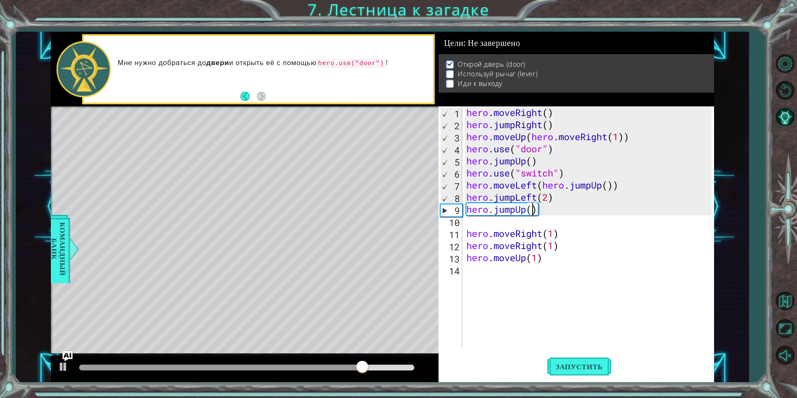
type textarea "hero.jumpUp(1)"
click at [528, 227] on div "hero . moveRight ( ) hero . jumpRight ( ) hero . moveUp ( hero . moveRight ( 1 …" at bounding box center [590, 239] width 251 height 266
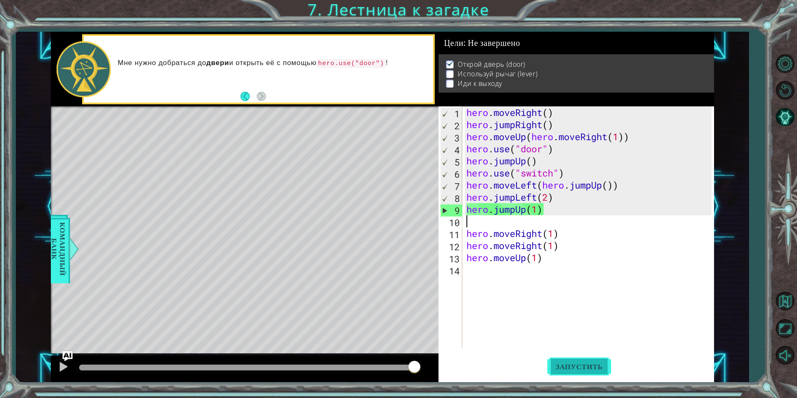
click at [598, 363] on span "Запустить" at bounding box center [580, 366] width 64 height 8
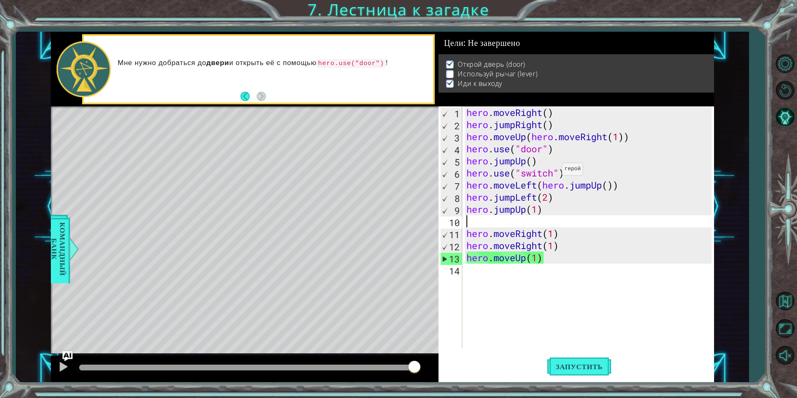
click at [555, 171] on div "hero . moveRight ( ) hero . jumpRight ( ) hero . moveUp ( hero . moveRight ( 1 …" at bounding box center [590, 239] width 251 height 266
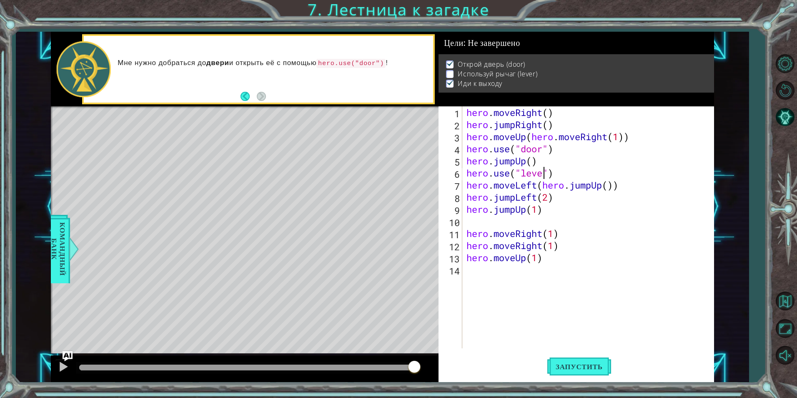
scroll to position [0, 4]
click at [601, 368] on span "Запустить" at bounding box center [580, 366] width 64 height 8
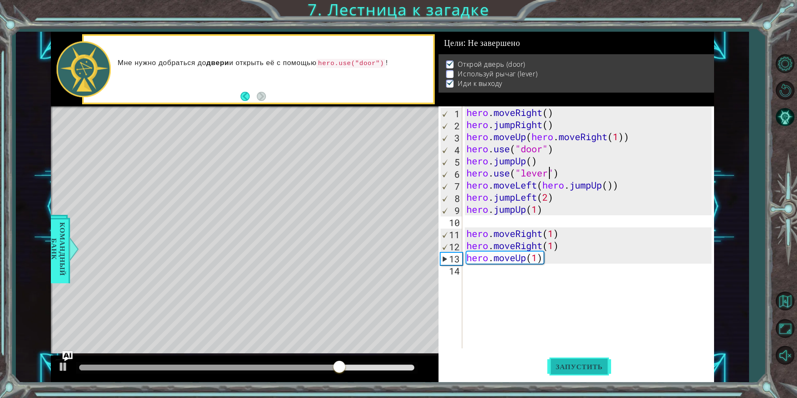
click at [568, 365] on span "Запустить" at bounding box center [580, 366] width 64 height 8
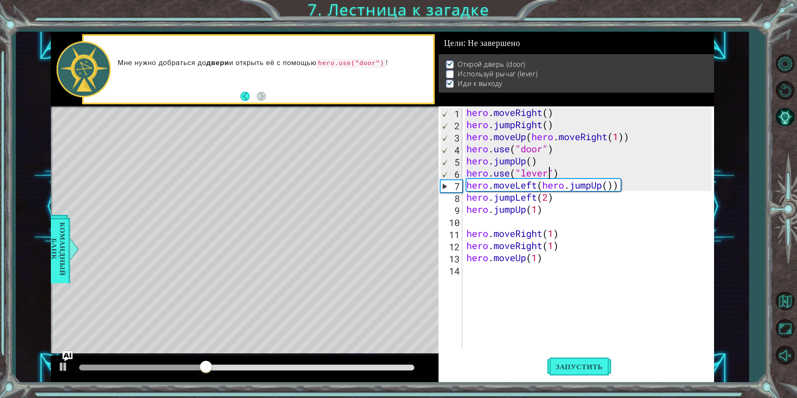
click at [553, 161] on div "hero . moveRight ( ) hero . jumpRight ( ) hero . moveUp ( hero . moveRight ( 1 …" at bounding box center [590, 239] width 251 height 266
type textarea "hero.jumpUp()"
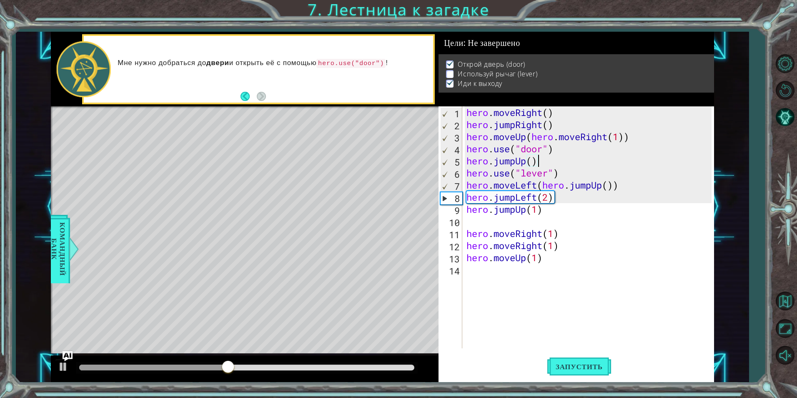
scroll to position [0, 0]
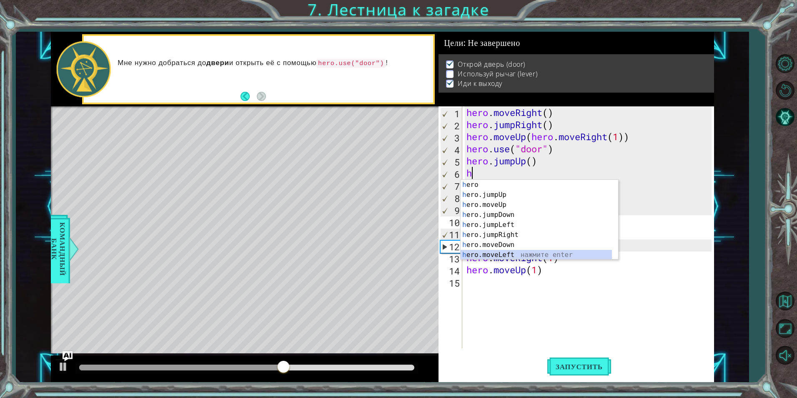
click at [515, 254] on div "h ero нажмите enter h ero.jumpUp нажмите enter h ero.moveUp нажмите enter h ero…" at bounding box center [540, 230] width 158 height 100
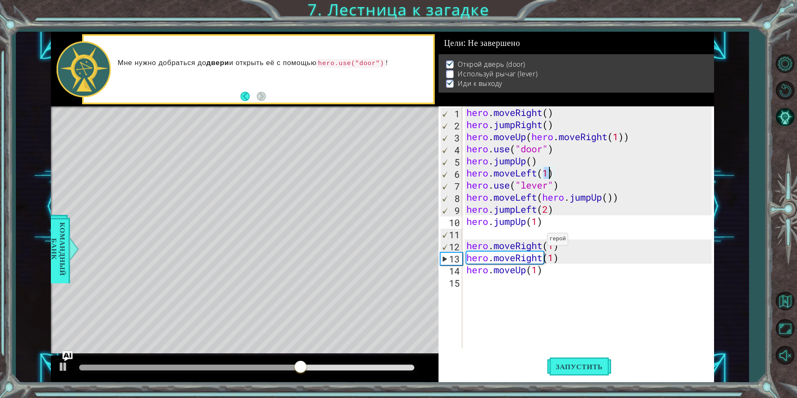
click at [540, 240] on div "hero . moveRight ( ) hero . jumpRight ( ) hero . moveUp ( hero . moveRight ( 1 …" at bounding box center [590, 239] width 251 height 266
type textarea "hero.moveRight(1)"
click at [543, 236] on div "hero . moveRight ( ) hero . jumpRight ( ) hero . moveUp ( hero . moveRight ( 1 …" at bounding box center [590, 239] width 251 height 266
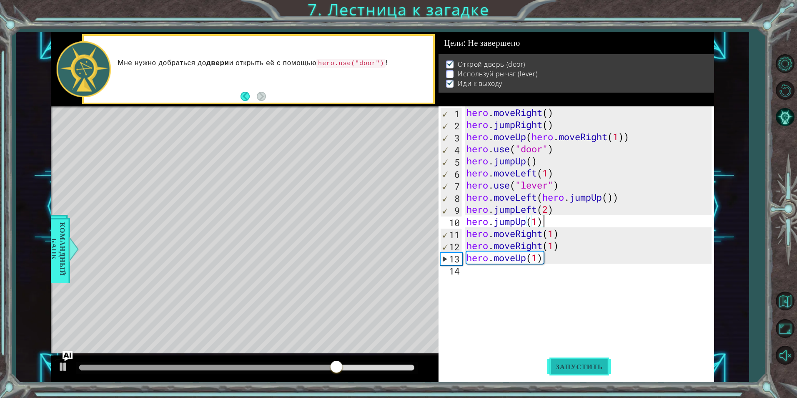
click at [601, 366] on span "Запустить" at bounding box center [580, 366] width 64 height 8
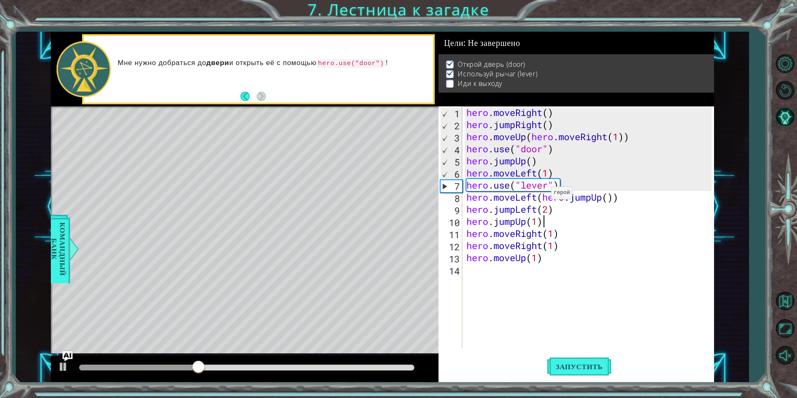
drag, startPoint x: 544, startPoint y: 195, endPoint x: 567, endPoint y: 199, distance: 22.9
click at [545, 196] on div "hero . moveRight ( ) hero . jumpRight ( ) hero . moveUp ( hero . moveRight ( 1 …" at bounding box center [590, 239] width 251 height 266
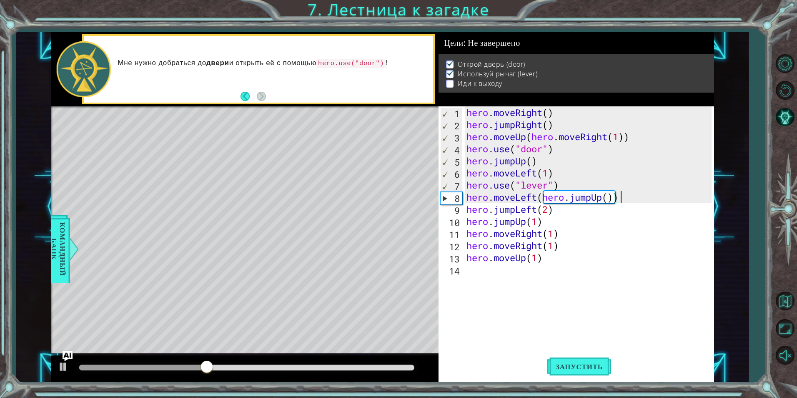
click at [628, 198] on div "hero . moveRight ( ) hero . jumpRight ( ) hero . moveUp ( hero . moveRight ( 1 …" at bounding box center [590, 239] width 251 height 266
click at [628, 199] on div "hero . moveRight ( ) hero . jumpRight ( ) hero . moveUp ( hero . moveRight ( 1 …" at bounding box center [590, 239] width 251 height 266
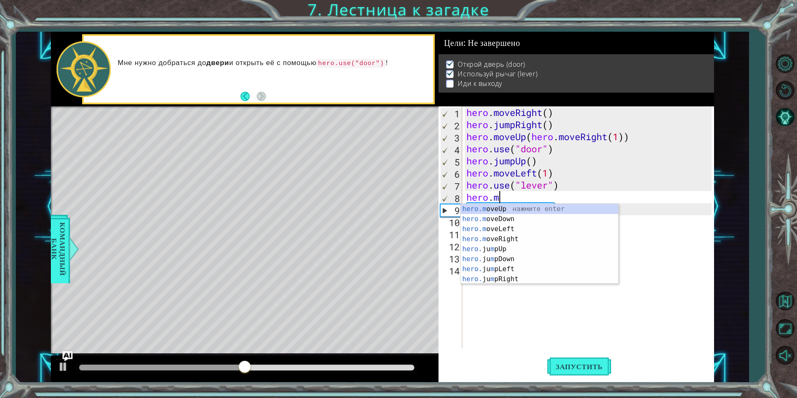
type textarea "h"
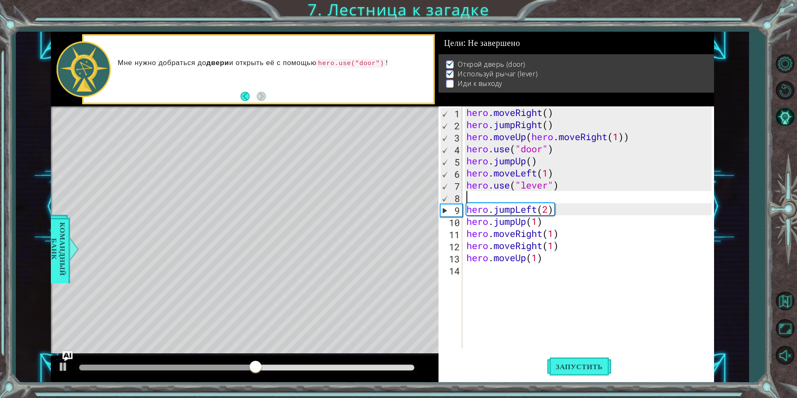
type textarea "hero.use("lever")"
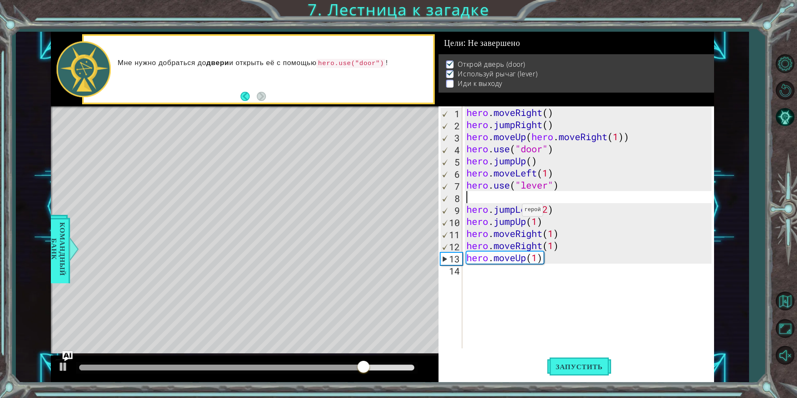
click at [515, 212] on div "hero . moveRight ( ) hero . jumpRight ( ) hero . moveUp ( hero . moveRight ( 1 …" at bounding box center [590, 239] width 251 height 266
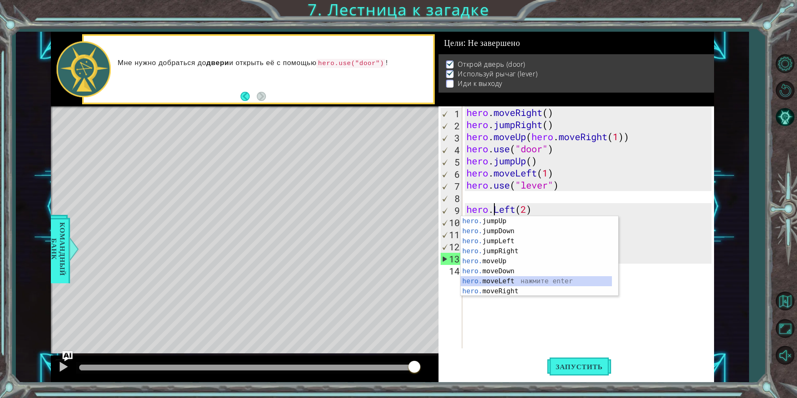
click at [523, 279] on div "hero. jumpUp нажмите enter hero. jumpDown нажмите enter hero. jumpLeft нажмите …" at bounding box center [536, 266] width 151 height 100
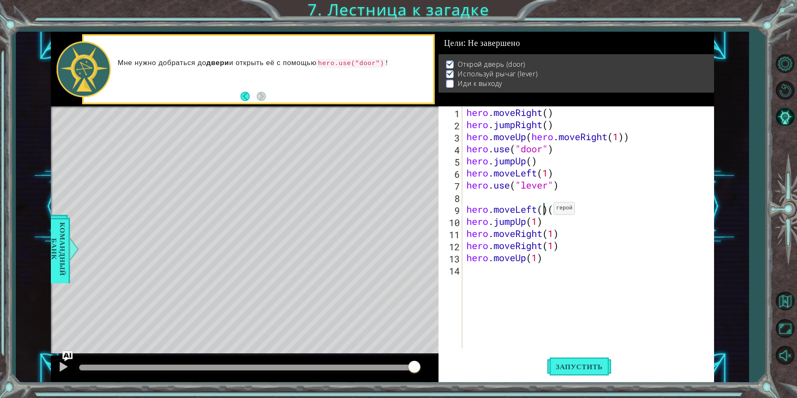
click at [548, 210] on div "hero . moveRight ( ) hero . jumpRight ( ) hero . moveUp ( hero . moveRight ( 1 …" at bounding box center [590, 239] width 251 height 266
click at [550, 211] on div "hero . moveRight ( ) hero . jumpRight ( ) hero . moveUp ( hero . moveRight ( 1 …" at bounding box center [590, 239] width 251 height 266
type textarea "hero.moveLeft(2)"
click at [591, 366] on span "Запустить" at bounding box center [580, 366] width 64 height 8
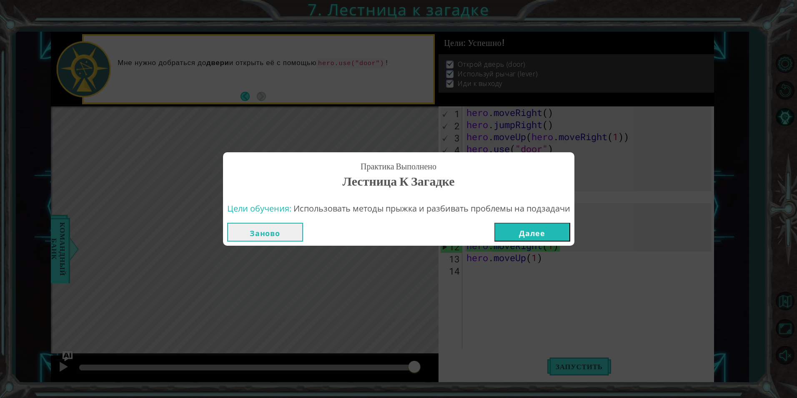
click at [555, 231] on button "Далее" at bounding box center [533, 232] width 76 height 19
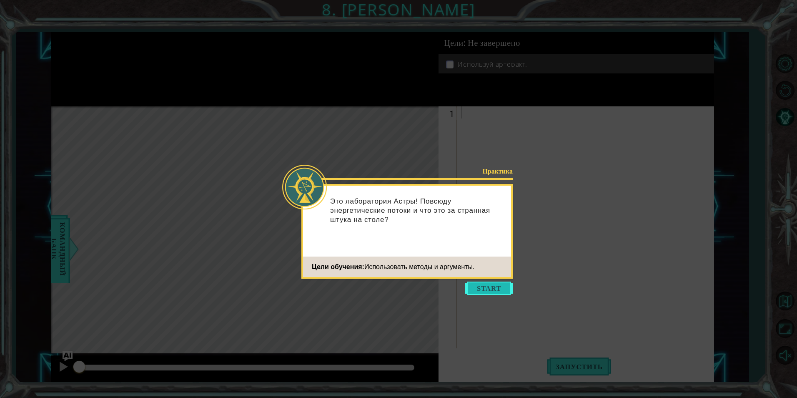
click at [511, 289] on button "Start" at bounding box center [489, 288] width 48 height 13
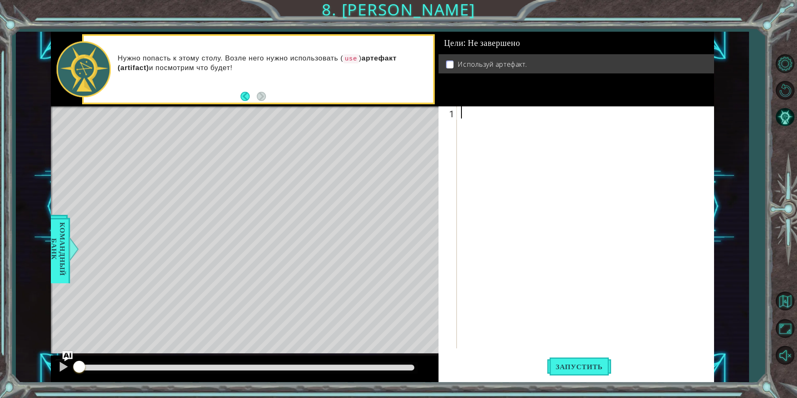
click at [529, 188] on div at bounding box center [588, 239] width 256 height 266
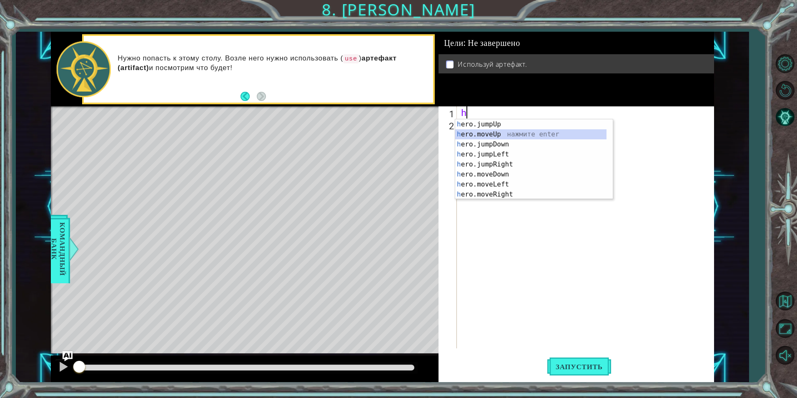
click at [508, 134] on div "h ero.jumpUp нажмите enter h ero.moveUp нажмите enter h ero.jumpDown нажмите en…" at bounding box center [530, 169] width 151 height 100
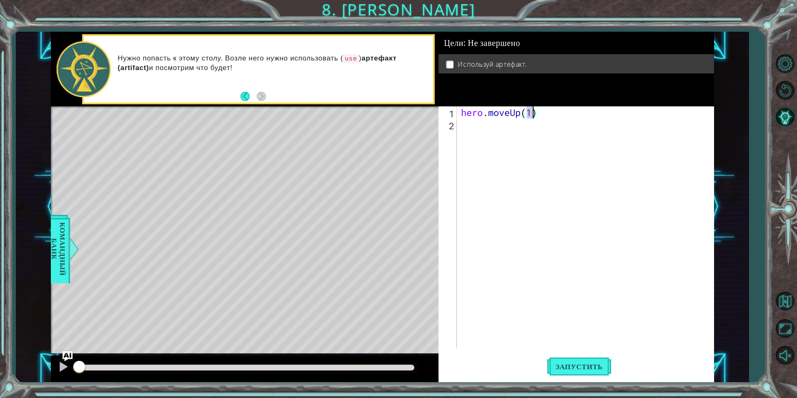
type textarea "hero.moveUp(2)"
click at [475, 132] on div "hero . moveUp ( 2 )" at bounding box center [588, 239] width 256 height 266
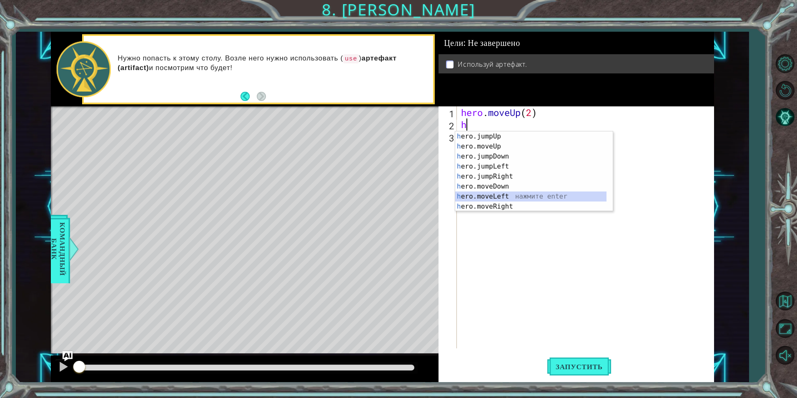
click at [515, 195] on div "h ero.jumpUp нажмите enter h ero.moveUp нажмите enter h ero.jumpDown нажмите en…" at bounding box center [530, 181] width 151 height 100
type textarea "hero.moveLeft(1)"
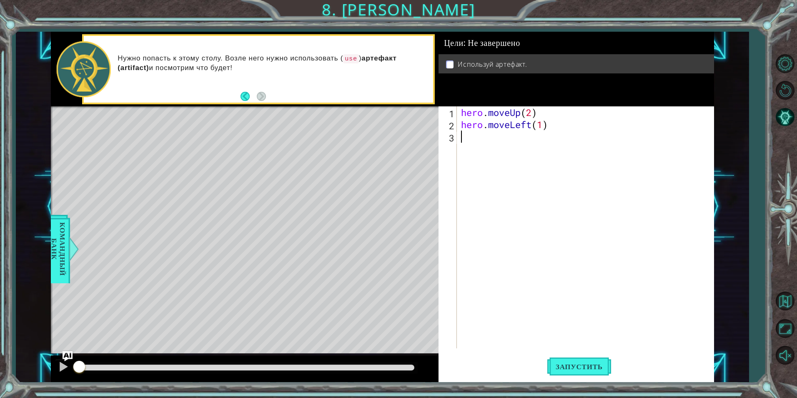
click at [500, 141] on div "hero . moveUp ( 2 ) hero . moveLeft ( 1 )" at bounding box center [588, 239] width 256 height 266
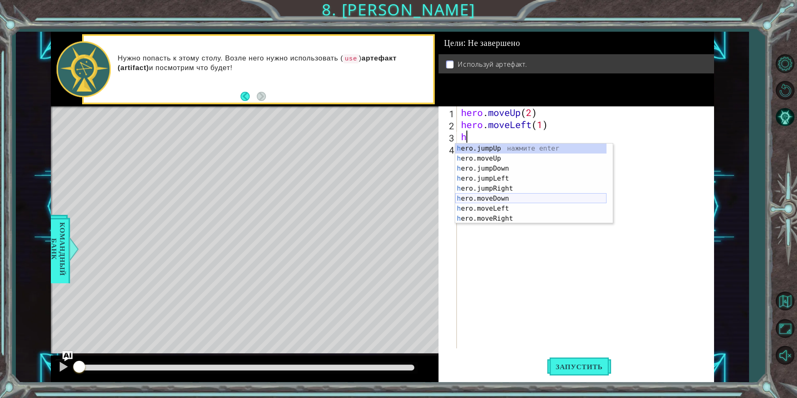
click at [511, 198] on div "h ero.jumpUp нажмите enter h ero.moveUp нажмите enter h ero.jumpDown нажмите en…" at bounding box center [530, 193] width 151 height 100
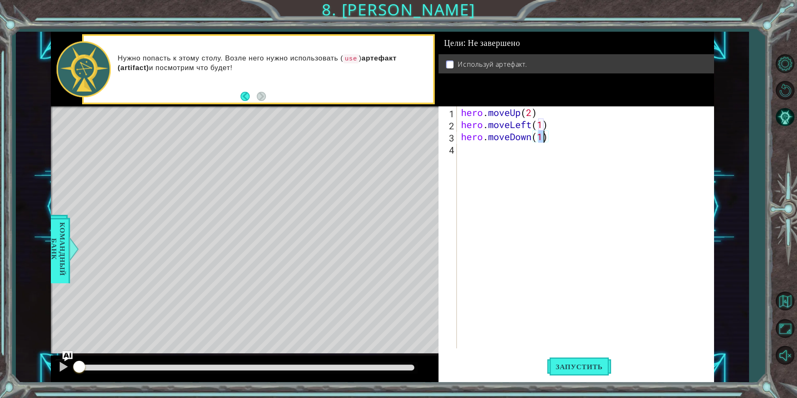
type textarea "hero.moveDown(2)"
click at [520, 153] on div "hero . moveUp ( 2 ) hero . moveLeft ( 1 ) hero . moveDown ( 2 )" at bounding box center [588, 239] width 256 height 266
type textarea "h"
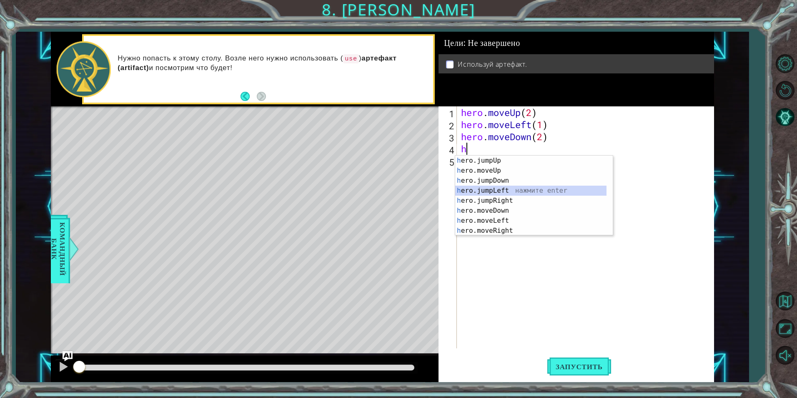
click at [514, 191] on div "h ero.jumpUp нажмите enter h ero.moveUp нажмите enter h ero.jumpDown нажмите en…" at bounding box center [530, 206] width 151 height 100
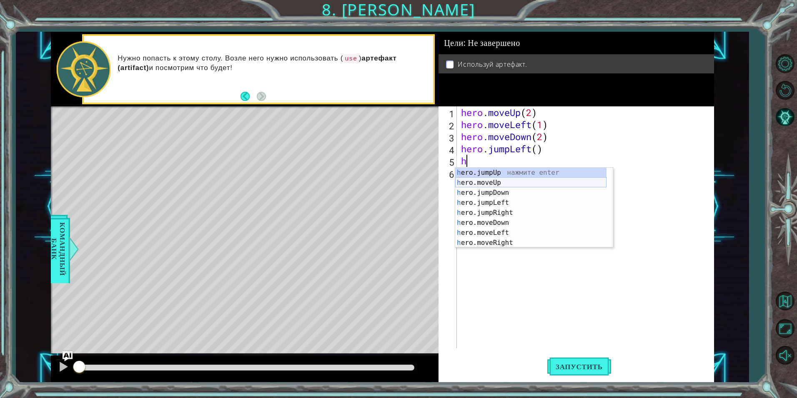
click at [513, 182] on div "h ero.jumpUp нажмите enter h ero.moveUp нажмите enter h ero.jumpDown нажмите en…" at bounding box center [530, 218] width 151 height 100
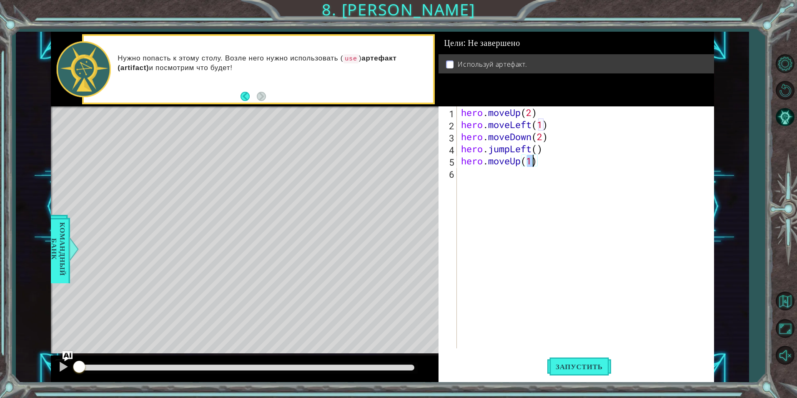
type textarea "hero.moveUp(2)"
click at [518, 173] on div "hero . moveUp ( 2 ) hero . moveLeft ( 1 ) hero . moveDown ( 2 ) hero . jumpLeft…" at bounding box center [588, 239] width 256 height 266
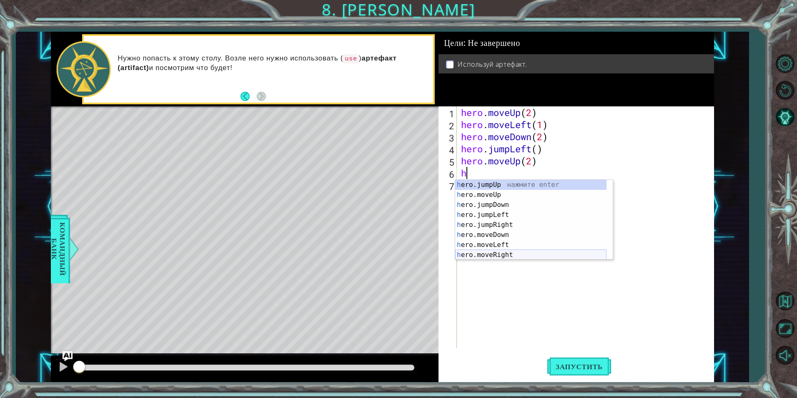
click at [512, 255] on div "h ero.jumpUp нажмите enter h ero.moveUp нажмите enter h ero.jumpDown нажмите en…" at bounding box center [530, 230] width 151 height 100
type textarea "hero.moveRight(1)"
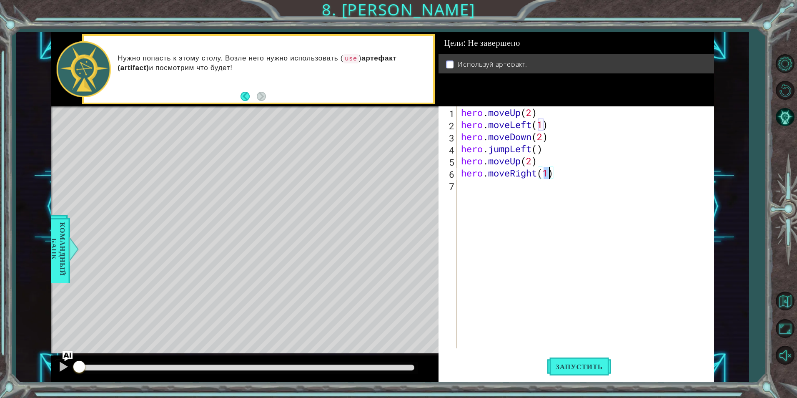
click at [517, 190] on div "hero . moveUp ( 2 ) hero . moveLeft ( 1 ) hero . moveDown ( 2 ) hero . jumpLeft…" at bounding box center [588, 239] width 256 height 266
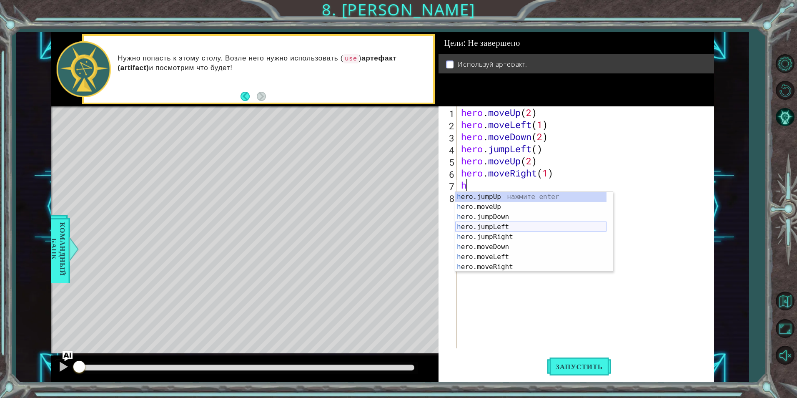
scroll to position [10, 0]
click at [505, 267] on div "h ero.moveUp нажмите enter h ero.jumpDown нажмите enter h ero.jumpLeft нажмите …" at bounding box center [530, 242] width 151 height 100
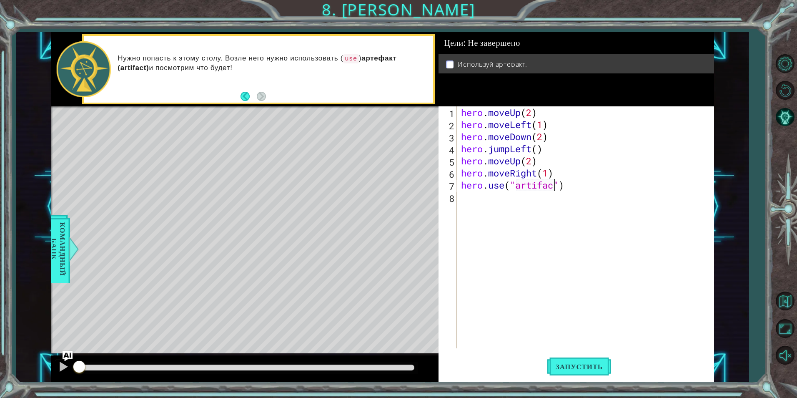
scroll to position [0, 5]
type textarea "hero.use("artifact")"
click at [575, 364] on span "Запустить" at bounding box center [580, 366] width 64 height 8
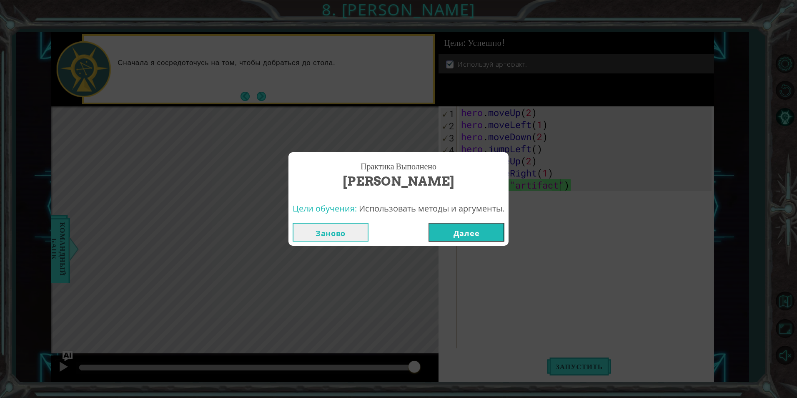
click at [495, 230] on button "Далее" at bounding box center [467, 232] width 76 height 19
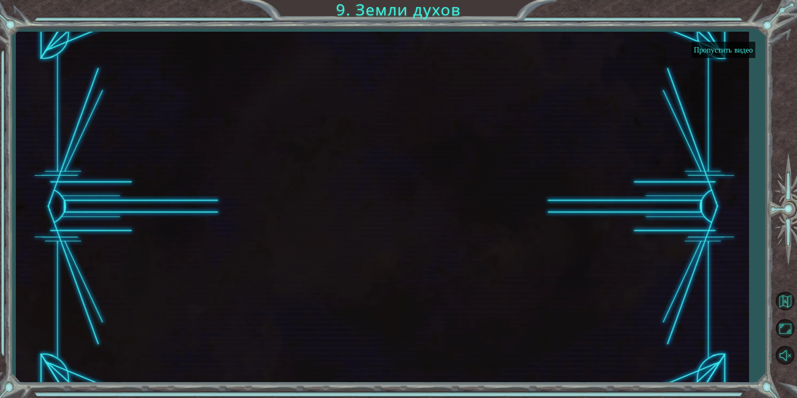
click at [735, 47] on button "Пропустить видео" at bounding box center [724, 50] width 64 height 16
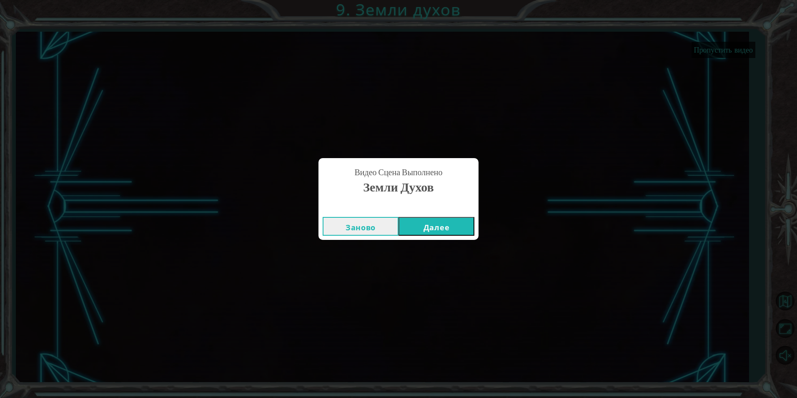
click at [428, 231] on button "Далее" at bounding box center [437, 226] width 76 height 19
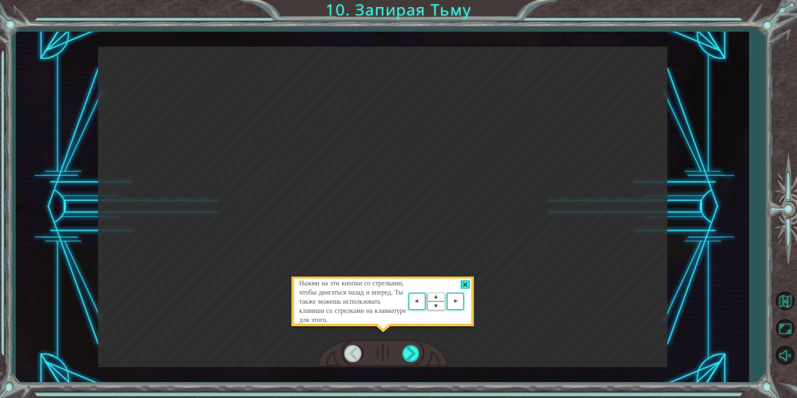
click at [461, 326] on div "Нажми на эти кнопки со стрелками, чтобы двигаться назад и вперед. Ты также може…" at bounding box center [383, 306] width 184 height 58
click at [460, 329] on div "Нажми на эти кнопки со стрелками, чтобы двигаться назад и вперед. Ты также може…" at bounding box center [383, 306] width 184 height 58
drag, startPoint x: 460, startPoint y: 329, endPoint x: 469, endPoint y: 282, distance: 48.0
click at [469, 282] on div at bounding box center [466, 284] width 10 height 9
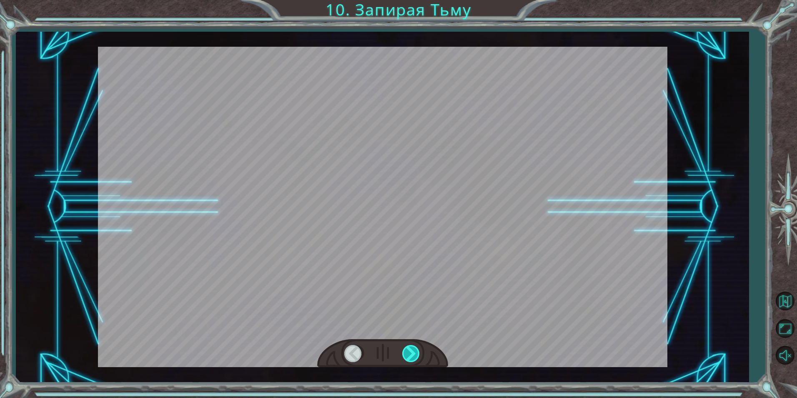
click at [419, 351] on div at bounding box center [411, 353] width 19 height 17
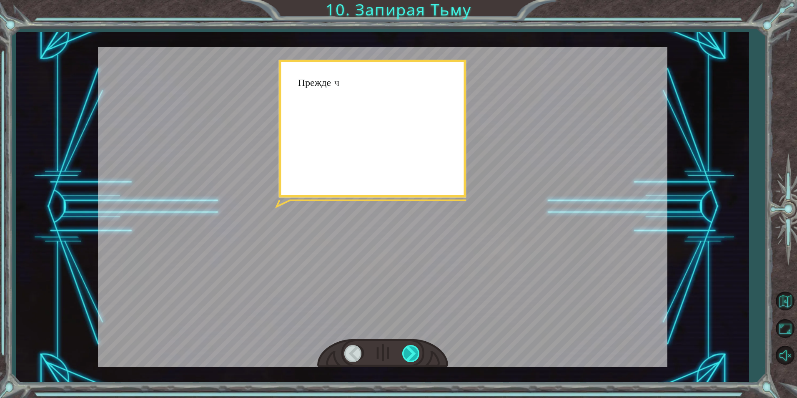
click at [419, 351] on div at bounding box center [411, 353] width 19 height 17
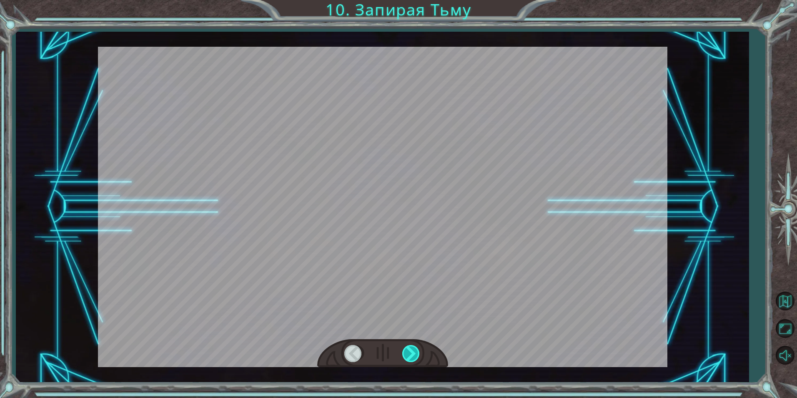
click at [418, 351] on div at bounding box center [411, 353] width 19 height 17
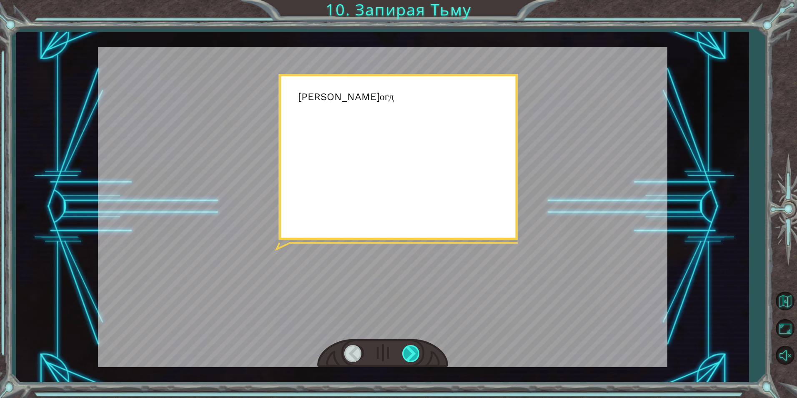
click at [418, 351] on div at bounding box center [411, 353] width 19 height 17
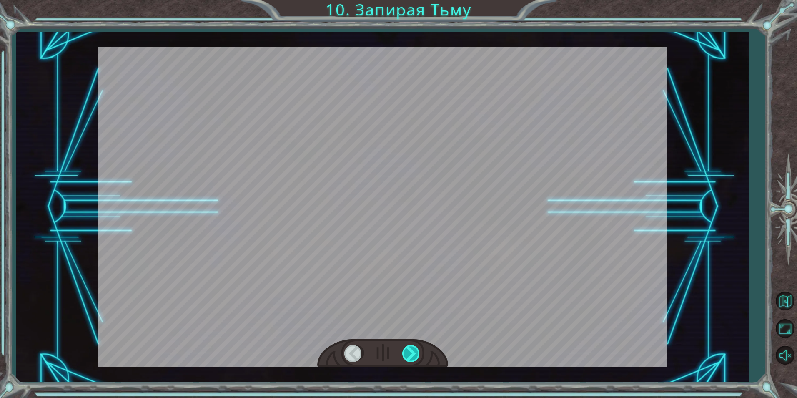
click at [417, 352] on div at bounding box center [411, 353] width 19 height 17
click at [416, 352] on div at bounding box center [411, 353] width 19 height 17
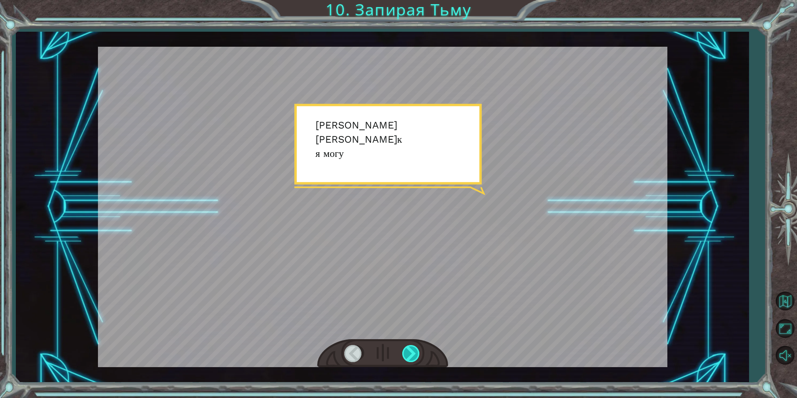
click at [416, 352] on div at bounding box center [411, 353] width 19 height 17
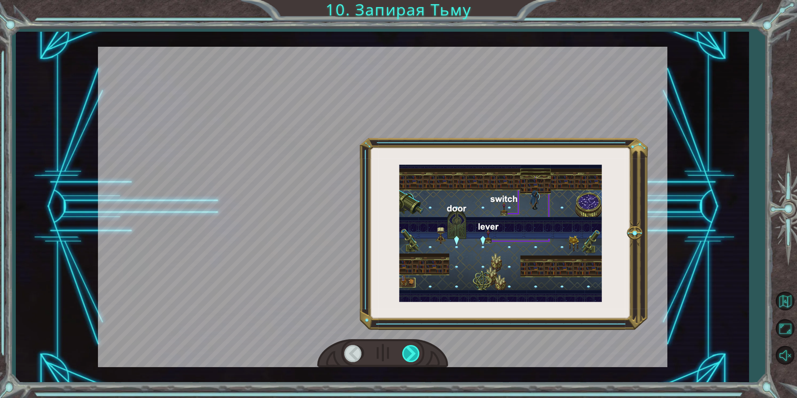
click at [415, 352] on div at bounding box center [411, 353] width 19 height 17
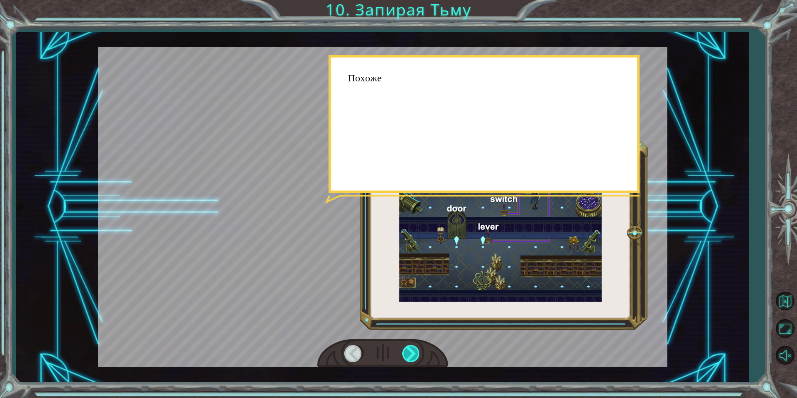
click at [415, 353] on div at bounding box center [411, 353] width 19 height 17
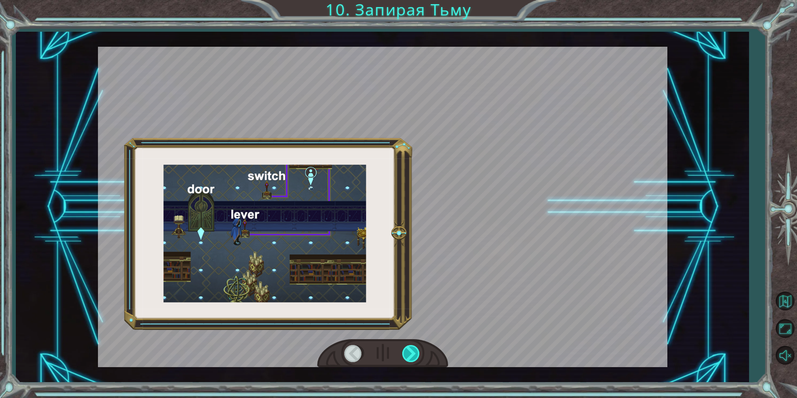
click at [415, 353] on div at bounding box center [411, 353] width 19 height 17
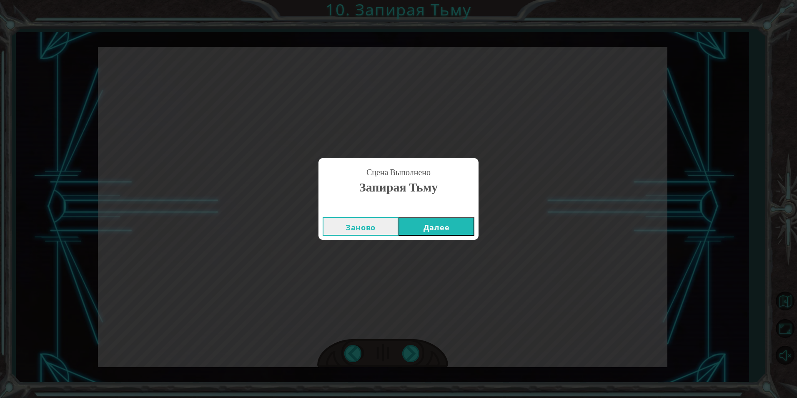
click at [399, 217] on button "Далее" at bounding box center [437, 226] width 76 height 19
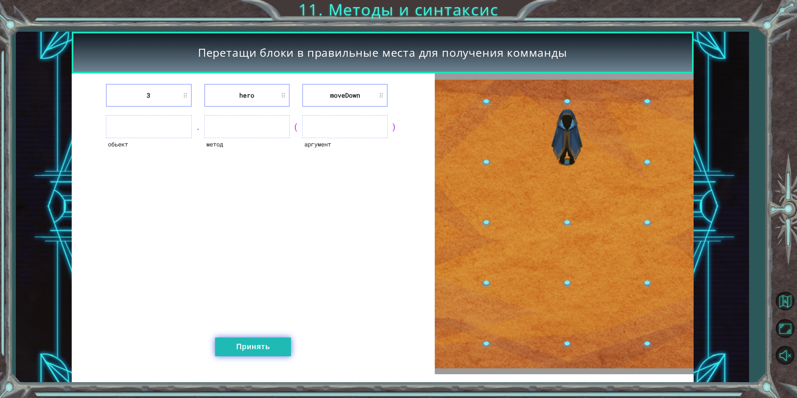
click at [254, 349] on button "Принять" at bounding box center [253, 346] width 76 height 19
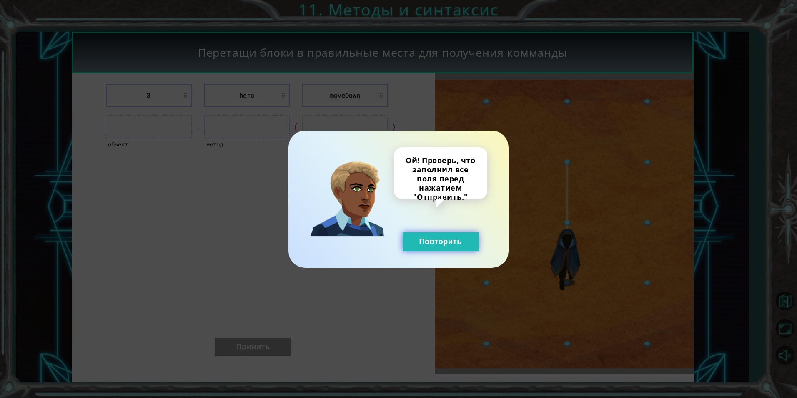
click at [427, 249] on button "Повторить" at bounding box center [441, 241] width 76 height 19
